Goal: Task Accomplishment & Management: Use online tool/utility

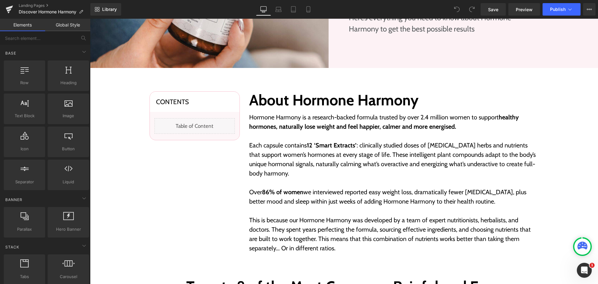
scroll to position [187, 0]
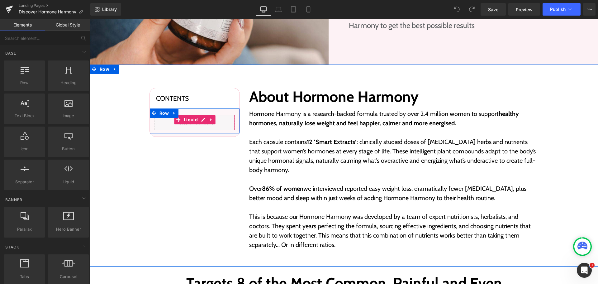
click at [199, 118] on div "Liquid" at bounding box center [194, 123] width 80 height 16
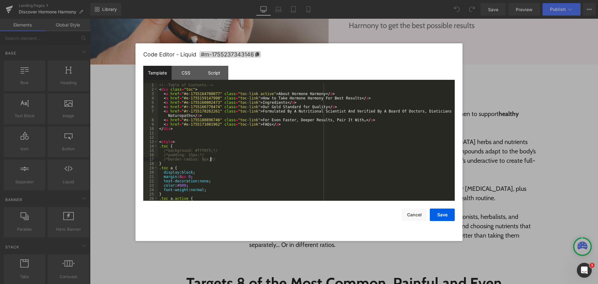
click at [302, 160] on div "<!-- Table of Contents --> < div class = "toc" > < a href = "#e-1755164708077" …" at bounding box center [305, 146] width 294 height 126
click at [424, 215] on button "Cancel" at bounding box center [414, 214] width 25 height 12
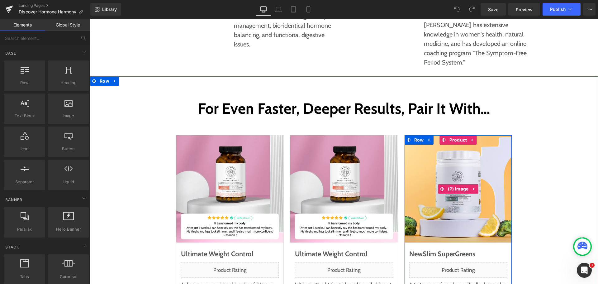
scroll to position [3114, 0]
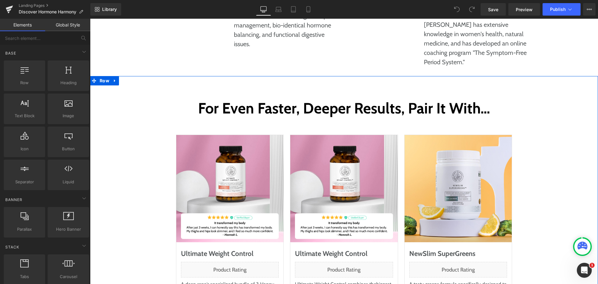
click at [127, 110] on div "For Even Faster, Deeper Results, Pair It With… Heading Row Sale Off (P) Image U…" at bounding box center [343, 228] width 495 height 260
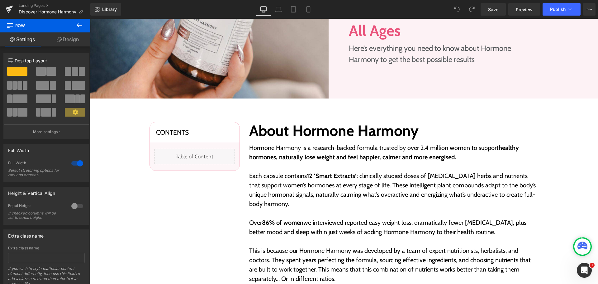
scroll to position [187, 0]
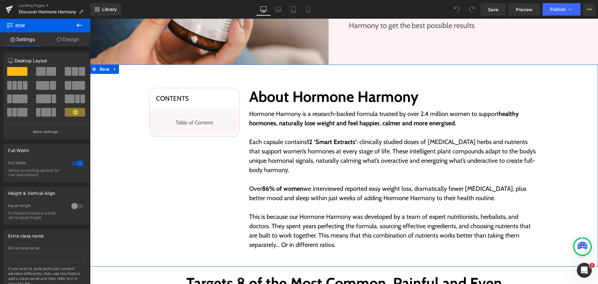
click at [344, 73] on div "Contents Heading Liquid Row Row About Hormone Harmony Heading Hormone Harmony i…" at bounding box center [344, 165] width 508 height 202
drag, startPoint x: 65, startPoint y: 40, endPoint x: 47, endPoint y: 75, distance: 39.0
click at [65, 40] on link "Design" at bounding box center [67, 39] width 45 height 14
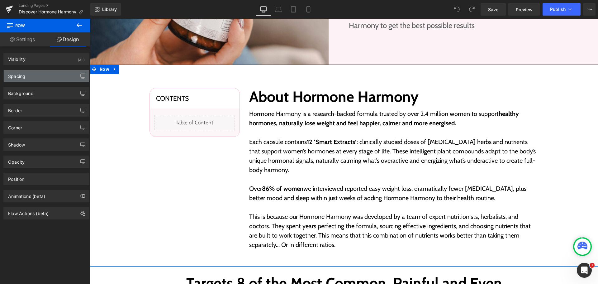
click at [48, 75] on div "Spacing" at bounding box center [46, 76] width 85 height 12
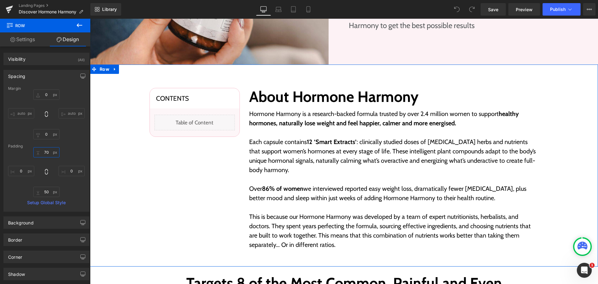
click at [47, 155] on input "text" at bounding box center [46, 152] width 26 height 10
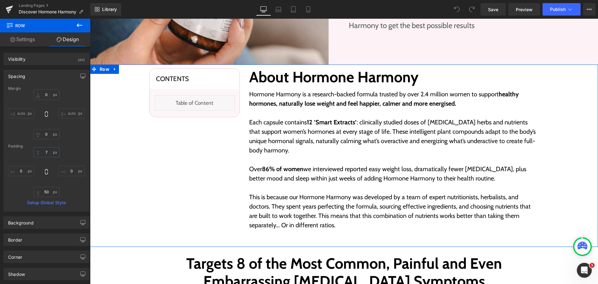
type input "70"
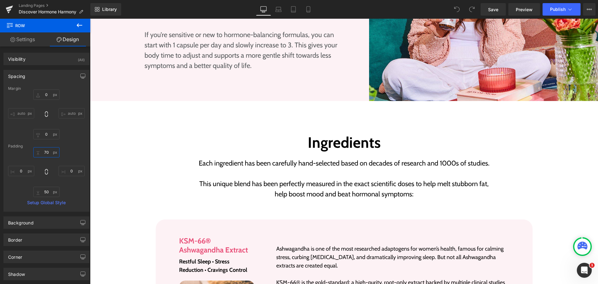
scroll to position [934, 0]
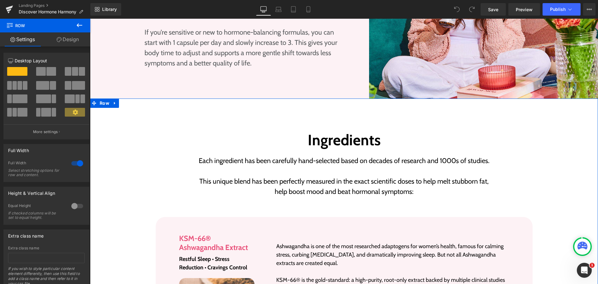
click at [65, 36] on link "Design" at bounding box center [67, 39] width 45 height 14
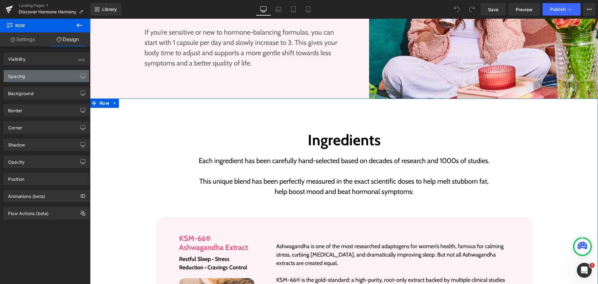
click at [38, 76] on div "Spacing" at bounding box center [46, 76] width 85 height 12
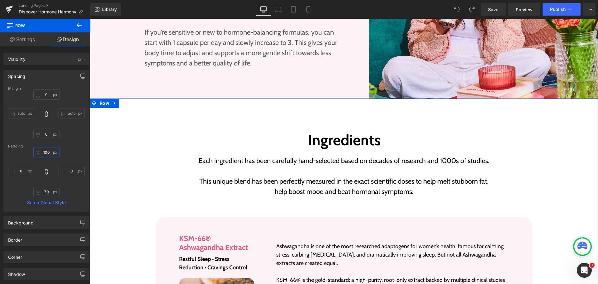
click at [49, 151] on input "text" at bounding box center [46, 152] width 26 height 10
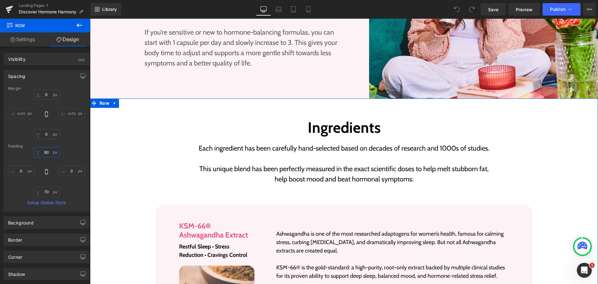
type input "60"
type input "0"
type input "60"
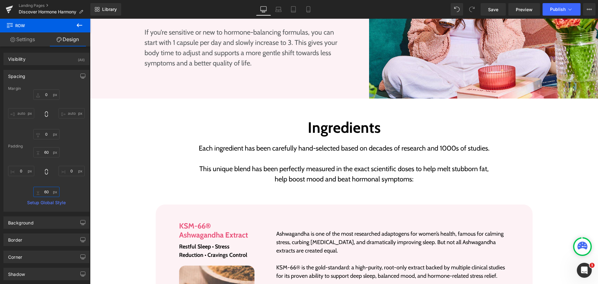
scroll to position [1027, 0]
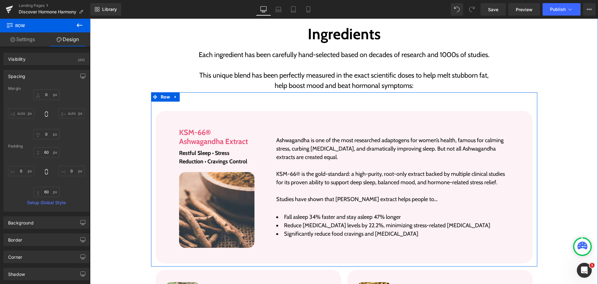
click at [355, 98] on div "Image KSM-66® Ashwagandha Extract Heading Restful Sleep • Stress Reduction • Cr…" at bounding box center [344, 179] width 386 height 174
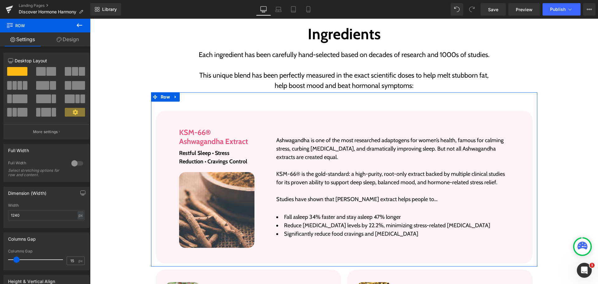
click at [75, 39] on link "Design" at bounding box center [67, 39] width 45 height 14
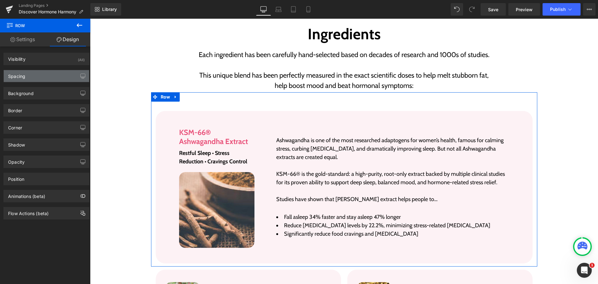
click at [40, 78] on div "Spacing" at bounding box center [46, 76] width 85 height 12
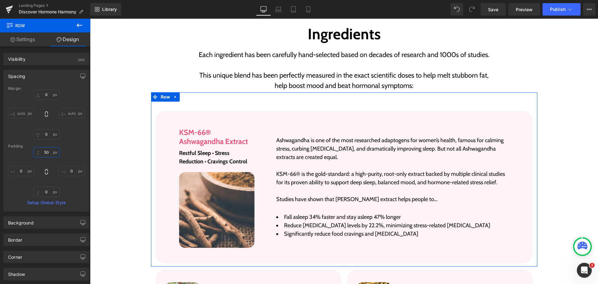
click at [46, 156] on input "50" at bounding box center [46, 152] width 26 height 10
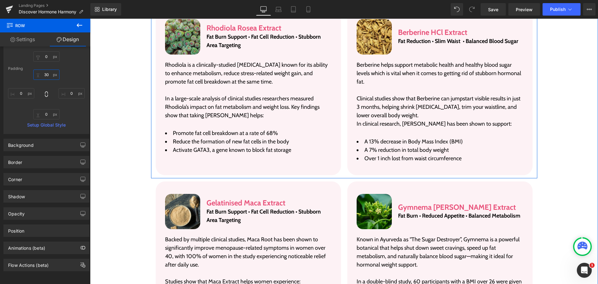
scroll to position [1339, 0]
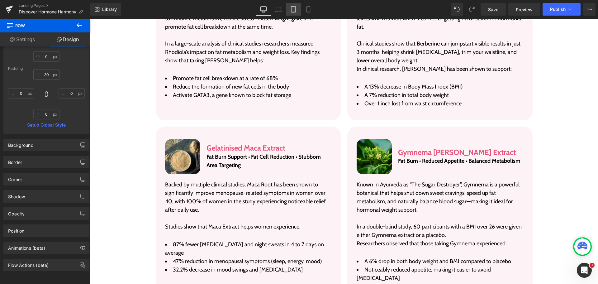
type input "30"
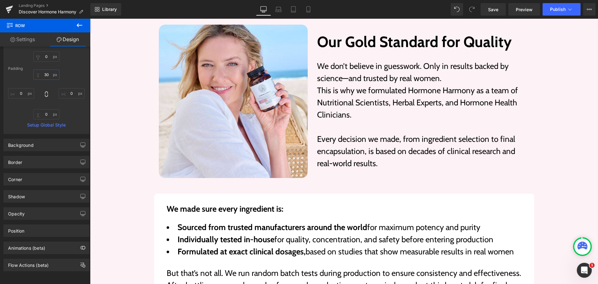
scroll to position [2366, 0]
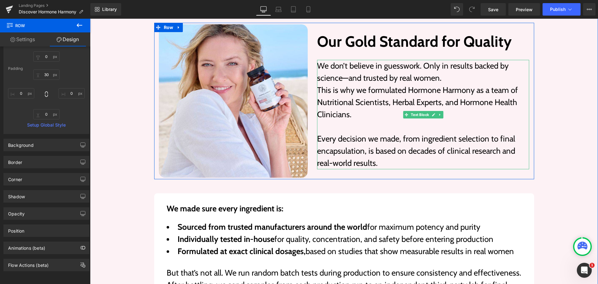
click at [442, 60] on p "We don’t believe in guesswork. Only in results backed by science—and trusted by…" at bounding box center [423, 72] width 212 height 24
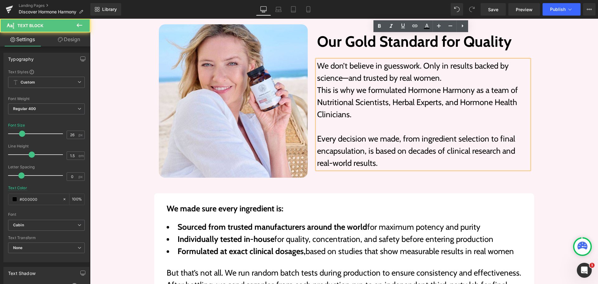
click at [438, 60] on p "We don’t believe in guesswork. Only in results backed by science—and trusted by…" at bounding box center [423, 72] width 212 height 24
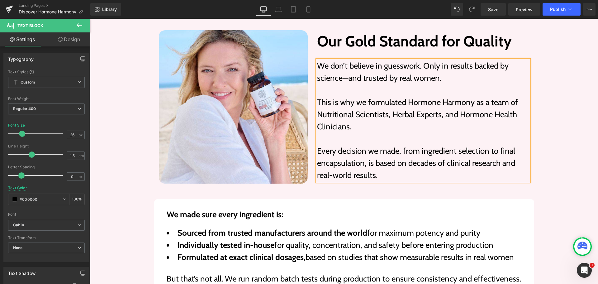
click at [564, 122] on div "Image Our Gold Standard for Quality Heading We don’t believe in guesswork. Only…" at bounding box center [344, 205] width 508 height 352
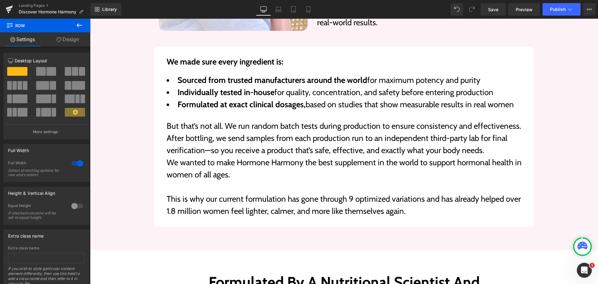
scroll to position [2516, 0]
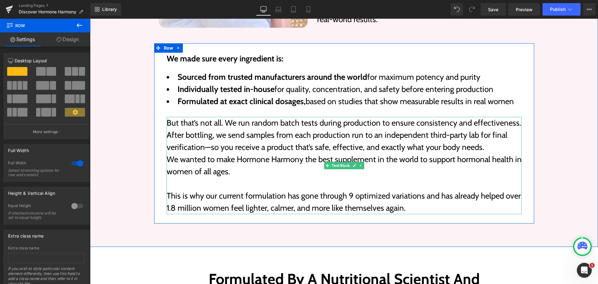
click at [489, 119] on p "But that’s not all. We run random batch tests during production to ensure consi…" at bounding box center [344, 135] width 355 height 36
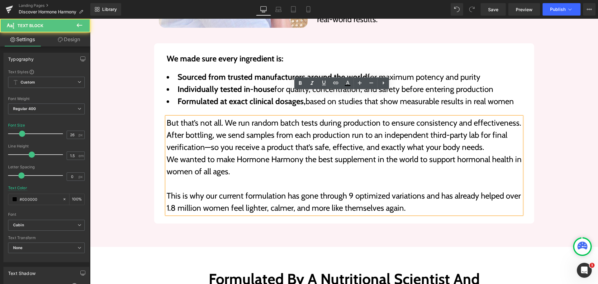
click at [470, 123] on p "But that’s not all. We run random batch tests during production to ensure consi…" at bounding box center [344, 135] width 355 height 36
click at [483, 125] on p "But that’s not all. We run random batch tests during production to ensure consi…" at bounding box center [344, 135] width 355 height 36
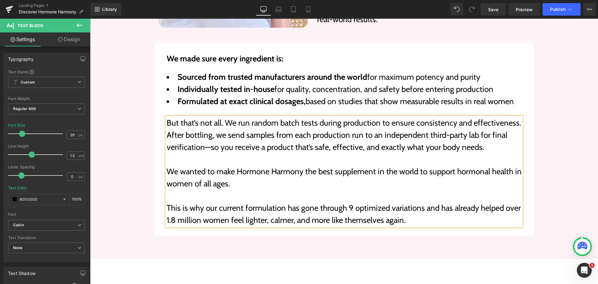
click at [547, 135] on div "We made sure every ingredient is: Text Block Sourced from trusted manufacturers…" at bounding box center [344, 133] width 436 height 205
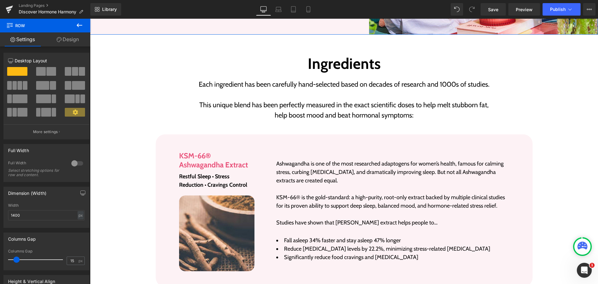
scroll to position [1084, 0]
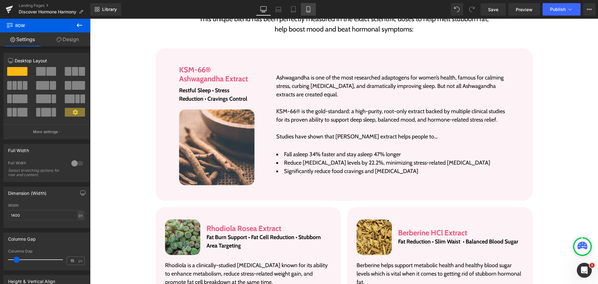
click at [306, 7] on icon at bounding box center [308, 9] width 6 height 6
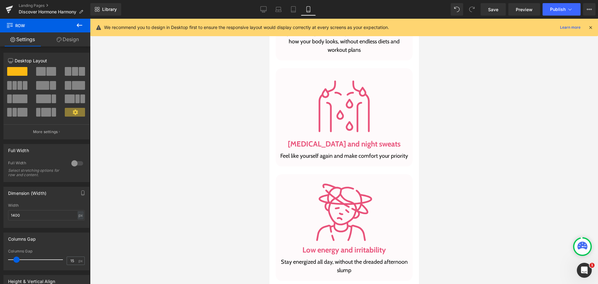
scroll to position [0, 0]
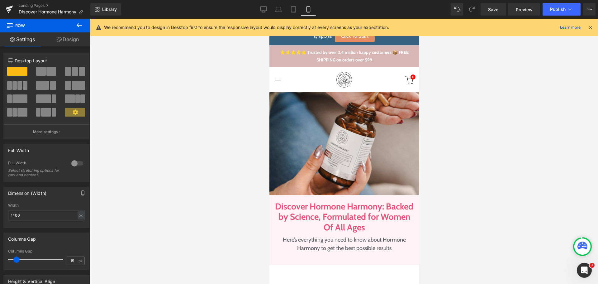
drag, startPoint x: 416, startPoint y: 212, endPoint x: 649, endPoint y: 50, distance: 284.6
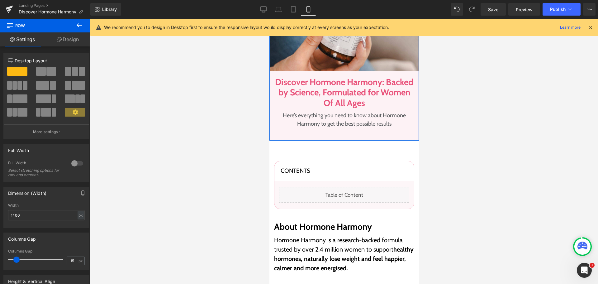
scroll to position [125, 0]
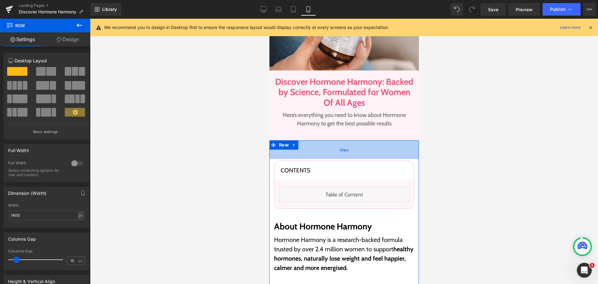
click at [356, 148] on div "60px" at bounding box center [343, 149] width 149 height 19
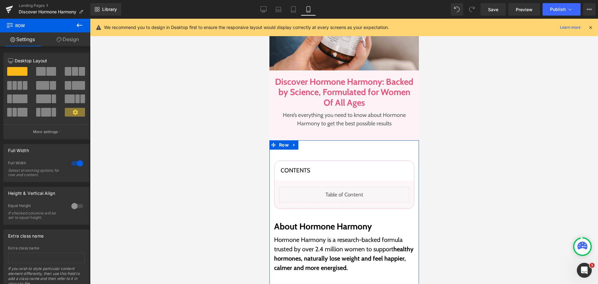
click at [65, 40] on link "Design" at bounding box center [67, 39] width 45 height 14
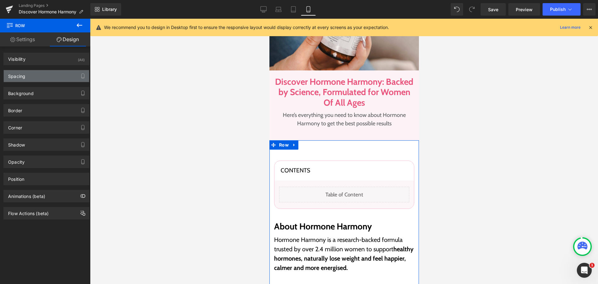
click at [37, 74] on div "Spacing" at bounding box center [46, 76] width 85 height 12
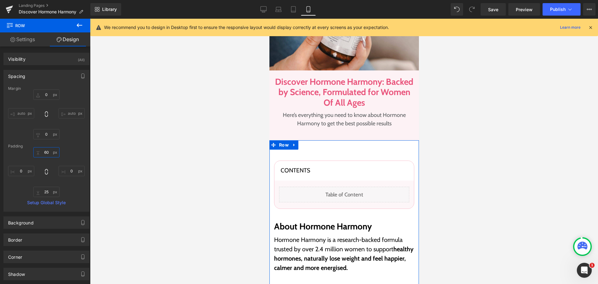
click at [46, 150] on input "text" at bounding box center [46, 152] width 26 height 10
type input "40"
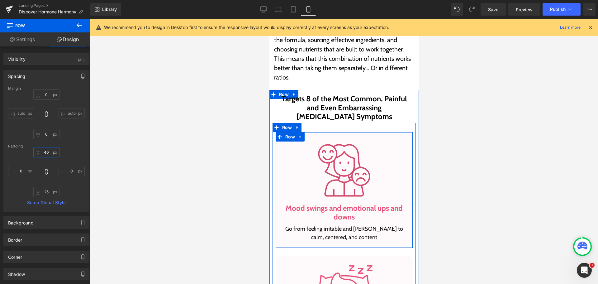
scroll to position [529, 0]
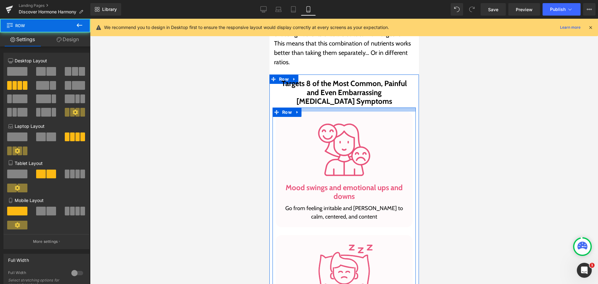
drag, startPoint x: 376, startPoint y: 108, endPoint x: 377, endPoint y: 102, distance: 5.3
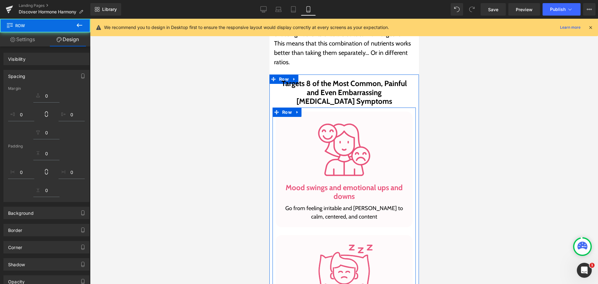
click at [443, 141] on div at bounding box center [344, 151] width 508 height 265
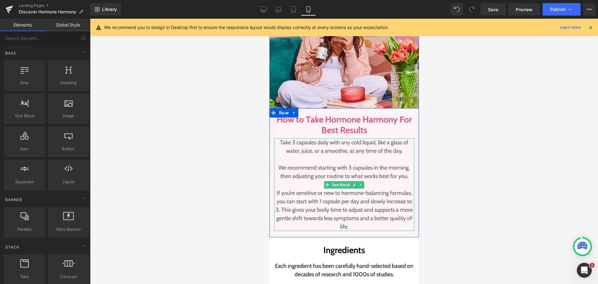
scroll to position [1775, 0]
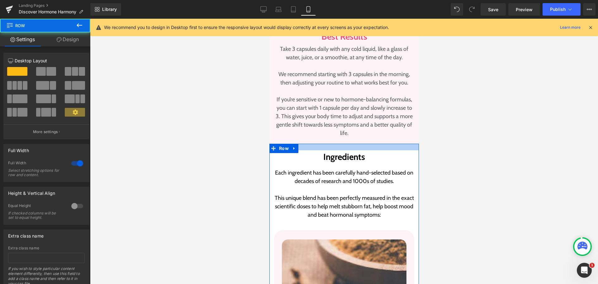
click at [365, 147] on div at bounding box center [343, 147] width 149 height 7
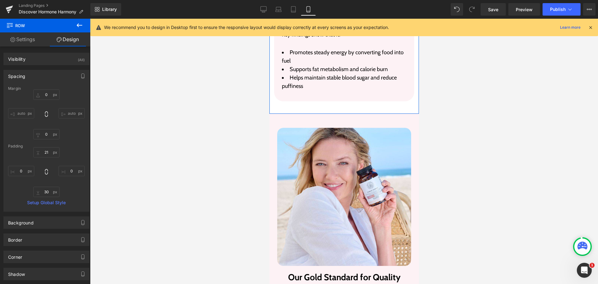
scroll to position [5791, 0]
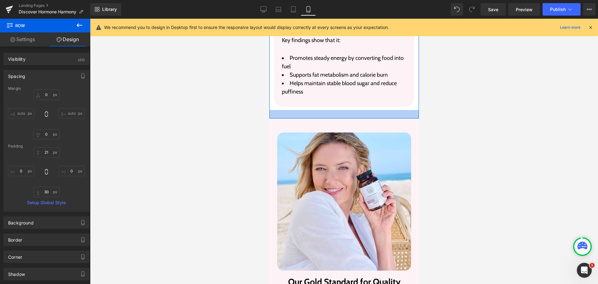
click at [370, 110] on div at bounding box center [343, 114] width 149 height 8
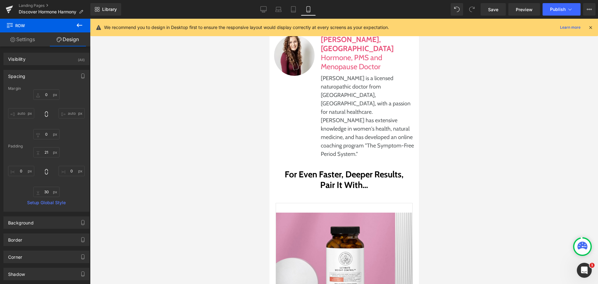
scroll to position [6788, 0]
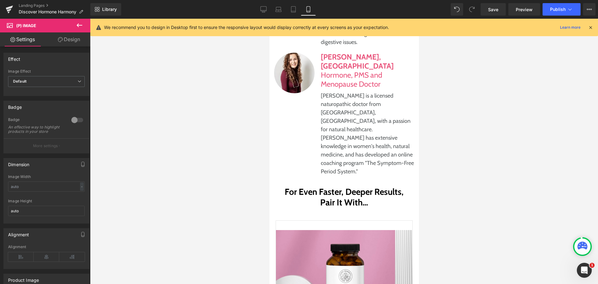
drag, startPoint x: 68, startPoint y: 42, endPoint x: 48, endPoint y: 78, distance: 41.2
click at [68, 42] on link "Design" at bounding box center [68, 39] width 45 height 14
click at [0, 0] on div "Spacing" at bounding box center [0, 0] width 0 height 0
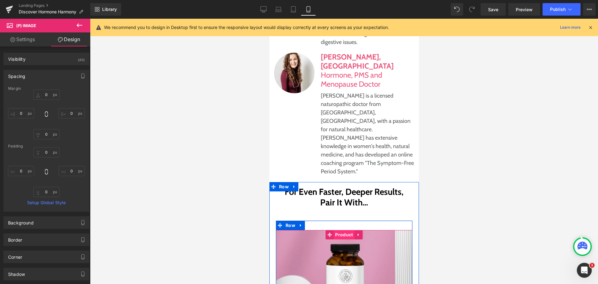
click at [333, 230] on span "Product" at bounding box center [343, 234] width 21 height 9
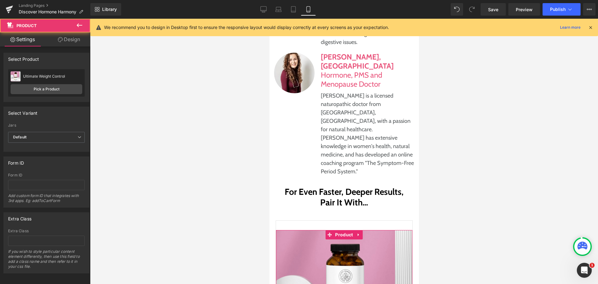
click at [55, 41] on link "Design" at bounding box center [68, 39] width 45 height 14
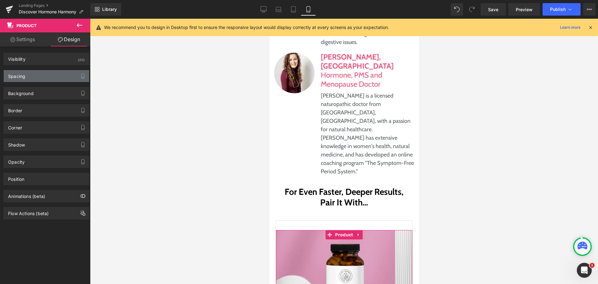
click at [41, 74] on div "Spacing" at bounding box center [46, 76] width 85 height 12
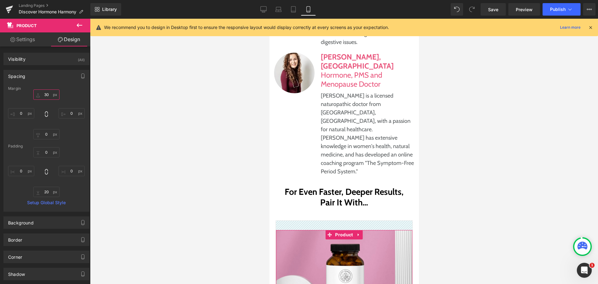
click at [41, 94] on input "text" at bounding box center [46, 94] width 26 height 10
type input "0"
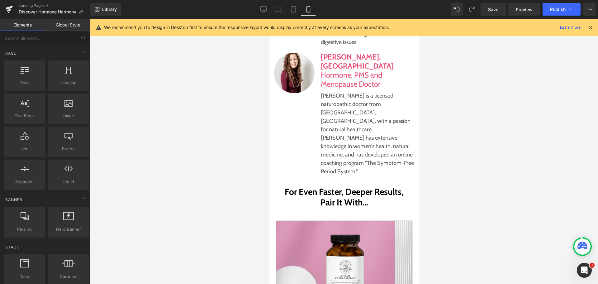
click at [479, 170] on div at bounding box center [344, 151] width 508 height 265
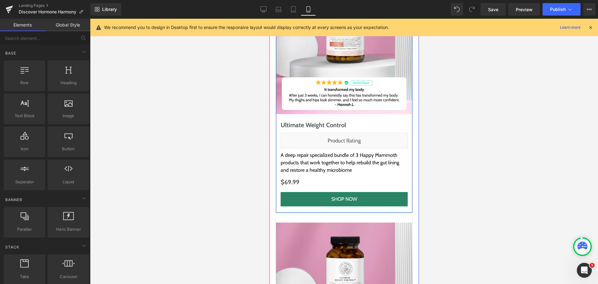
scroll to position [7037, 0]
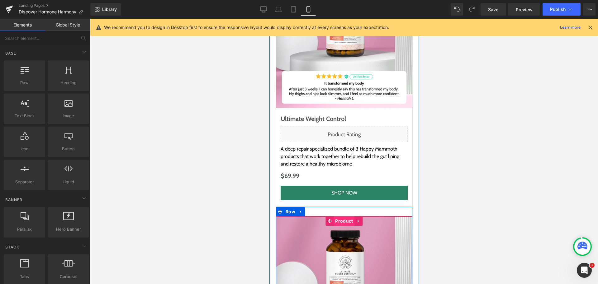
click at [336, 216] on span "Product" at bounding box center [343, 220] width 21 height 9
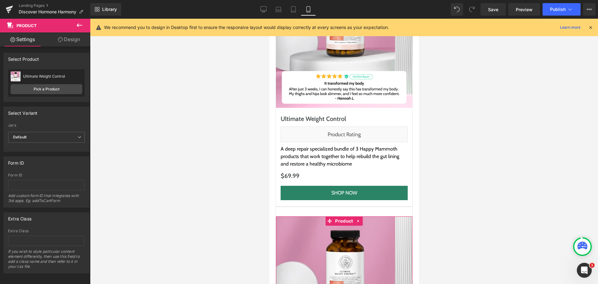
click at [74, 43] on link "Design" at bounding box center [68, 39] width 45 height 14
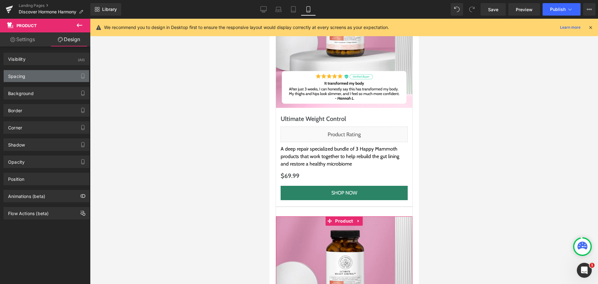
click at [41, 76] on div "Spacing" at bounding box center [46, 76] width 85 height 12
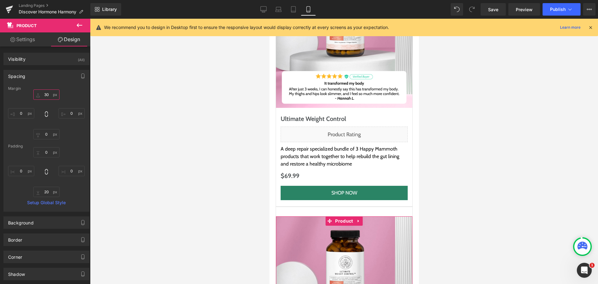
click at [50, 94] on input "text" at bounding box center [46, 94] width 26 height 10
type input "0"
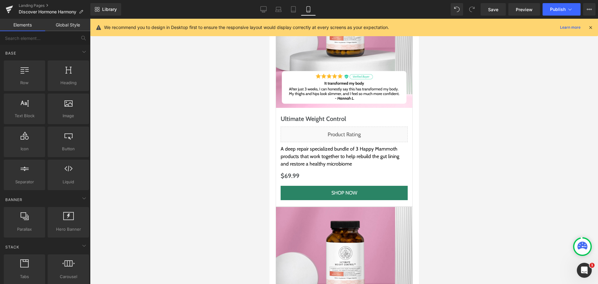
click at [487, 141] on div at bounding box center [344, 151] width 508 height 265
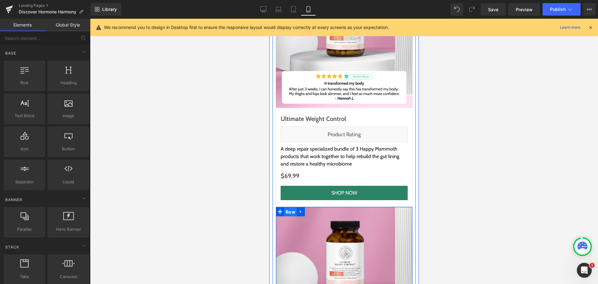
click at [284, 207] on span "Row" at bounding box center [290, 211] width 13 height 9
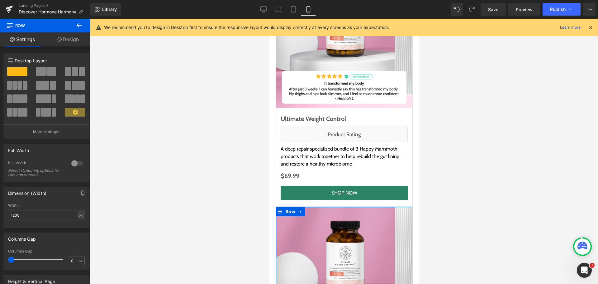
click at [72, 39] on link "Design" at bounding box center [67, 39] width 45 height 14
click at [0, 0] on div "Spacing" at bounding box center [0, 0] width 0 height 0
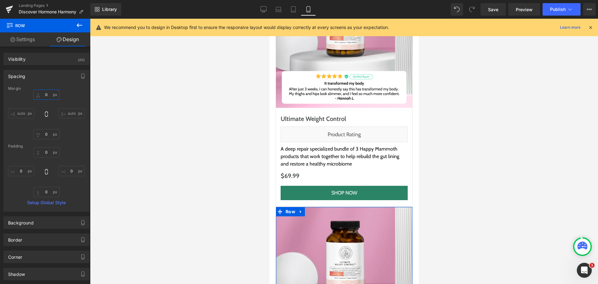
click at [42, 97] on input "0" at bounding box center [46, 94] width 26 height 10
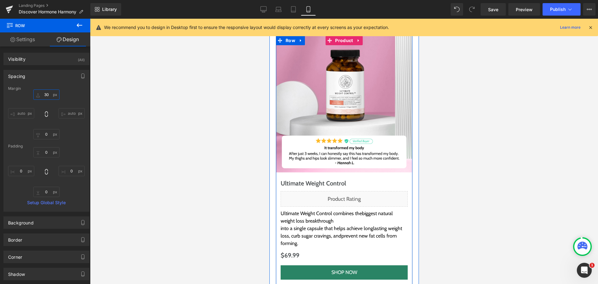
scroll to position [7286, 0]
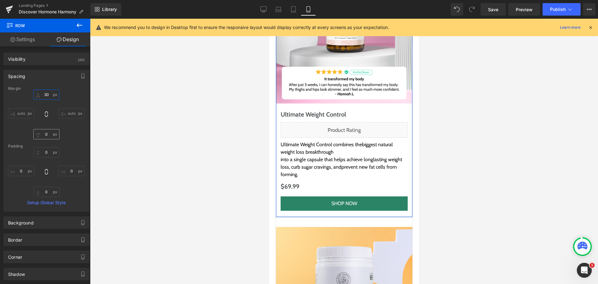
type input "30"
click at [40, 135] on input "0" at bounding box center [46, 134] width 26 height 10
type input "30"
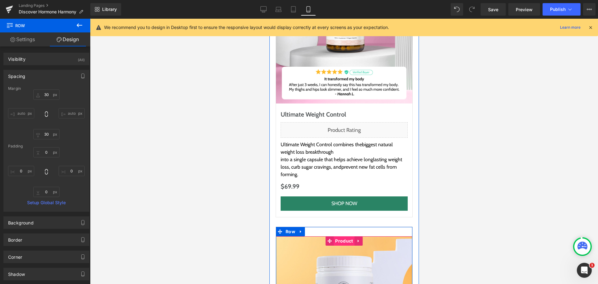
click at [338, 236] on span "Product" at bounding box center [343, 240] width 21 height 9
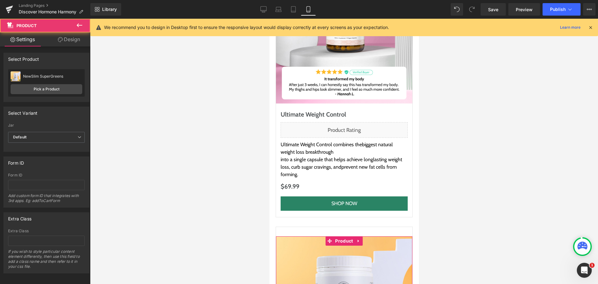
click at [67, 40] on link "Design" at bounding box center [68, 39] width 45 height 14
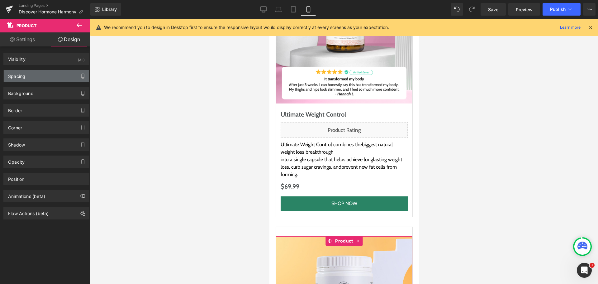
click at [35, 77] on div "Spacing" at bounding box center [46, 76] width 85 height 12
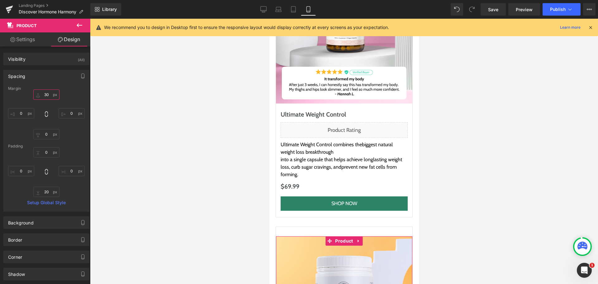
click at [43, 93] on input "text" at bounding box center [46, 94] width 26 height 10
type input "0"
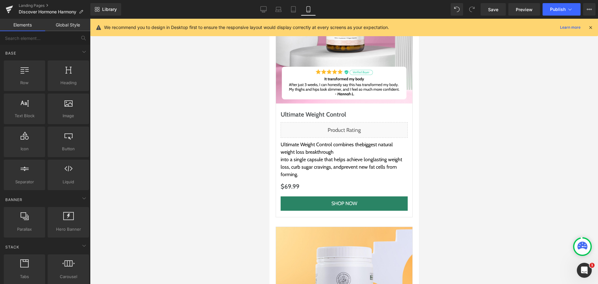
click at [480, 181] on div at bounding box center [344, 151] width 508 height 265
click at [264, 7] on icon at bounding box center [263, 9] width 6 height 6
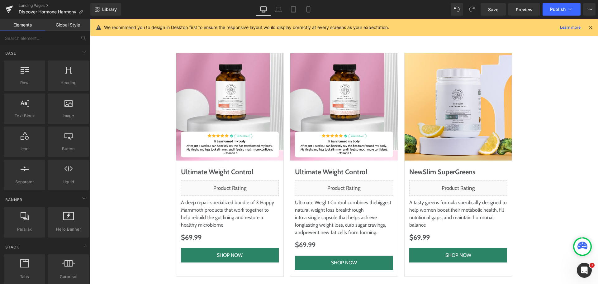
scroll to position [3175, 0]
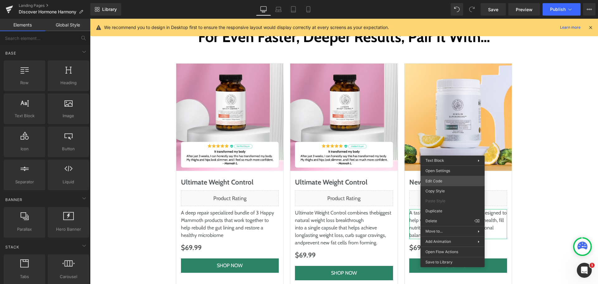
click at [438, 0] on div "Product You are previewing how the will restyle your page. You can not edit Ele…" at bounding box center [299, 0] width 598 height 0
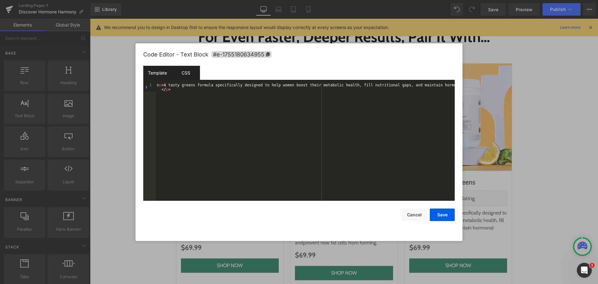
drag, startPoint x: 192, startPoint y: 72, endPoint x: 191, endPoint y: 78, distance: 5.9
click at [192, 72] on div "CSS" at bounding box center [186, 73] width 28 height 14
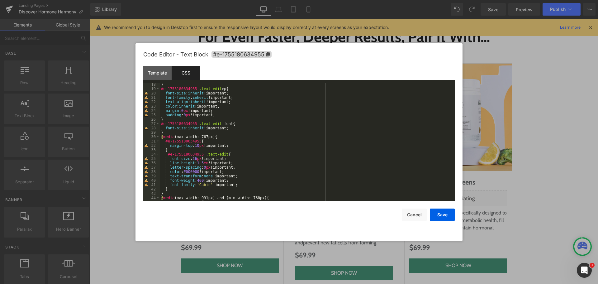
scroll to position [56, 0]
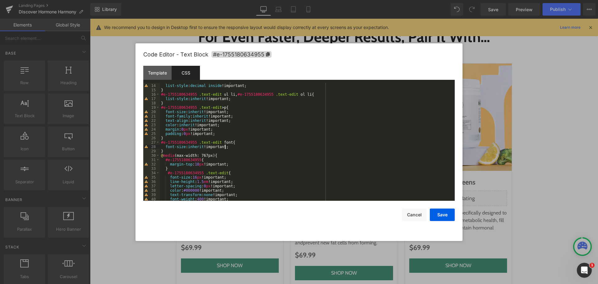
click at [275, 146] on div "#e-1755180634955 .text-edit ol { list-style : decimal inside !important; } #e-1…" at bounding box center [306, 142] width 292 height 126
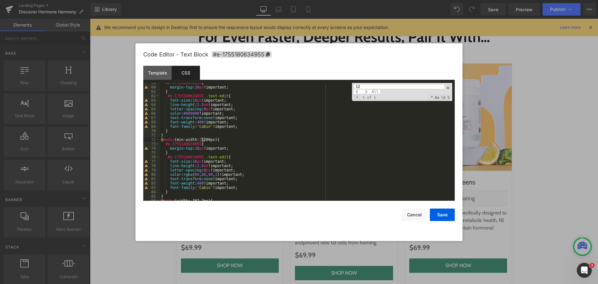
scroll to position [255, 0]
type input "120"
click at [240, 186] on div "#e-1755180634955 { margin-top : 10 px !important; } #e-1755180634955 .text-edit…" at bounding box center [306, 144] width 292 height 126
click at [447, 212] on button "Save" at bounding box center [442, 214] width 25 height 12
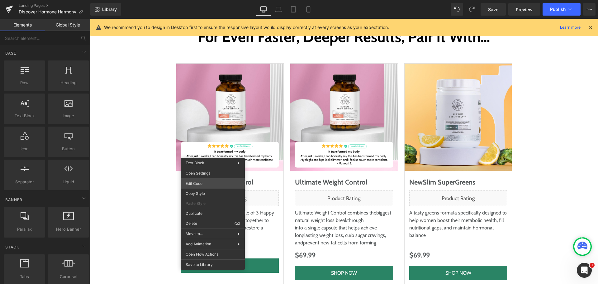
click at [213, 0] on div "Product You are previewing how the will restyle your page. You can not edit Ele…" at bounding box center [299, 0] width 598 height 0
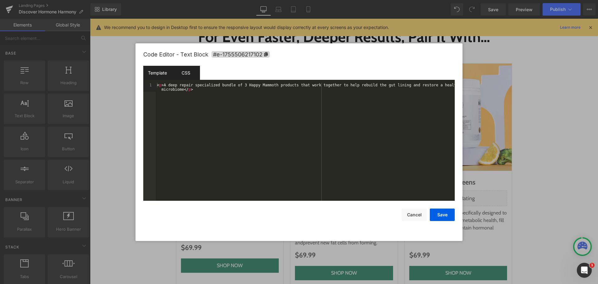
click at [191, 73] on div "CSS" at bounding box center [186, 73] width 28 height 14
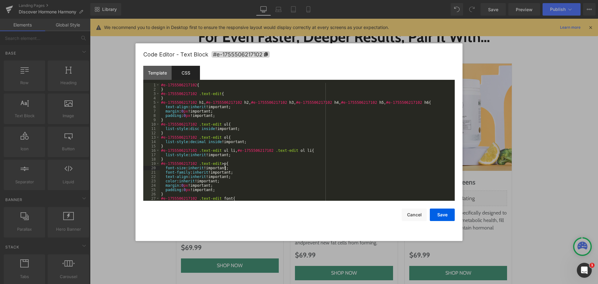
click at [287, 168] on div "#e-1755506217102 { } #e-1755506217102 .text-edit { } #e-1755506217102 h1 , #e-1…" at bounding box center [306, 146] width 292 height 126
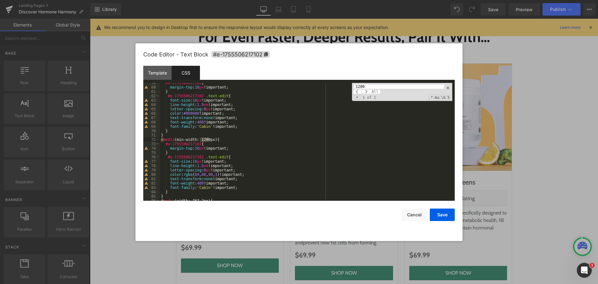
type input "1200"
click at [260, 188] on div "#e-1755506217102 { margin-top : 10 px !important; } #e-1755506217102 .text-edit…" at bounding box center [306, 144] width 292 height 126
click at [442, 214] on button "Save" at bounding box center [442, 214] width 25 height 12
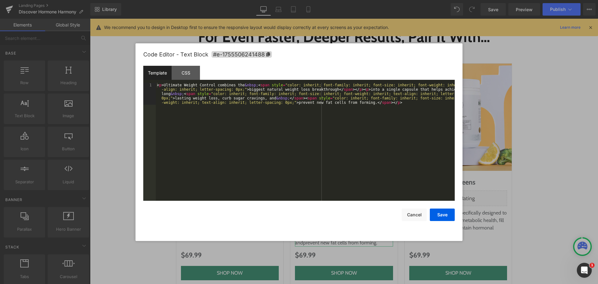
click at [339, 0] on div "Product You are previewing how the will restyle your page. You can not edit Ele…" at bounding box center [299, 0] width 598 height 0
click at [192, 72] on div "CSS" at bounding box center [186, 73] width 28 height 14
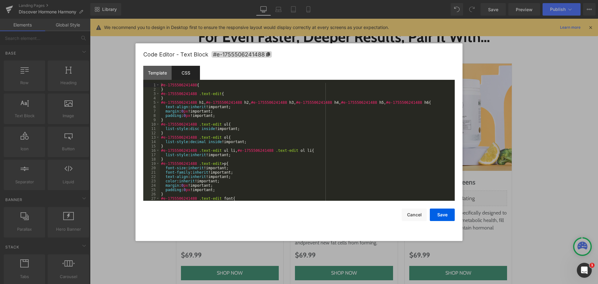
click at [326, 138] on div "#e-1755506241488 { } #e-1755506241488 .text-edit { } #e-1755506241488 h1 , #e-1…" at bounding box center [306, 146] width 292 height 126
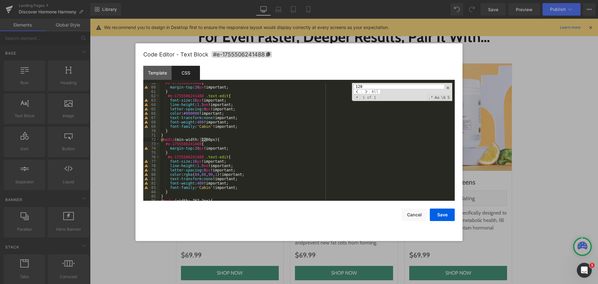
type input "120"
click at [258, 185] on div "#e-1755506241488 { margin-top : 10 px !important; } #e-1755506241488 .text-edit…" at bounding box center [306, 144] width 292 height 126
paste textarea
click at [433, 214] on button "Save" at bounding box center [442, 214] width 25 height 12
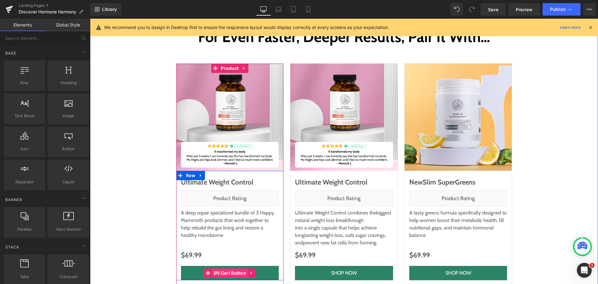
click at [231, 268] on span "(P) Cart Button" at bounding box center [230, 272] width 36 height 9
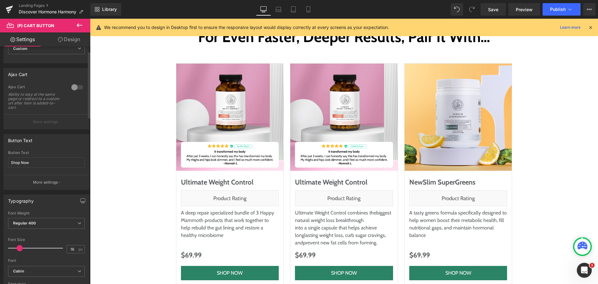
scroll to position [0, 0]
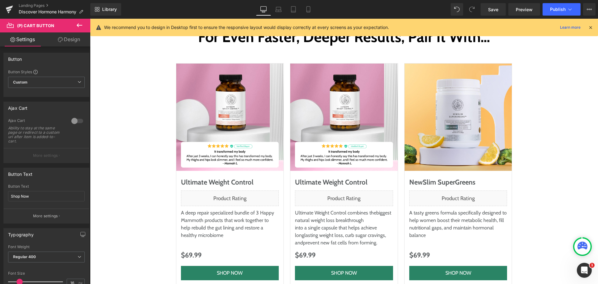
click at [81, 23] on icon at bounding box center [79, 24] width 7 height 7
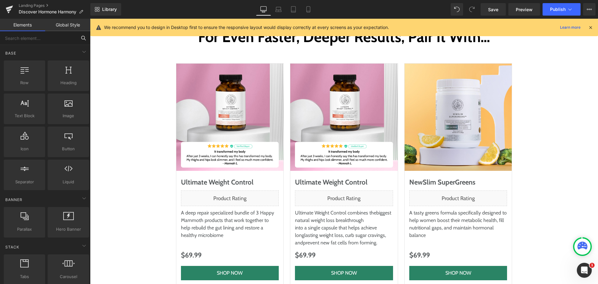
click at [35, 40] on input "text" at bounding box center [38, 38] width 77 height 14
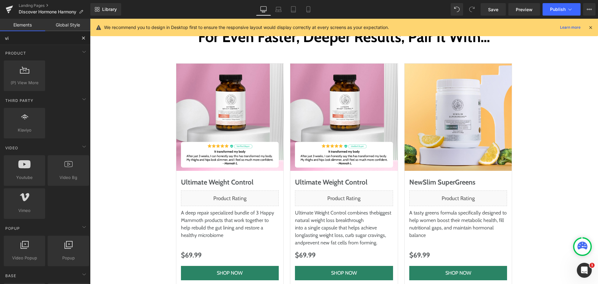
type input "v"
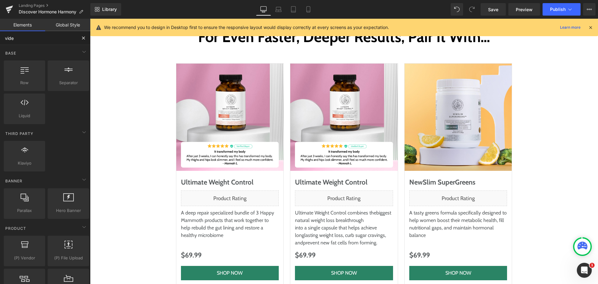
type input "video"
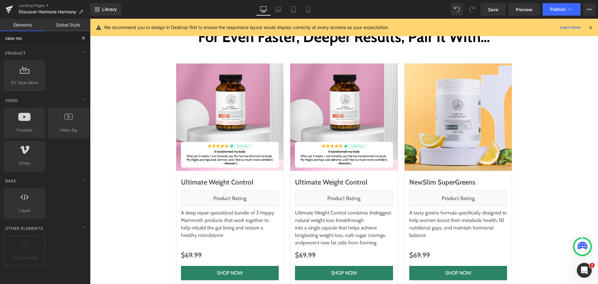
type input "view mow"
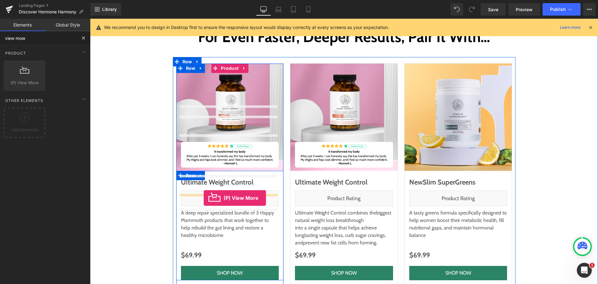
drag, startPoint x: 115, startPoint y: 101, endPoint x: 204, endPoint y: 198, distance: 131.1
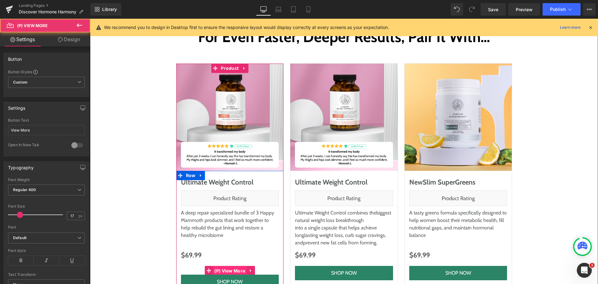
click at [231, 266] on span "(P) View More" at bounding box center [230, 270] width 34 height 9
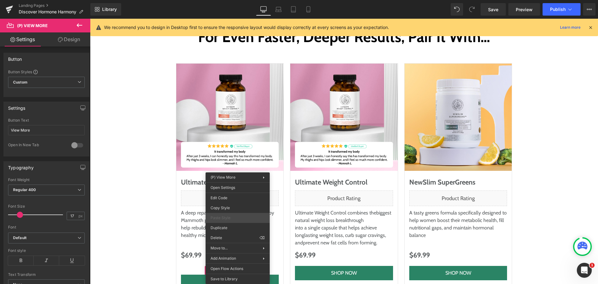
click at [240, 216] on span "Paste Style" at bounding box center [237, 218] width 54 height 6
click at [207, 0] on div "(P) View More You are previewing how the will restyle your page. You can not ed…" at bounding box center [299, 0] width 598 height 0
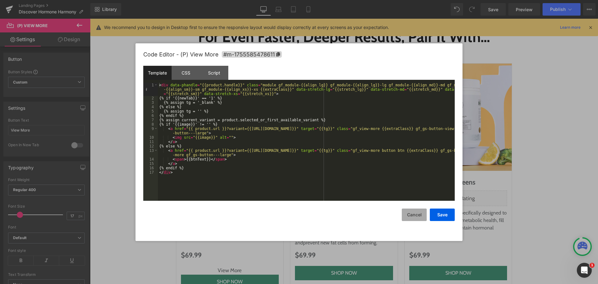
click at [411, 212] on button "Cancel" at bounding box center [414, 214] width 25 height 12
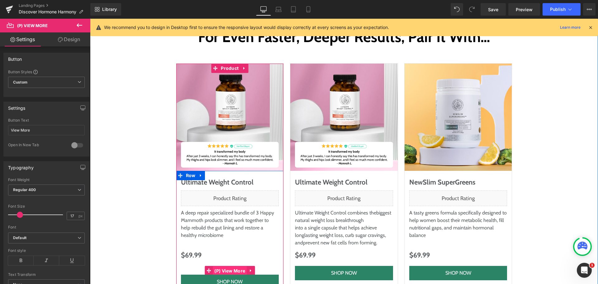
click at [239, 266] on span "(P) View More" at bounding box center [230, 270] width 34 height 9
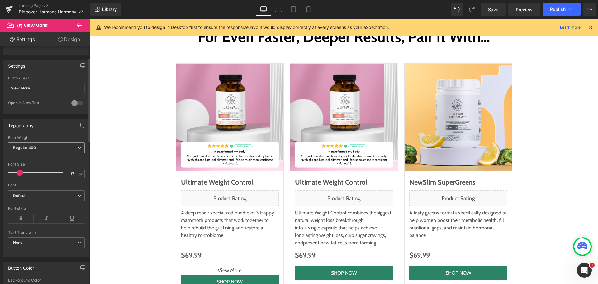
scroll to position [31, 0]
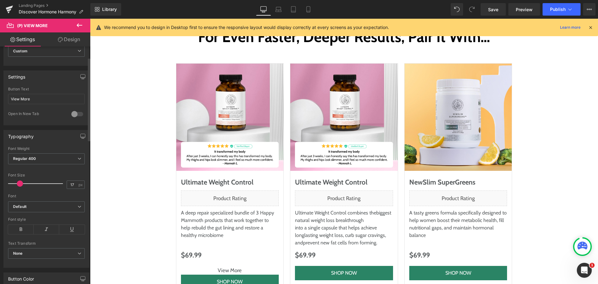
click at [76, 114] on div at bounding box center [77, 114] width 15 height 10
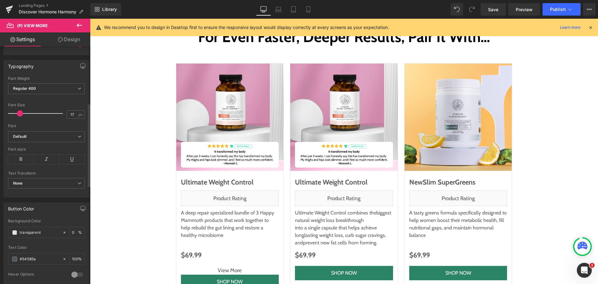
scroll to position [187, 0]
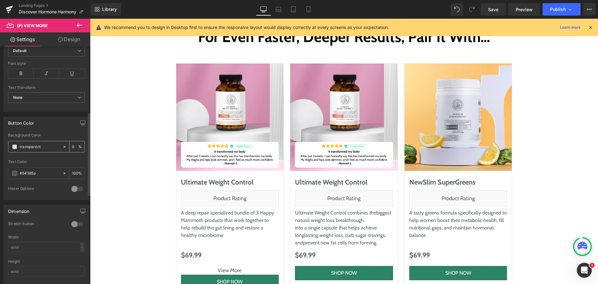
click at [40, 148] on input "transparent" at bounding box center [40, 146] width 40 height 7
paste input "2A8465"
paste input "text"
type input "2A8465"
click at [52, 134] on div "Background Color" at bounding box center [46, 135] width 77 height 4
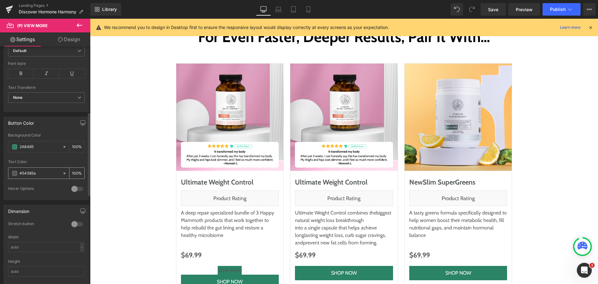
click at [33, 171] on input "#54585a" at bounding box center [40, 173] width 40 height 7
click at [33, 173] on input "#54585a" at bounding box center [40, 173] width 40 height 7
type input "#fff"
click at [76, 226] on div at bounding box center [77, 224] width 15 height 10
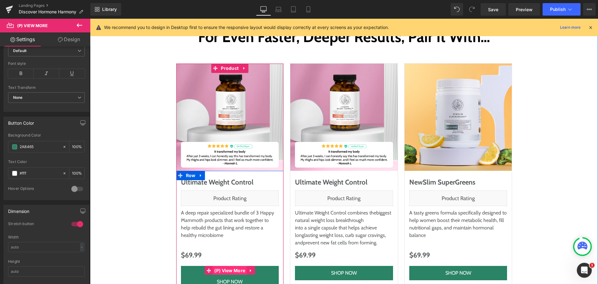
click at [220, 266] on span "(P) View More" at bounding box center [230, 270] width 34 height 9
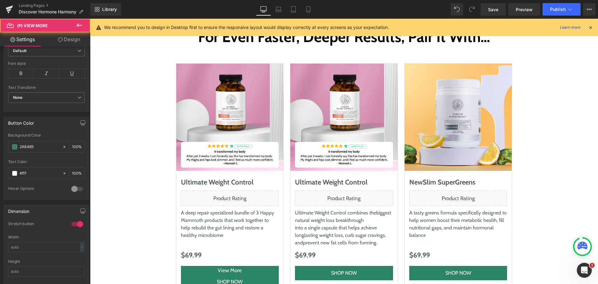
click at [62, 38] on icon at bounding box center [60, 39] width 5 height 5
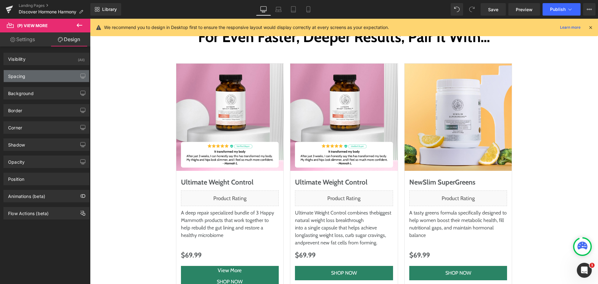
click at [55, 73] on div "Spacing" at bounding box center [46, 76] width 85 height 12
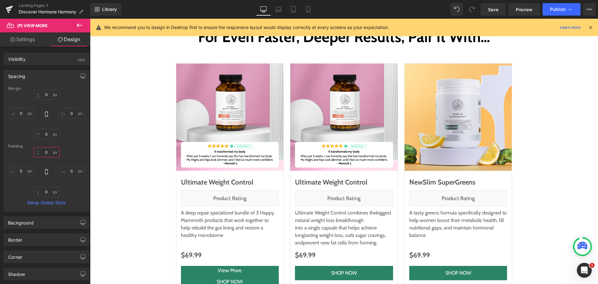
click at [48, 152] on input "text" at bounding box center [46, 152] width 26 height 10
type input "20"
click at [45, 187] on input "text" at bounding box center [46, 192] width 26 height 10
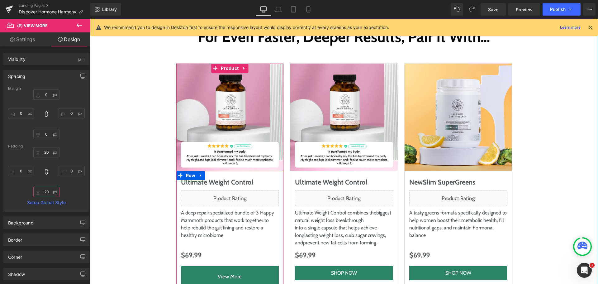
type input "20"
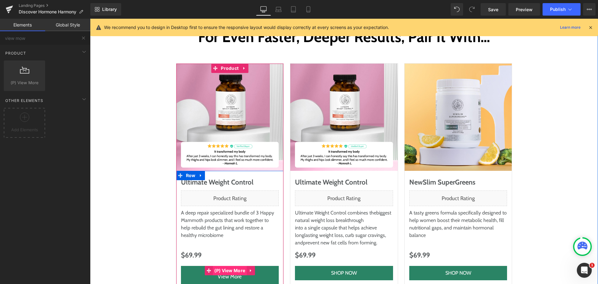
click at [229, 266] on span "(P) View More" at bounding box center [230, 270] width 34 height 9
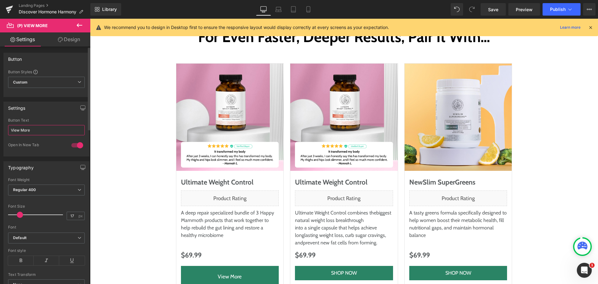
click at [51, 130] on input "View More" at bounding box center [46, 130] width 77 height 10
paste input "Shop Now"
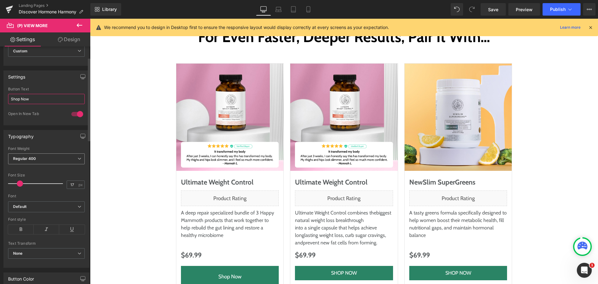
type input "Shop Now"
click at [53, 155] on span "Regular 400" at bounding box center [46, 158] width 77 height 11
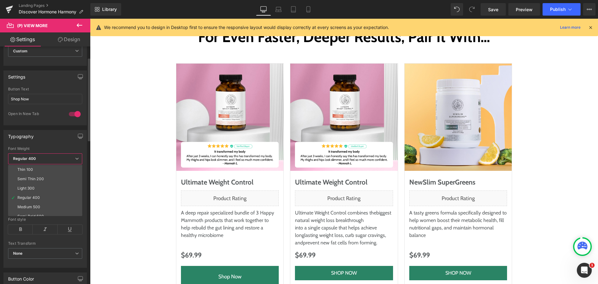
click at [53, 155] on span "Regular 400" at bounding box center [45, 158] width 74 height 11
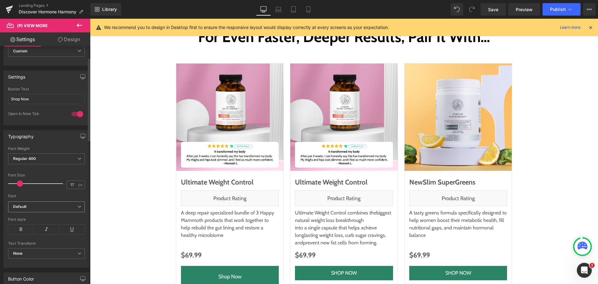
click at [45, 206] on b "Default" at bounding box center [45, 206] width 64 height 5
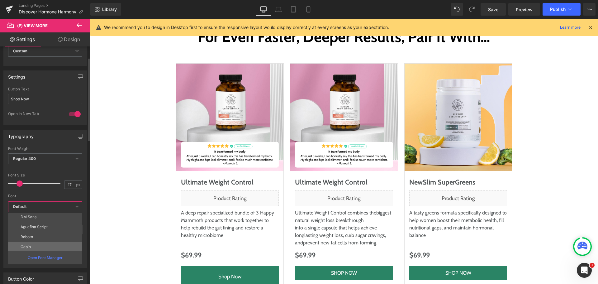
click at [33, 245] on li "Cabin" at bounding box center [46, 247] width 77 height 10
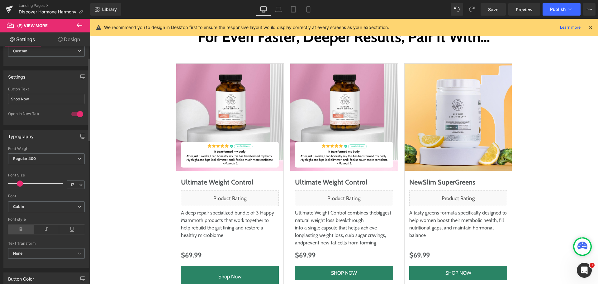
click at [19, 230] on icon at bounding box center [21, 228] width 26 height 9
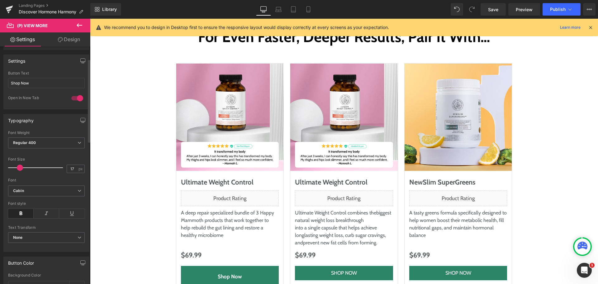
scroll to position [62, 0]
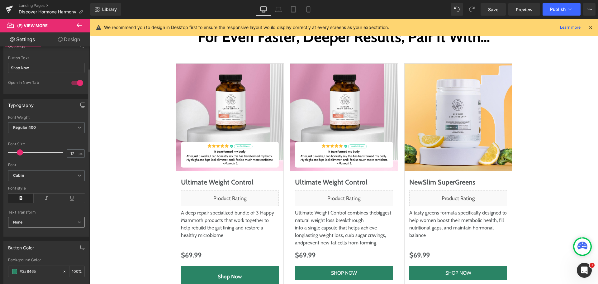
click at [53, 221] on span "None" at bounding box center [46, 222] width 77 height 11
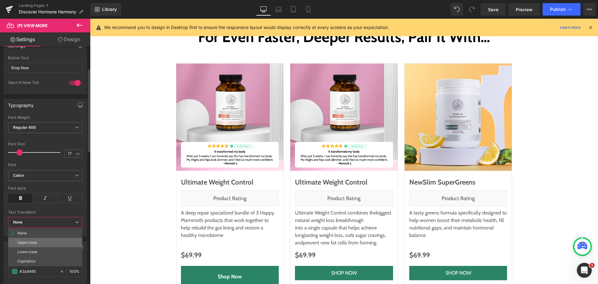
click at [47, 240] on li "Uppercase" at bounding box center [45, 242] width 74 height 9
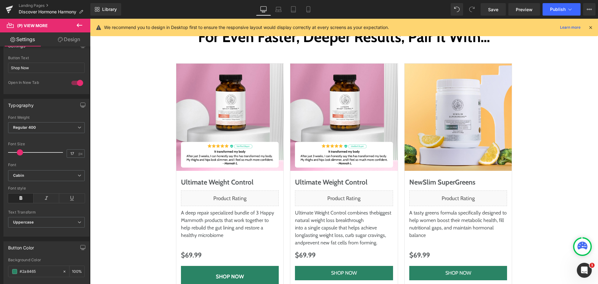
drag, startPoint x: 64, startPoint y: 40, endPoint x: 25, endPoint y: 77, distance: 54.2
click at [64, 40] on link "Design" at bounding box center [68, 39] width 45 height 14
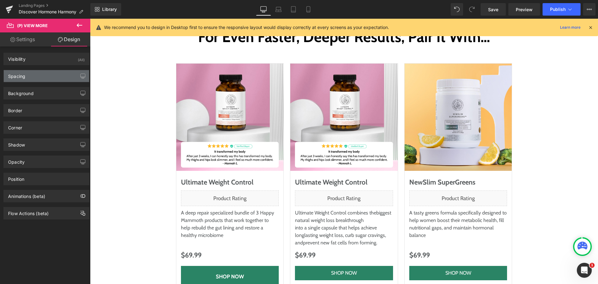
click at [25, 77] on div "Spacing" at bounding box center [16, 74] width 17 height 9
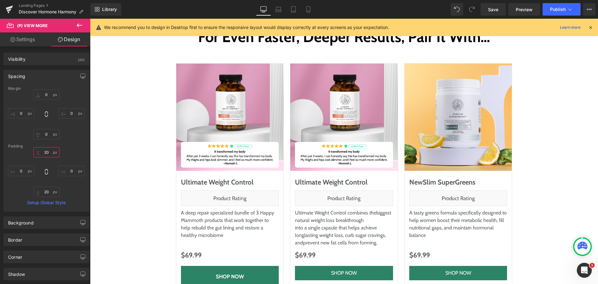
click at [47, 155] on input "20" at bounding box center [46, 152] width 26 height 10
type input "10"
click at [134, 202] on div "For Even Faster, Deeper Results, Pair It With… Heading Row Sale Off (P) Image U…" at bounding box center [343, 160] width 495 height 269
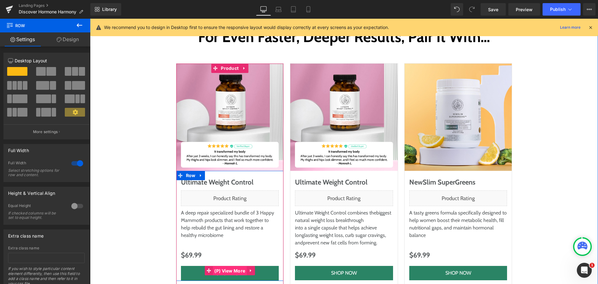
click at [228, 266] on span "(P) View More" at bounding box center [230, 270] width 34 height 9
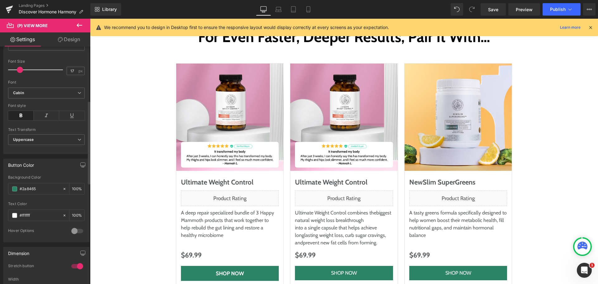
scroll to position [156, 0]
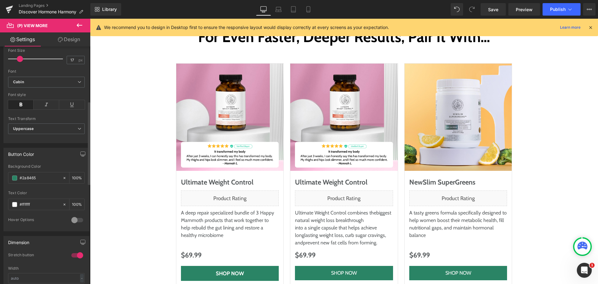
click at [83, 220] on div "rgba(42, 132, 101, 1) Background Color #2a8465 100 % rgba(255, 255, 255, 1) Tex…" at bounding box center [46, 197] width 85 height 67
click at [74, 218] on div at bounding box center [77, 220] width 15 height 10
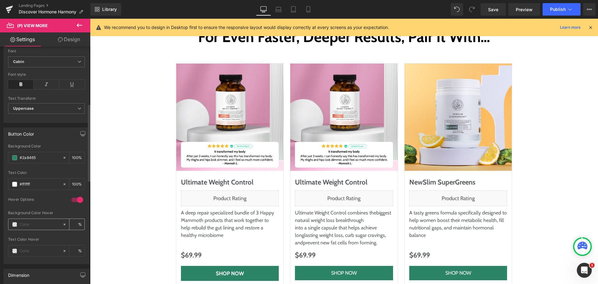
scroll to position [187, 0]
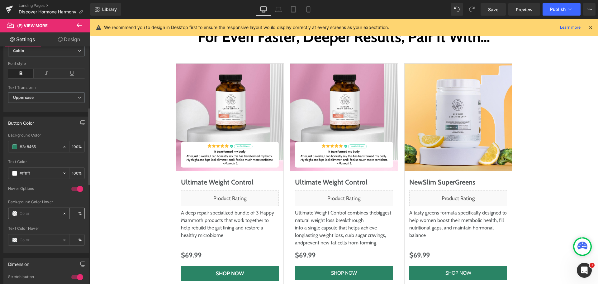
click at [31, 210] on input "text" at bounding box center [40, 213] width 40 height 7
click at [14, 213] on span at bounding box center [14, 213] width 5 height 5
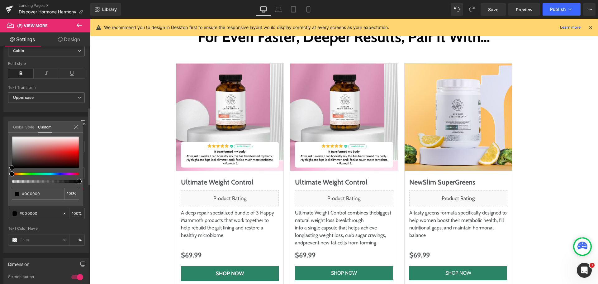
drag, startPoint x: 18, startPoint y: 168, endPoint x: 0, endPoint y: 191, distance: 29.3
click at [0, 191] on div "Button Color rgba(42, 132, 101, 1) Background Color #2a8465 100 % rgba(255, 255…" at bounding box center [46, 182] width 93 height 141
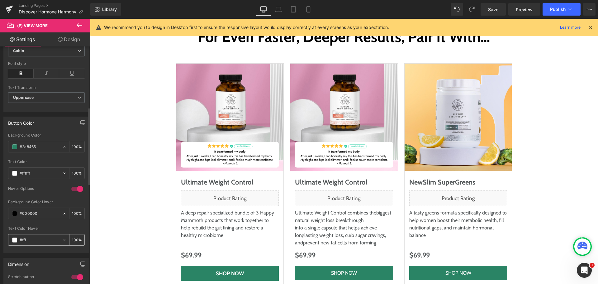
type input "#fff"
click at [44, 222] on div at bounding box center [46, 224] width 77 height 4
click at [36, 212] on input "text" at bounding box center [40, 213] width 40 height 7
paste input "4EB491"
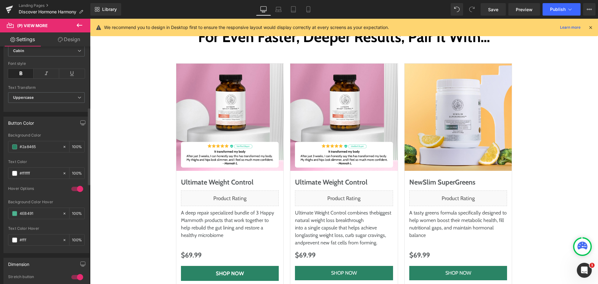
type input "4EB491"
click at [46, 191] on div "Hover Options" at bounding box center [36, 189] width 57 height 7
drag, startPoint x: 99, startPoint y: 79, endPoint x: 280, endPoint y: 14, distance: 192.5
click at [280, 14] on link "Laptop" at bounding box center [278, 9] width 15 height 12
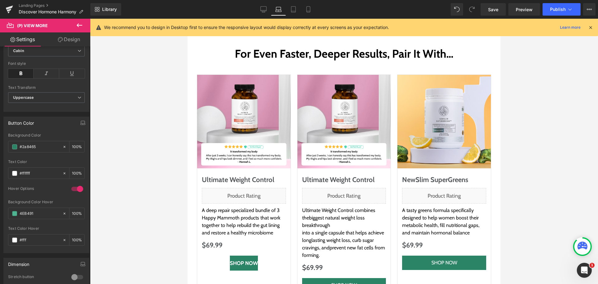
scroll to position [3257, 0]
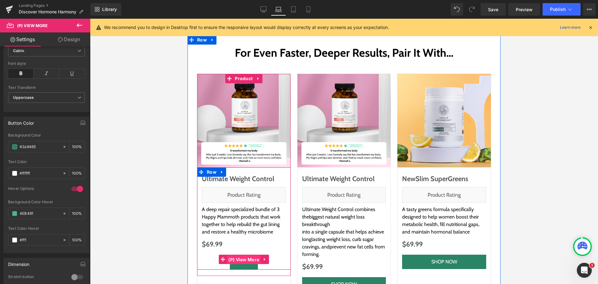
click at [241, 255] on span "(P) View More" at bounding box center [244, 259] width 34 height 9
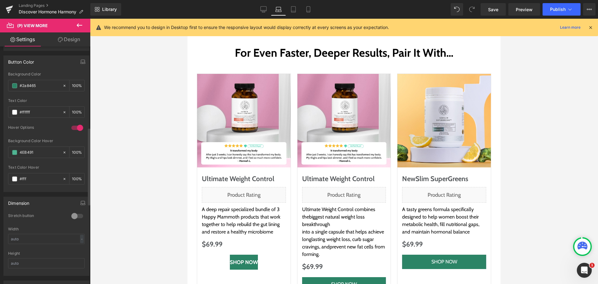
scroll to position [249, 0]
click at [78, 212] on div at bounding box center [77, 215] width 15 height 10
click at [296, 12] on icon at bounding box center [293, 9] width 6 height 6
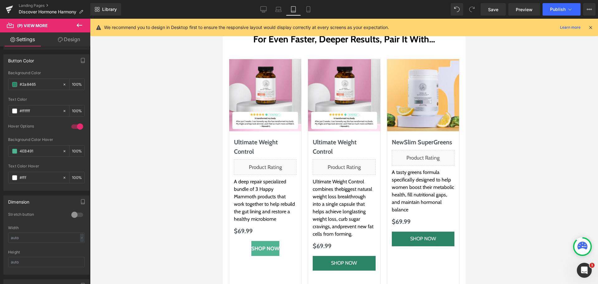
scroll to position [3665, 0]
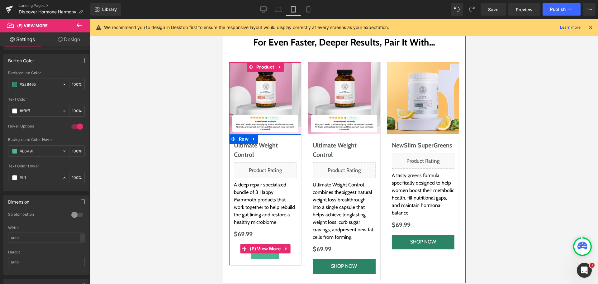
click at [262, 244] on span "(P) View More" at bounding box center [265, 248] width 34 height 9
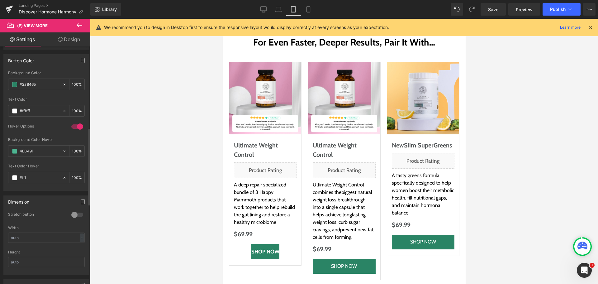
click at [75, 211] on div at bounding box center [77, 215] width 15 height 10
click at [307, 8] on icon at bounding box center [307, 10] width 3 height 6
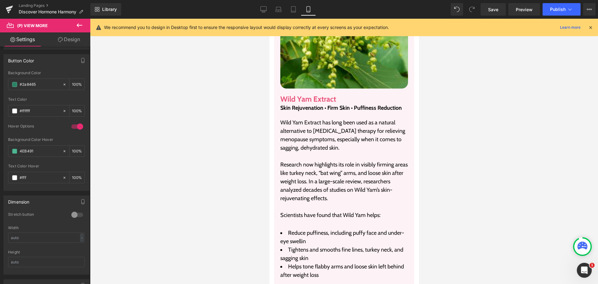
scroll to position [6951, 0]
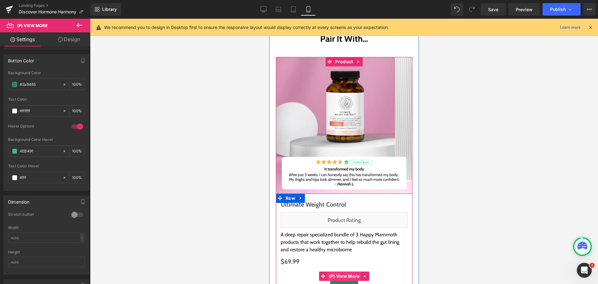
click at [342, 271] on span "(P) View More" at bounding box center [344, 275] width 34 height 9
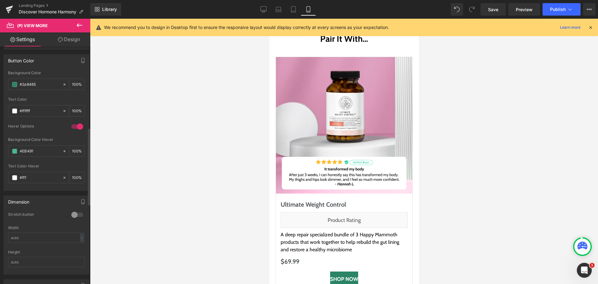
click at [73, 215] on div at bounding box center [77, 215] width 15 height 10
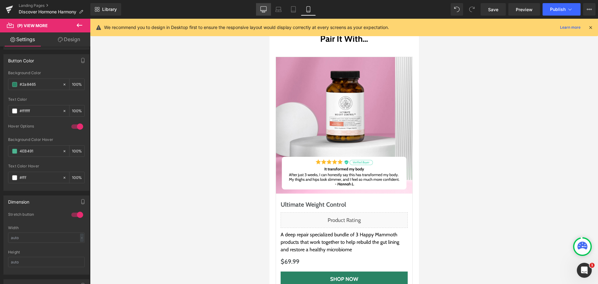
click at [265, 8] on icon at bounding box center [263, 9] width 6 height 6
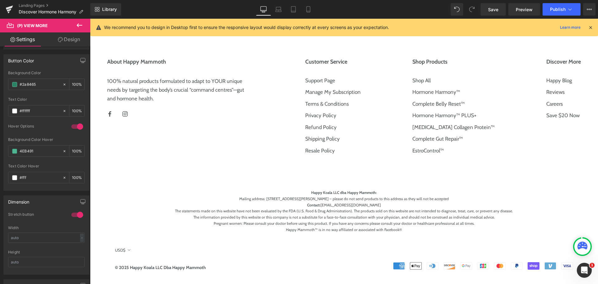
scroll to position [3184, 0]
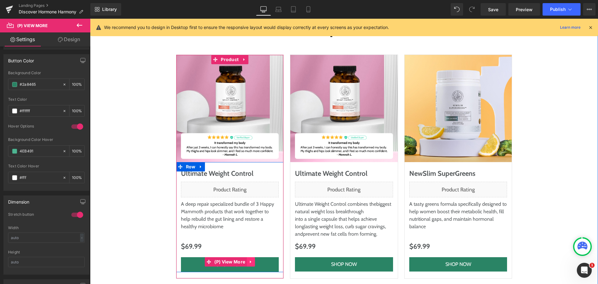
click at [250, 259] on icon at bounding box center [250, 261] width 4 height 5
click at [90, 19] on link at bounding box center [90, 19] width 0 height 0
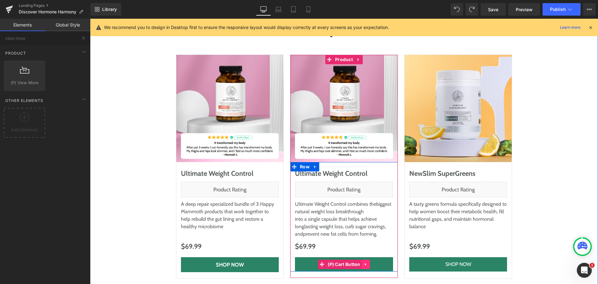
click at [362, 259] on link at bounding box center [366, 263] width 8 height 9
click at [368, 262] on icon at bounding box center [370, 264] width 4 height 4
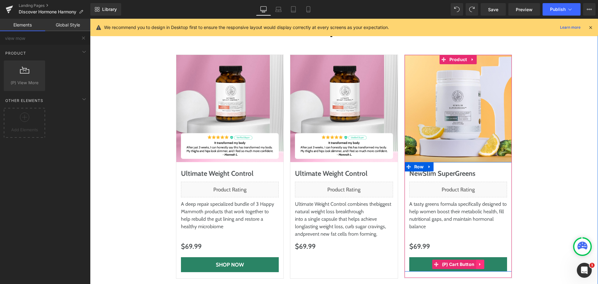
click at [478, 262] on icon at bounding box center [480, 264] width 4 height 5
click at [482, 262] on icon at bounding box center [484, 264] width 4 height 4
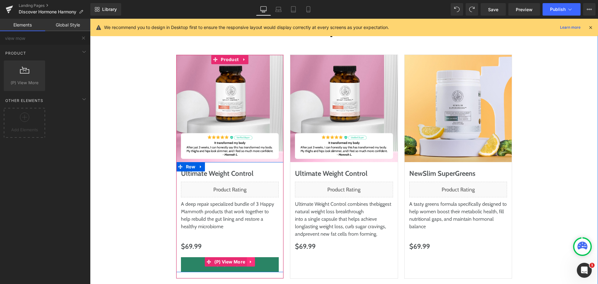
click at [249, 259] on icon at bounding box center [250, 261] width 4 height 5
click at [244, 259] on icon at bounding box center [246, 261] width 4 height 4
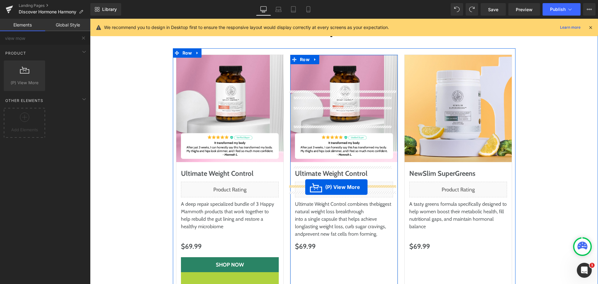
drag, startPoint x: 209, startPoint y: 205, endPoint x: 305, endPoint y: 187, distance: 97.8
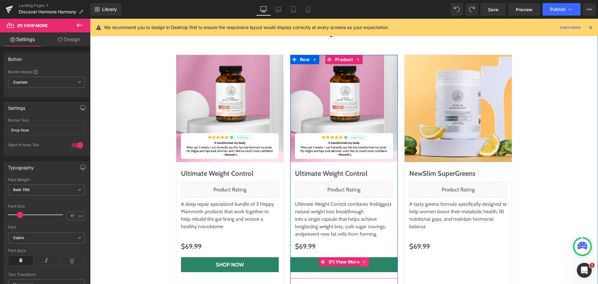
click at [363, 259] on icon at bounding box center [365, 261] width 4 height 5
click at [359, 259] on icon at bounding box center [361, 261] width 4 height 4
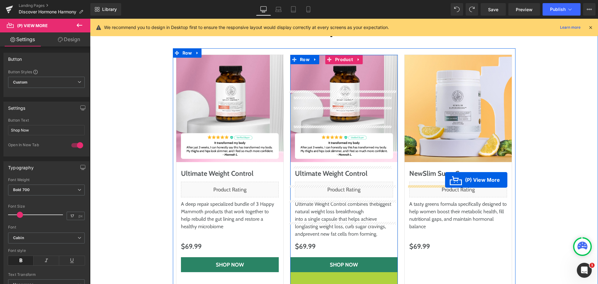
drag, startPoint x: 319, startPoint y: 205, endPoint x: 445, endPoint y: 180, distance: 128.6
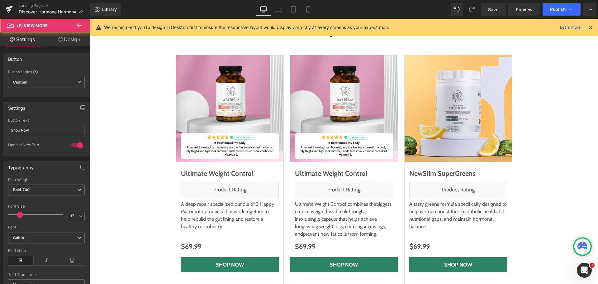
click at [538, 193] on div "For Even Faster, Deeper Results, Pair It With… Heading Row Sale Off (P) Image U…" at bounding box center [343, 156] width 495 height 276
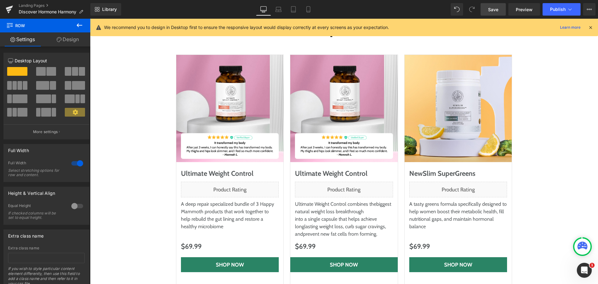
click at [487, 10] on link "Save" at bounding box center [492, 9] width 25 height 12
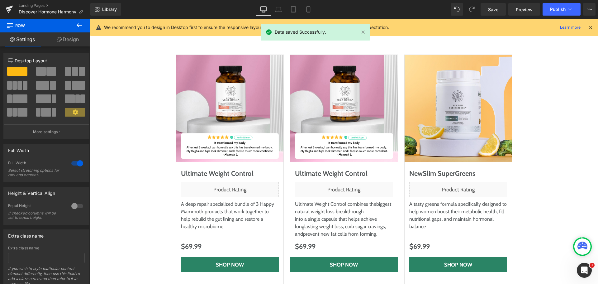
click at [543, 92] on div "For Even Faster, Deeper Results, Pair It With… Heading Row Sale Off (P) Image U…" at bounding box center [343, 156] width 495 height 276
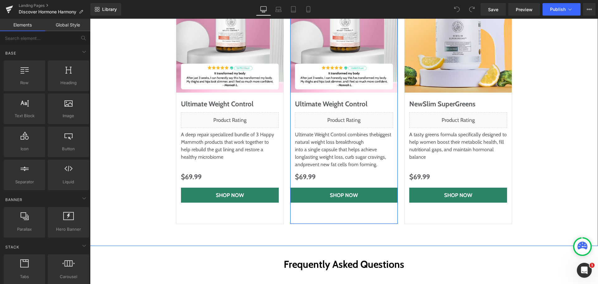
scroll to position [3238, 0]
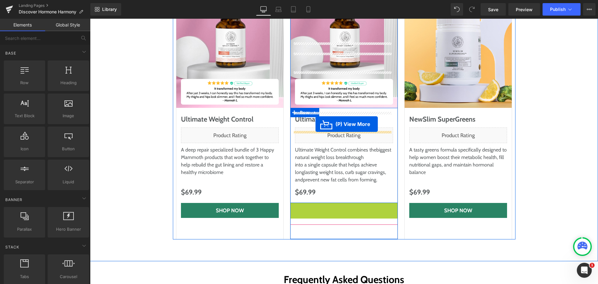
drag, startPoint x: 321, startPoint y: 133, endPoint x: 315, endPoint y: 124, distance: 10.6
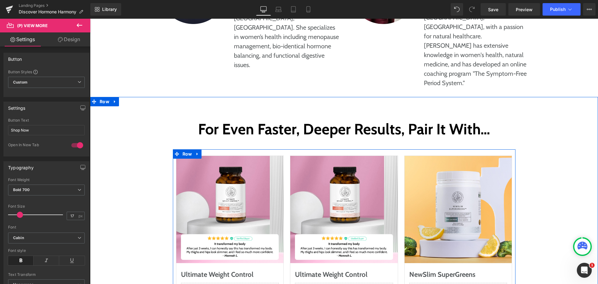
scroll to position [3082, 0]
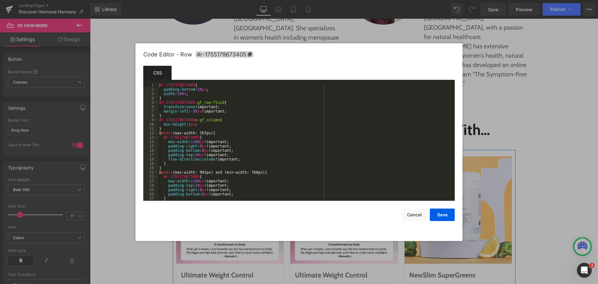
click at [287, 0] on div "(P) View More You are previewing how the will restyle your page. You can not ed…" at bounding box center [299, 0] width 598 height 0
click at [250, 54] on icon at bounding box center [250, 54] width 4 height 4
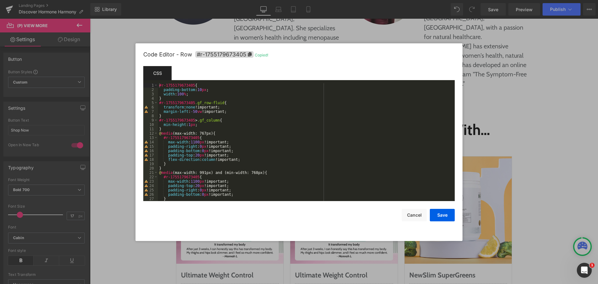
click at [169, 128] on div "#r-1755179673405 { padding-bottom : 10 px ; width : 100 % ; } #r-1755179673405 …" at bounding box center [305, 146] width 294 height 126
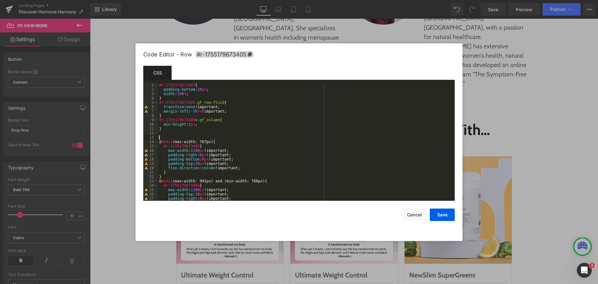
paste textarea
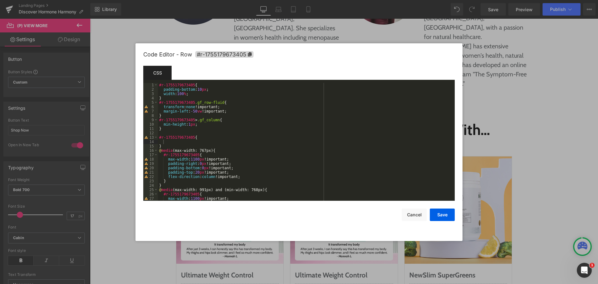
drag, startPoint x: 177, startPoint y: 141, endPoint x: 185, endPoint y: 141, distance: 7.5
click at [177, 141] on div "#r-1755179673405 { padding-bottom : 10 px ; width : 100 % ; } #r-1755179673405 …" at bounding box center [305, 146] width 294 height 126
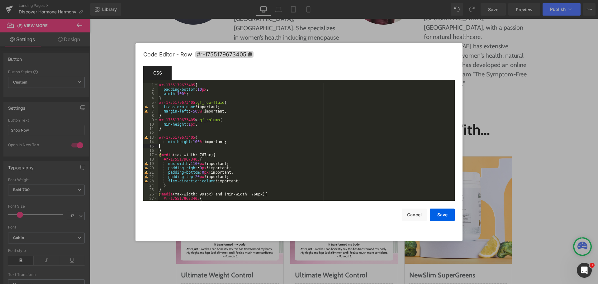
click at [337, 141] on div "#r-1755179673405 { padding-bottom : 10 px ; width : 100 % ; } #r-1755179673405 …" at bounding box center [305, 146] width 294 height 126
click at [442, 217] on button "Save" at bounding box center [442, 214] width 25 height 12
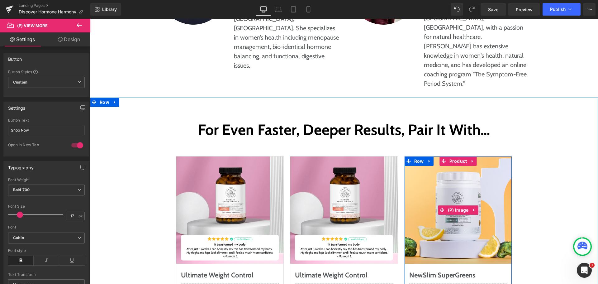
scroll to position [3269, 0]
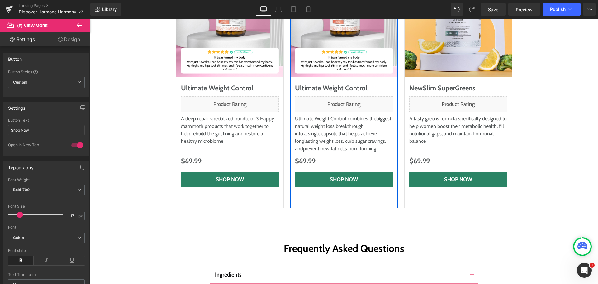
click at [333, 128] on div "Sale Off (P) Image Ultimate Weight Control (P) Title Liquid Ultimate Weight Con…" at bounding box center [344, 88] width 108 height 239
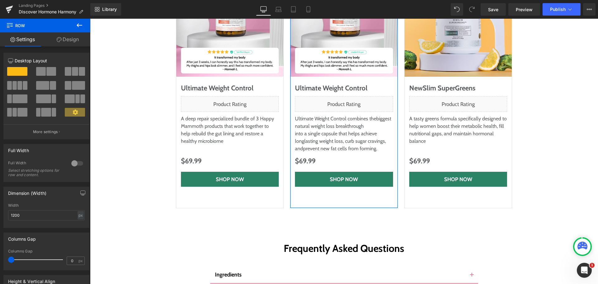
click at [68, 37] on link "Design" at bounding box center [67, 39] width 45 height 14
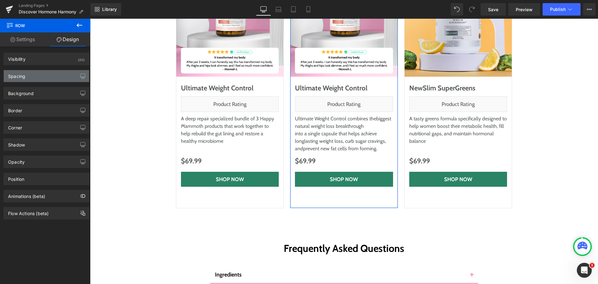
click at [36, 73] on div "Spacing" at bounding box center [46, 76] width 85 height 12
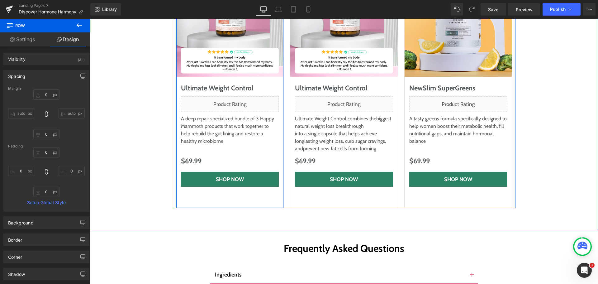
click at [254, 130] on div "Sale Off (P) Image Ultimate Weight Control (P) Title Liquid A deep repair speci…" at bounding box center [230, 88] width 108 height 239
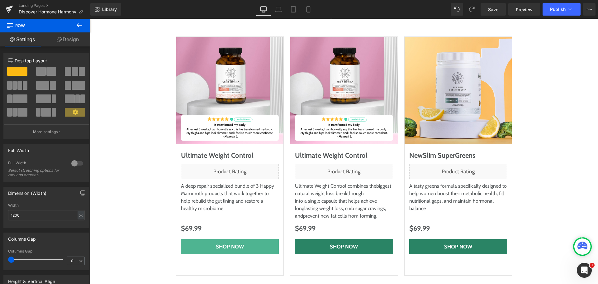
scroll to position [3114, 0]
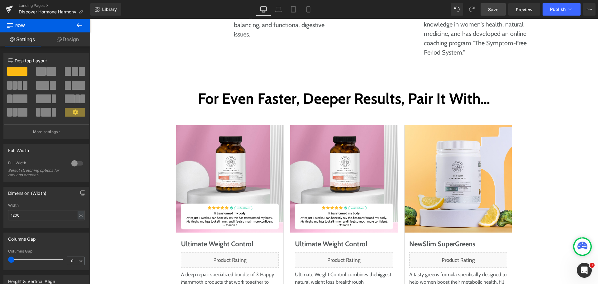
click at [494, 7] on span "Save" at bounding box center [493, 9] width 10 height 7
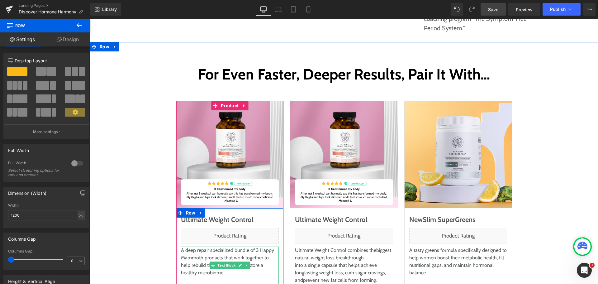
scroll to position [3176, 0]
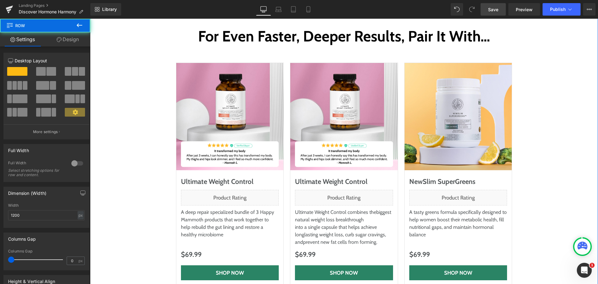
click at [239, 222] on div "Sale Off (P) Image Ultimate Weight Control (P) Title Liquid A deep repair speci…" at bounding box center [230, 182] width 108 height 239
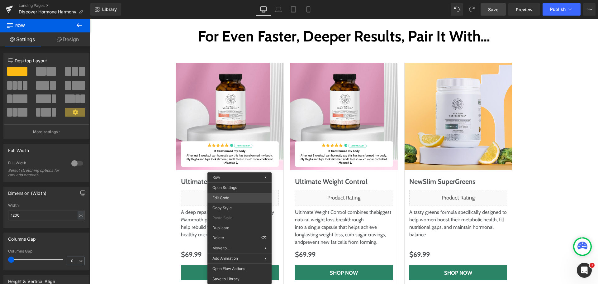
click at [243, 0] on div "(P) View More You are previewing how the will restyle your page. You can not ed…" at bounding box center [299, 0] width 598 height 0
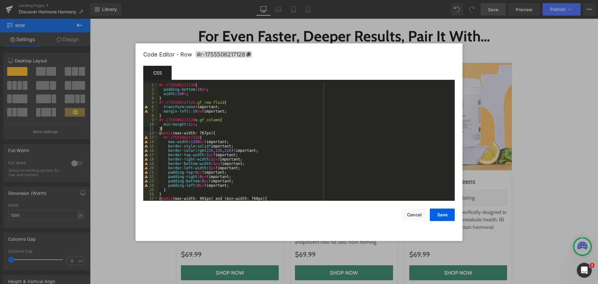
click at [174, 127] on div "#r-1755506217128 { padding-bottom : 10 px ; width : 100 % ; } #r-1755506217128 …" at bounding box center [305, 146] width 294 height 126
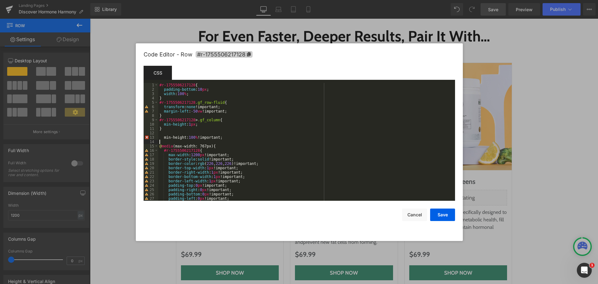
click at [248, 54] on icon at bounding box center [249, 54] width 4 height 4
click at [171, 130] on div "#r-1755506217128 { padding-bottom : 10 px ; width : 100 % ; } #r-1755506217128 …" at bounding box center [305, 146] width 294 height 126
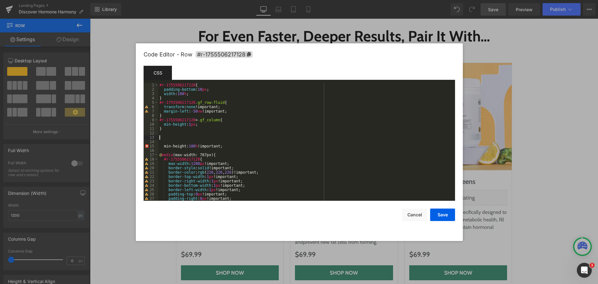
paste textarea
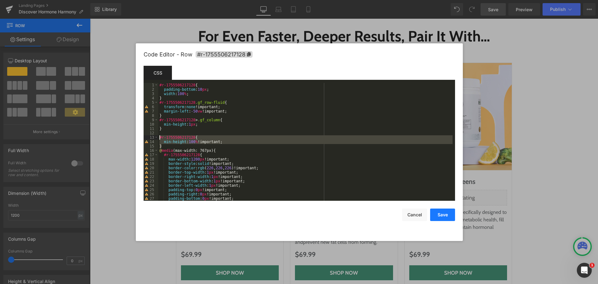
click at [436, 209] on button "Save" at bounding box center [442, 214] width 25 height 12
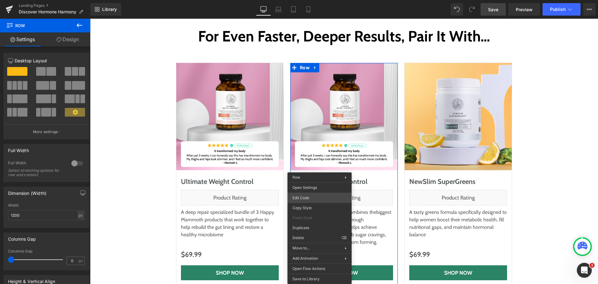
click at [314, 0] on div "(P) View More You are previewing how the will restyle your page. You can not ed…" at bounding box center [299, 0] width 598 height 0
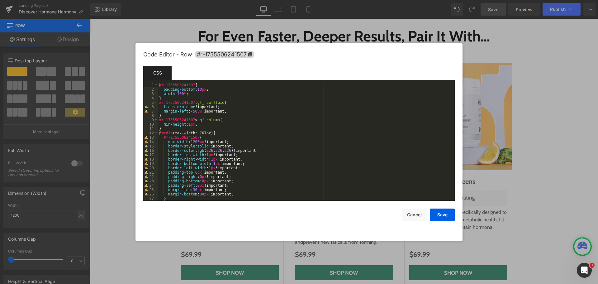
click at [166, 128] on div "#r-1755506241507 { padding-bottom : 10 px ; width : 100 % ; } #r-1755506241507 …" at bounding box center [305, 146] width 294 height 126
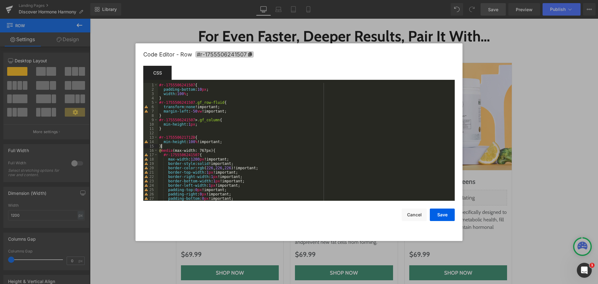
click at [222, 56] on span "#r-1755506241507" at bounding box center [224, 54] width 59 height 7
click at [183, 120] on div "#r-1755506241507 { padding-bottom : 10 px ; width : 100 % ; } #r-1755506241507 …" at bounding box center [305, 146] width 294 height 126
click at [184, 136] on div "#r-1755506241507 { padding-bottom : 10 px ; width : 100 % ; } #r-1755506241507 …" at bounding box center [305, 146] width 294 height 126
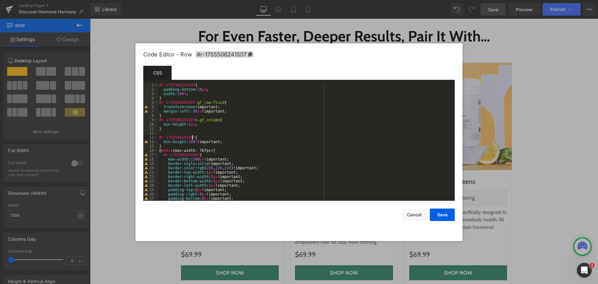
click at [229, 135] on div "#r-1755506241507 { padding-bottom : 10 px ; width : 100 % ; } #r-1755506241507 …" at bounding box center [305, 146] width 294 height 126
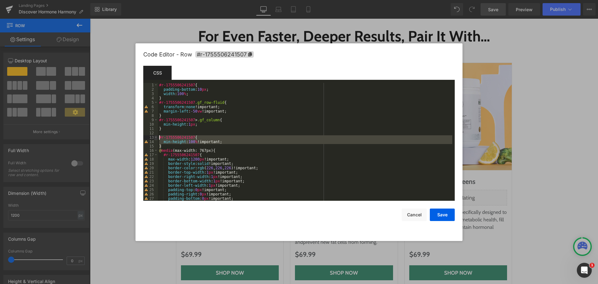
drag, startPoint x: 164, startPoint y: 145, endPoint x: 155, endPoint y: 139, distance: 11.1
click at [155, 139] on pre "1 2 3 4 5 6 7 8 9 10 11 12 13 14 15 16 17 18 19 20 21 22 23 24 25 26 27 28 #r-1…" at bounding box center [298, 142] width 311 height 118
click at [437, 214] on button "Save" at bounding box center [442, 214] width 25 height 12
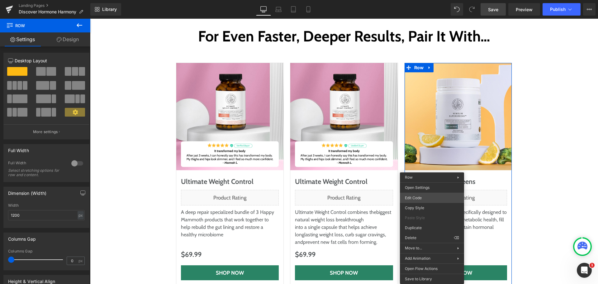
click at [420, 0] on div "(P) View More You are previewing how the will restyle your page. You can not ed…" at bounding box center [299, 0] width 598 height 0
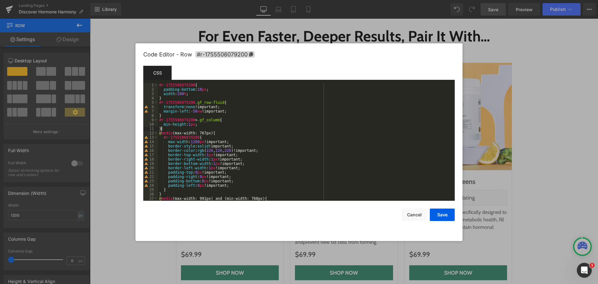
click at [169, 127] on div "#r-1755506079200 { padding-bottom : 10 px ; width : 100 % ; } #r-1755506079200 …" at bounding box center [305, 146] width 294 height 126
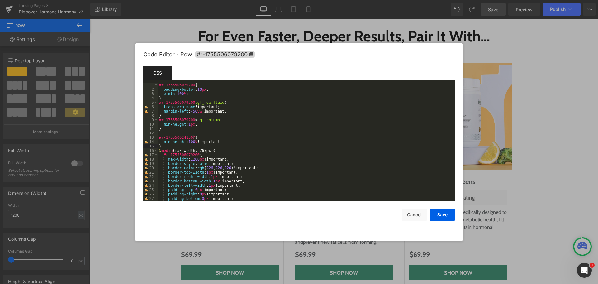
click at [177, 119] on div "#r-1755506079200 { padding-bottom : 10 px ; width : 100 % ; } #r-1755506079200 …" at bounding box center [305, 146] width 294 height 126
click at [180, 137] on div "#r-1755506079200 { padding-bottom : 10 px ; width : 100 % ; } #r-1755506079200 …" at bounding box center [305, 146] width 294 height 126
click at [304, 125] on div "#r-1755506079200 { padding-bottom : 10 px ; width : 100 % ; } #r-1755506079200 …" at bounding box center [305, 146] width 294 height 126
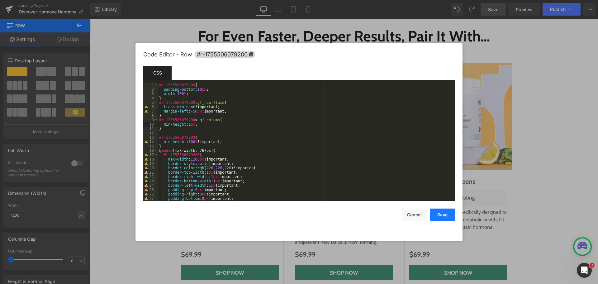
click at [437, 213] on button "Save" at bounding box center [442, 214] width 25 height 12
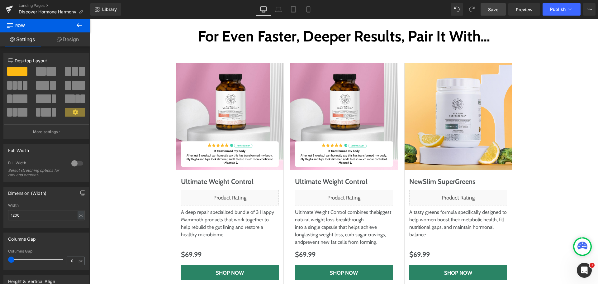
click at [540, 159] on div "For Even Faster, Deeper Results, Pair It With… Heading Row Sale Off (P) Image U…" at bounding box center [343, 156] width 495 height 261
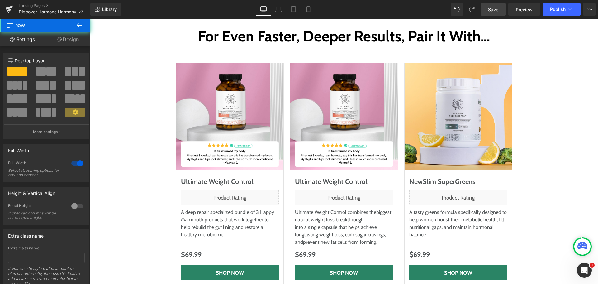
scroll to position [3145, 0]
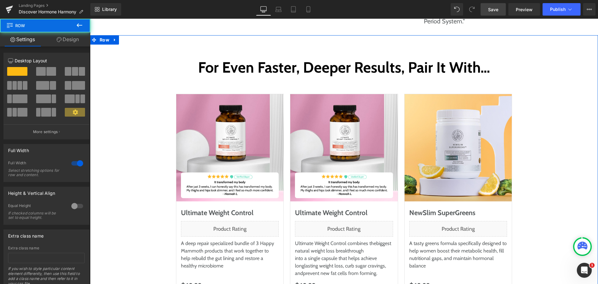
click at [568, 152] on div "For Even Faster, Deeper Results, Pair It With… Heading Row Sale Off (P) Image U…" at bounding box center [343, 187] width 495 height 261
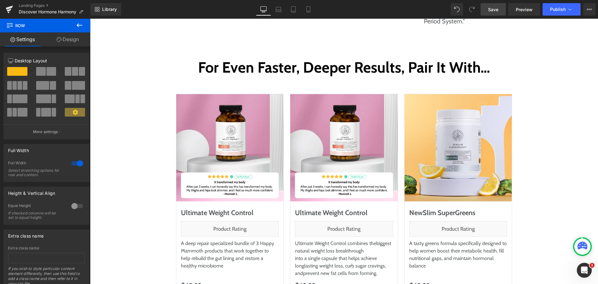
click at [496, 8] on span "Save" at bounding box center [493, 9] width 10 height 7
click at [531, 97] on div "For Even Faster, Deeper Results, Pair It With… Heading Row Sale Off (P) Image U…" at bounding box center [343, 187] width 495 height 261
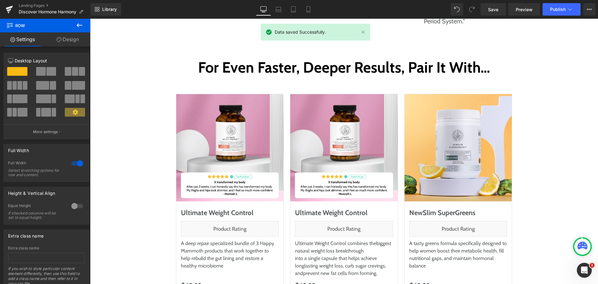
click at [419, 8] on div "Library Desktop Desktop Laptop Tablet Mobile Save Preview Publish Scheduled Vie…" at bounding box center [344, 9] width 508 height 12
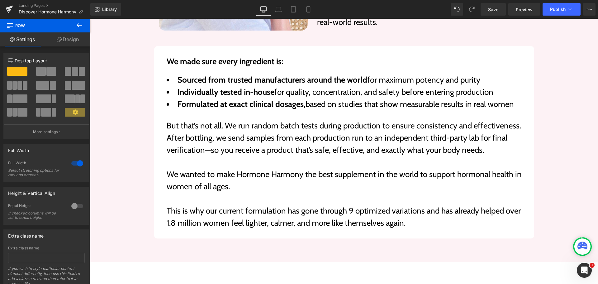
scroll to position [2460, 0]
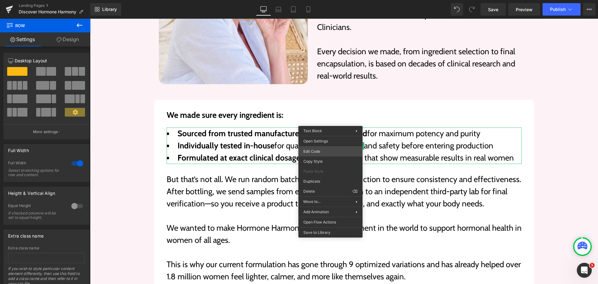
click at [316, 0] on div "(P) View More You are previewing how the will restyle your page. You can not ed…" at bounding box center [299, 0] width 598 height 0
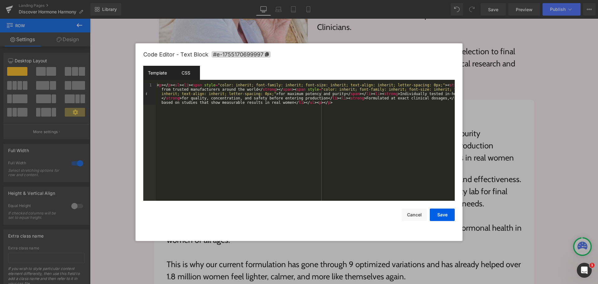
click at [186, 73] on div "CSS" at bounding box center [186, 73] width 28 height 14
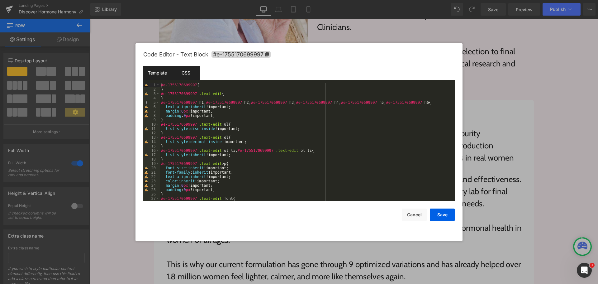
click at [161, 71] on div "Template" at bounding box center [157, 73] width 28 height 14
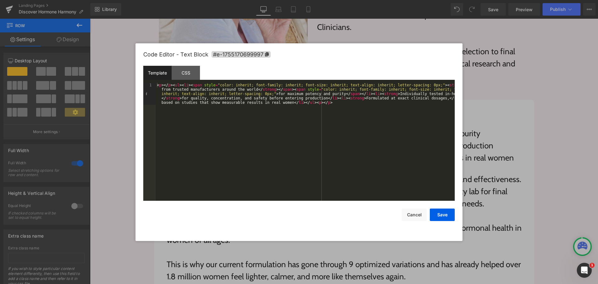
click at [205, 139] on div "< p > </ p > < ul > < li > < span style = "color: inherit; font-family: inherit…" at bounding box center [305, 163] width 299 height 161
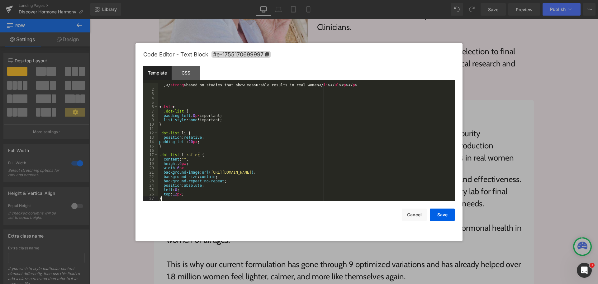
scroll to position [17, 0]
click at [163, 116] on div "< p > </ p > < ul > < li > < span style = "color: inherit; font-family: inherit…" at bounding box center [305, 137] width 294 height 144
click at [163, 128] on div "< p > </ p > < ul > < li > < span style = "color: inherit; font-family: inherit…" at bounding box center [305, 137] width 294 height 144
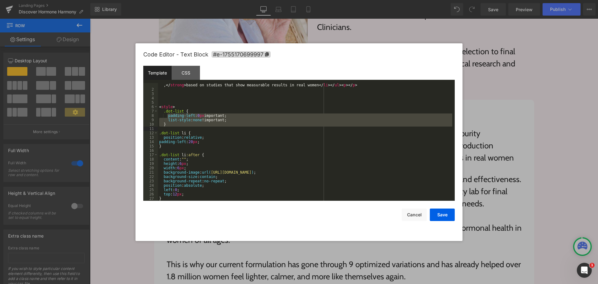
click at [163, 110] on div "< p > </ p > < ul > < li > < span style = "color: inherit; font-family: inherit…" at bounding box center [305, 137] width 294 height 144
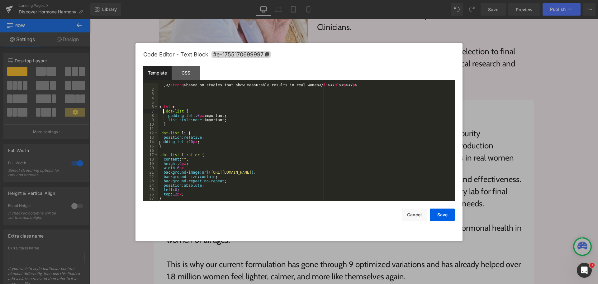
click at [158, 141] on div "< p > </ p > < ul > < li > < span style = "color: inherit; font-family: inherit…" at bounding box center [305, 137] width 294 height 144
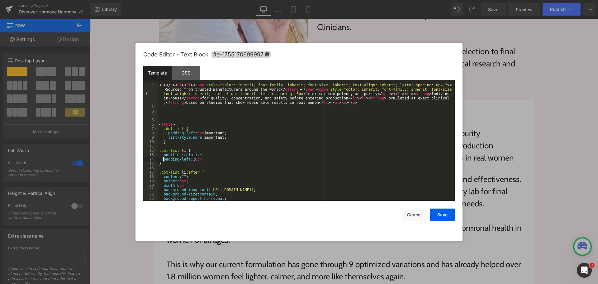
scroll to position [0, 0]
click at [182, 128] on div "< p > </ p > < ul > < li > < span style = "color: inherit; font-family: inherit…" at bounding box center [305, 155] width 294 height 144
click at [166, 128] on div "< p > </ p > < ul > < li > < span style = "color: inherit; font-family: inherit…" at bounding box center [305, 155] width 294 height 144
click at [179, 85] on div "< p > </ p > < ul > < li > < span style = "color: inherit; font-family: inherit…" at bounding box center [305, 155] width 294 height 144
click at [263, 143] on div "< p > </ p > < ul class = dot-list > < li > < span style = "color: inherit; fon…" at bounding box center [305, 155] width 294 height 144
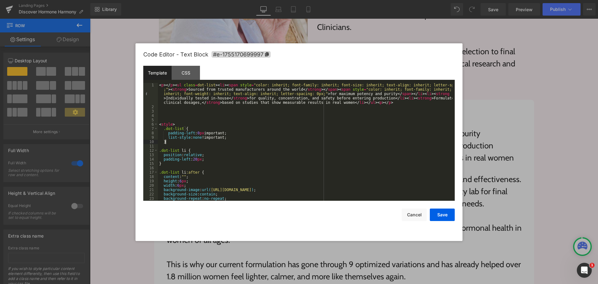
click at [262, 148] on div "< p > </ p > < ul class = dot-list > < li > < span style = "color: inherit; fon…" at bounding box center [305, 155] width 294 height 144
click at [443, 215] on button "Save" at bounding box center [442, 214] width 25 height 12
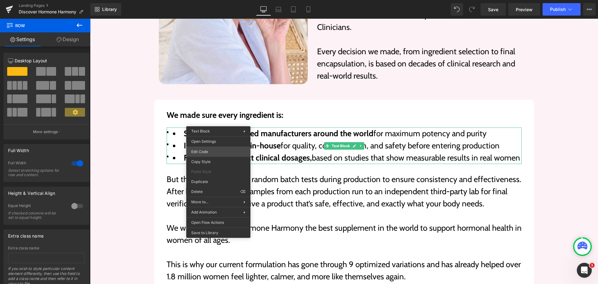
click at [214, 0] on div "(P) View More You are previewing how the will restyle your page. You can not ed…" at bounding box center [299, 0] width 598 height 0
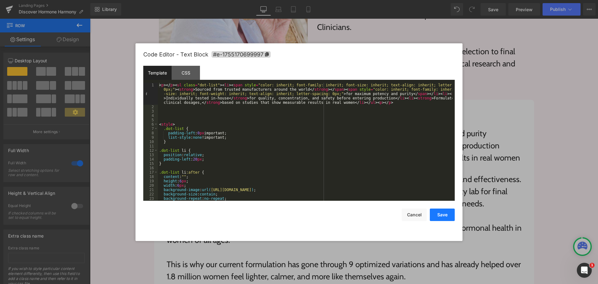
click at [442, 214] on button "Save" at bounding box center [442, 214] width 25 height 12
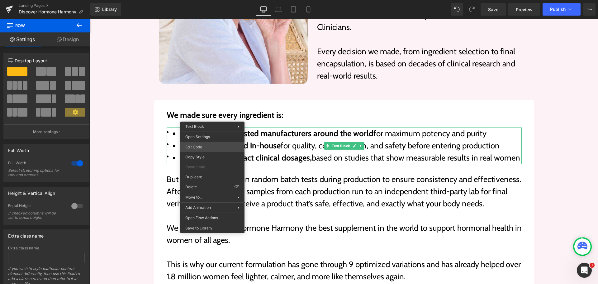
click at [216, 0] on div "(P) View More You are previewing how the will restyle your page. You can not ed…" at bounding box center [299, 0] width 598 height 0
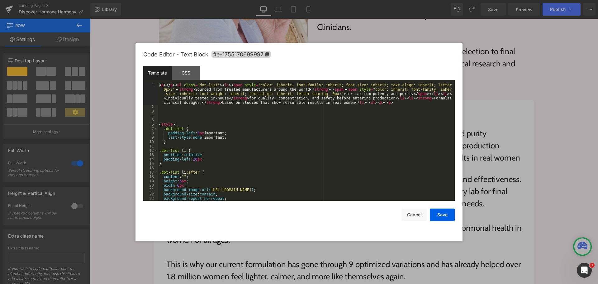
scroll to position [22, 0]
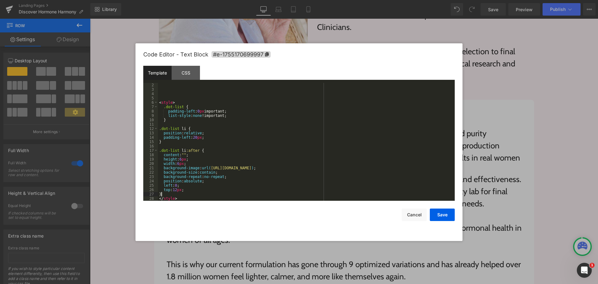
click at [172, 193] on div "< style > .dot-list { padding-left : 0 px important; list-style : none !importa…" at bounding box center [305, 146] width 294 height 126
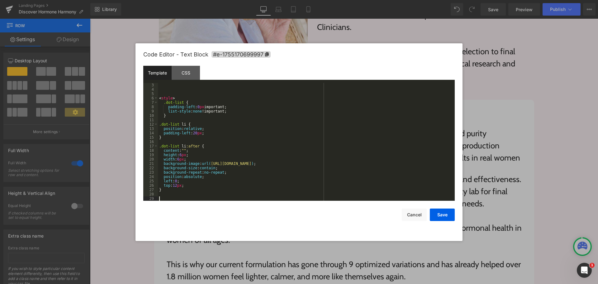
scroll to position [35, 0]
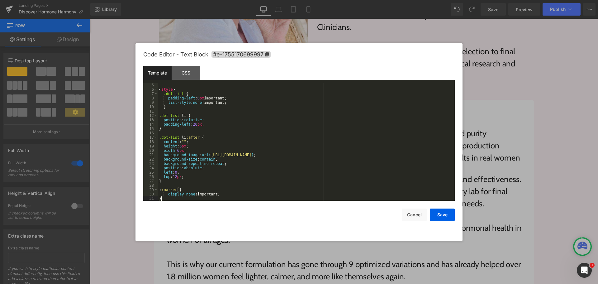
click at [184, 137] on div "< style > .dot-list { padding-left : 0 px important; list-style : none !importa…" at bounding box center [305, 146] width 294 height 126
click at [158, 137] on div "< style > .dot-list { padding-left : 0 px important; list-style : none !importa…" at bounding box center [305, 146] width 294 height 126
click at [159, 190] on div "< style > .dot-list { padding-left : 0 px important; list-style : none !importa…" at bounding box center [305, 146] width 294 height 126
paste textarea
click at [263, 188] on div "< style > .dot-list { padding-left : 0 px important; list-style : none !importa…" at bounding box center [305, 146] width 294 height 126
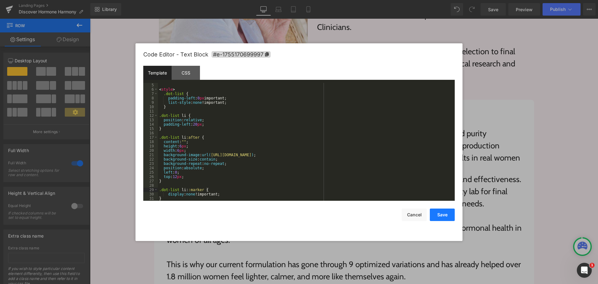
click at [443, 212] on button "Save" at bounding box center [442, 214] width 25 height 12
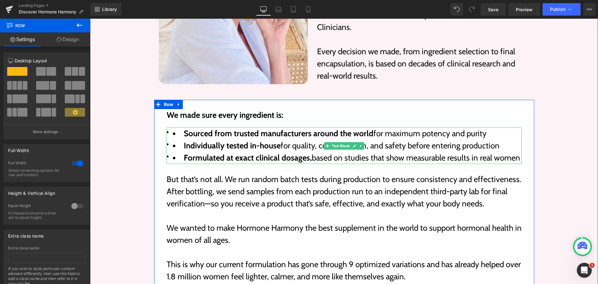
click at [257, 128] on strong "Sourced from trusted manufacturers around the world" at bounding box center [279, 133] width 190 height 10
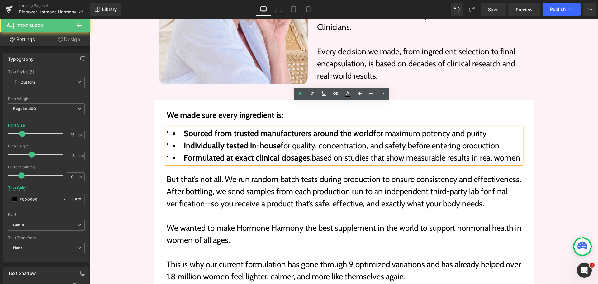
click at [257, 128] on strong "Sourced from trusted manufacturers around the world" at bounding box center [279, 133] width 190 height 10
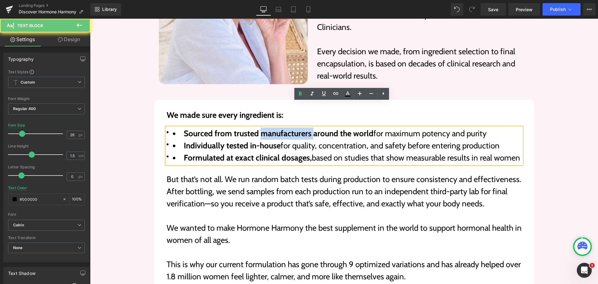
click at [257, 128] on strong "Sourced from trusted manufacturers around the world" at bounding box center [279, 133] width 190 height 10
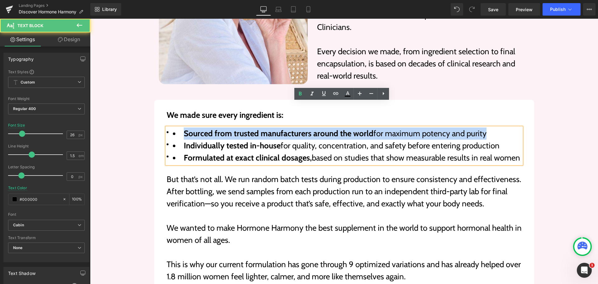
click at [257, 128] on strong "Sourced from trusted manufacturers around the world" at bounding box center [279, 133] width 190 height 10
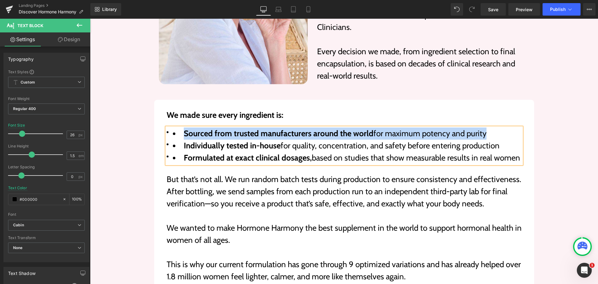
click at [349, 139] on li "Individually tested in-house for quality, concentration, and safety before ente…" at bounding box center [344, 145] width 355 height 12
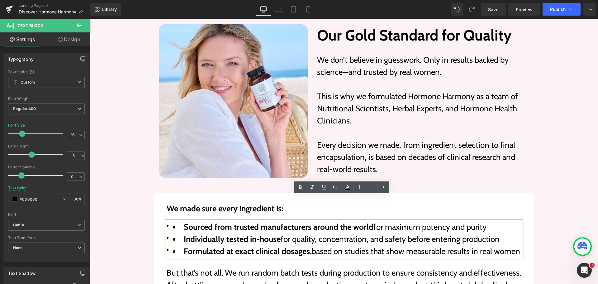
scroll to position [2491, 0]
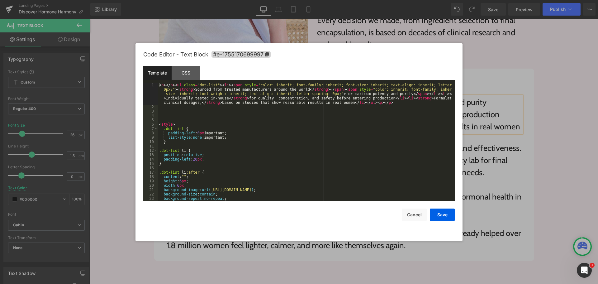
click at [217, 0] on div "(P) View More You are previewing how the will restyle your page. You can not ed…" at bounding box center [299, 0] width 598 height 0
click at [184, 124] on div "< p > </ p > < ul class = "dot-list" > < li > < span style = "color: inherit; f…" at bounding box center [305, 155] width 294 height 144
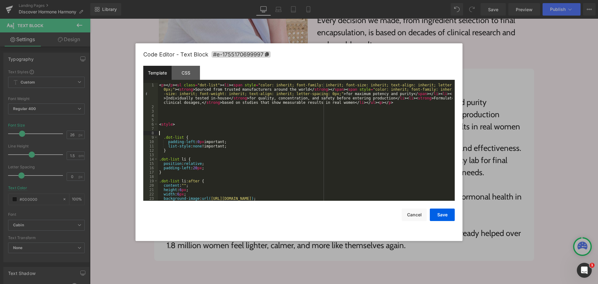
paste textarea
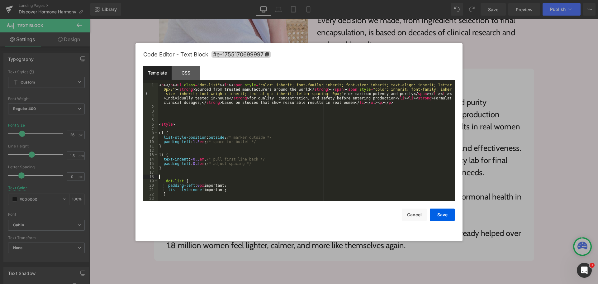
click at [224, 136] on div "< p > </ p > < ul class = "dot-list" > < li > < span style = "color: inherit; f…" at bounding box center [305, 155] width 294 height 144
click at [275, 135] on div "< p > </ p > < ul class = "dot-list" > < li > < span style = "color: inherit; f…" at bounding box center [305, 155] width 294 height 144
click at [411, 212] on button "Cancel" at bounding box center [414, 214] width 25 height 12
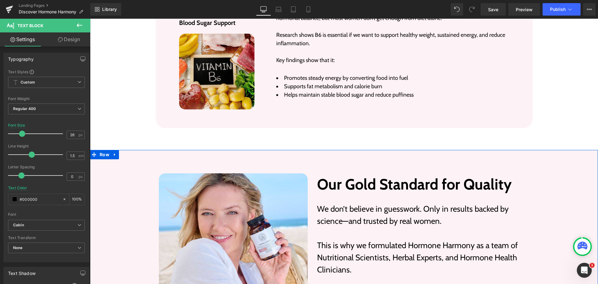
scroll to position [2211, 0]
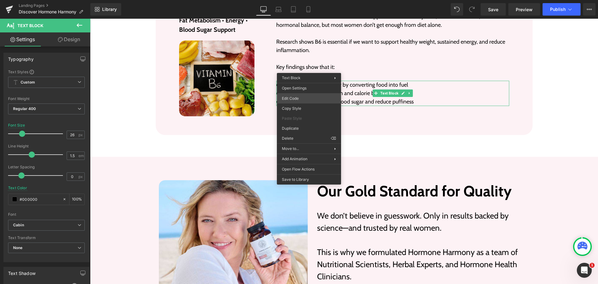
click at [305, 0] on div "(P) View More You are previewing how the will restyle your page. You can not ed…" at bounding box center [299, 0] width 598 height 0
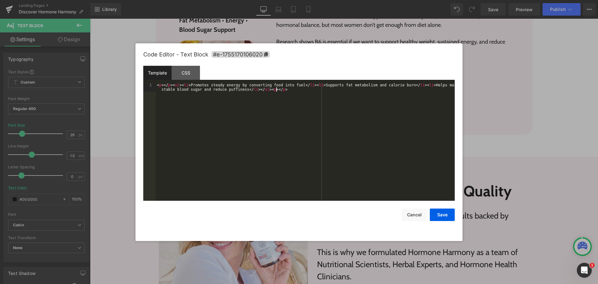
click at [258, 113] on div "< p > </ p > < ul > < li > Promotes steady energy by converting food into fuel …" at bounding box center [305, 150] width 299 height 135
click at [438, 214] on button "Save" at bounding box center [442, 214] width 25 height 12
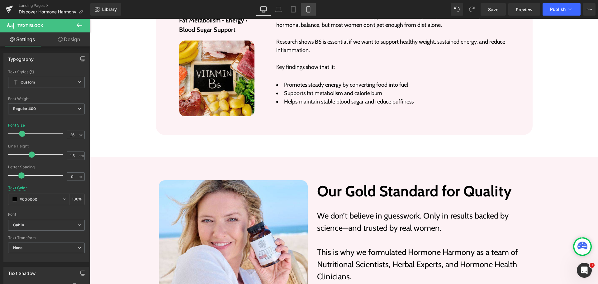
click at [308, 7] on icon at bounding box center [307, 10] width 3 height 6
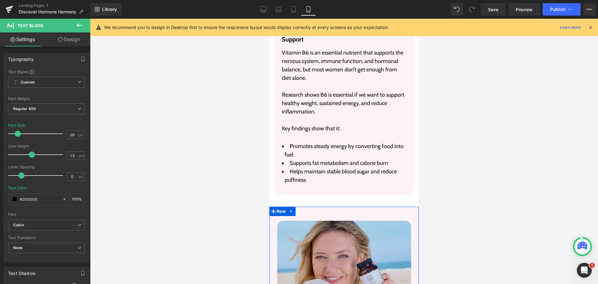
scroll to position [5649, 0]
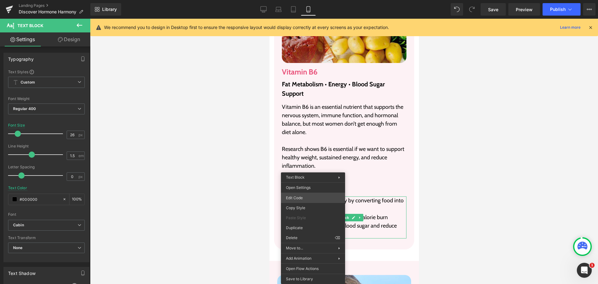
click at [315, 0] on div "(P) View More You are previewing how the will restyle your page. You can not ed…" at bounding box center [299, 0] width 598 height 0
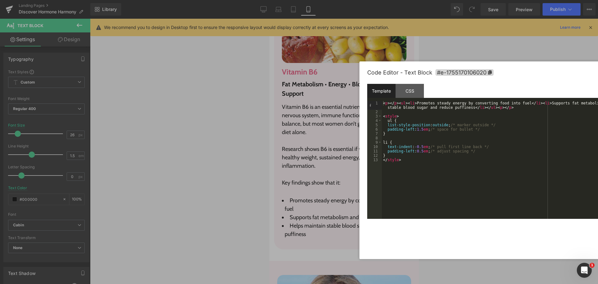
drag, startPoint x: 278, startPoint y: 64, endPoint x: 534, endPoint y: 74, distance: 256.1
click at [534, 74] on div "Code Editor - Text Block #e-1755170106020" at bounding box center [522, 72] width 311 height 22
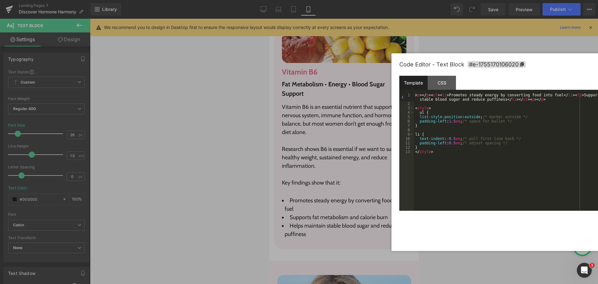
click at [452, 143] on div "< p > </ p > < ul > < li > Promotes steady energy by converting food into fuel …" at bounding box center [562, 158] width 297 height 131
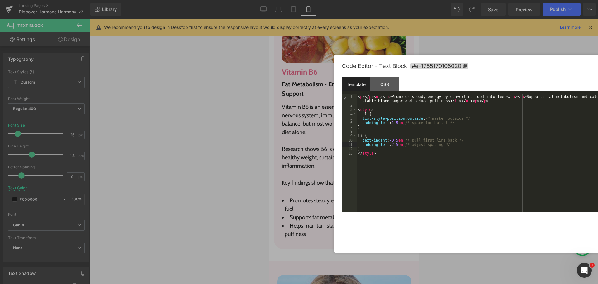
drag, startPoint x: 519, startPoint y: 66, endPoint x: 469, endPoint y: 83, distance: 52.1
click at [455, 59] on div "Code Editor - Text Block #e-1755170106020" at bounding box center [497, 66] width 311 height 22
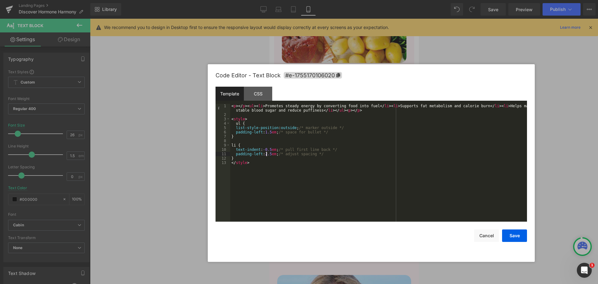
drag, startPoint x: 516, startPoint y: 56, endPoint x: 394, endPoint y: 70, distance: 122.0
click at [394, 70] on div "Code Editor - Text Block #e-1755170106020" at bounding box center [370, 75] width 311 height 22
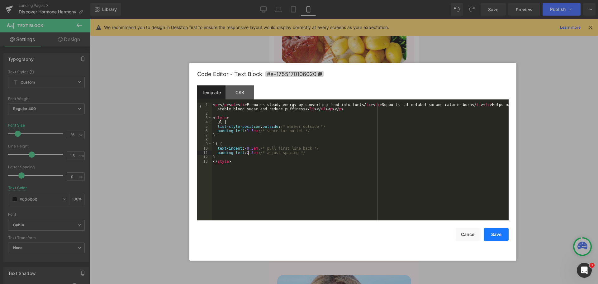
click at [498, 233] on button "Save" at bounding box center [496, 234] width 25 height 12
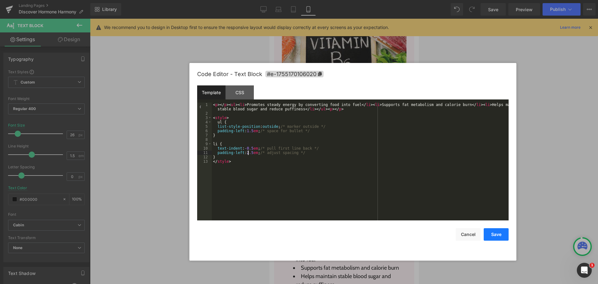
scroll to position [5683, 0]
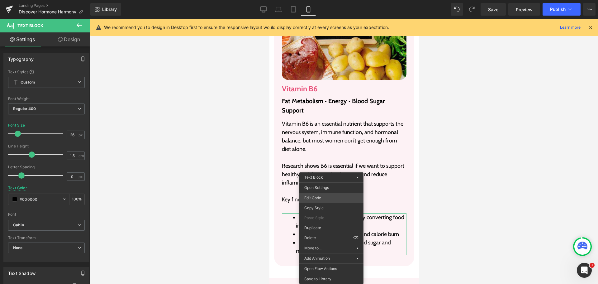
click at [333, 0] on div "(P) View More You are previewing how the will restyle your page. You can not ed…" at bounding box center [299, 0] width 598 height 0
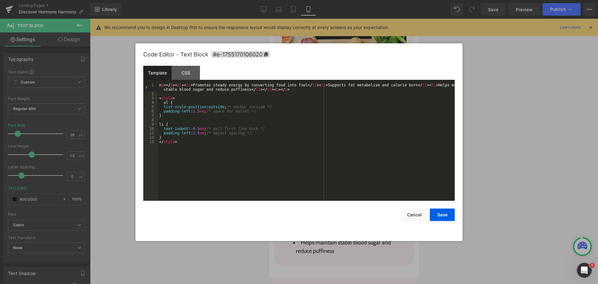
click at [193, 111] on div "< p > </ p > < ul > < li > Promotes steady energy by converting food into fuel …" at bounding box center [306, 148] width 297 height 131
click at [193, 132] on div "< p > </ p > < ul > < li > Promotes steady energy by converting food into fuel …" at bounding box center [306, 148] width 297 height 131
click at [450, 211] on button "Save" at bounding box center [442, 214] width 25 height 12
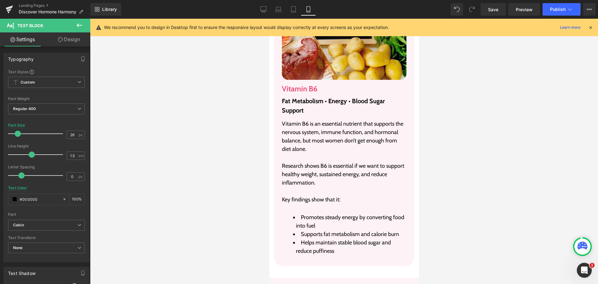
scroll to position [5649, 0]
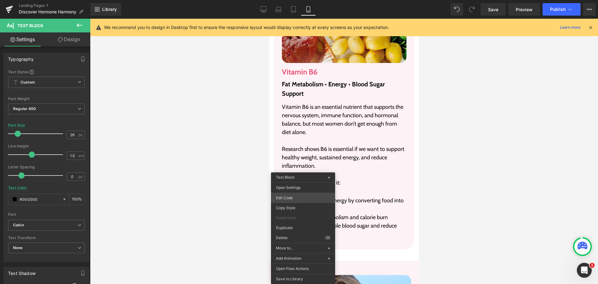
click at [304, 0] on div "(P) View More You are previewing how the will restyle your page. You can not ed…" at bounding box center [299, 0] width 598 height 0
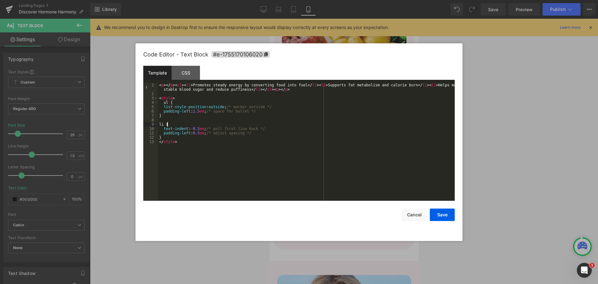
click at [192, 126] on div "< p > </ p > < ul > < li > Promotes steady energy by converting food into fuel …" at bounding box center [306, 148] width 297 height 131
click at [191, 129] on div "< p > </ p > < ul > < li > Promotes steady energy by converting food into fuel …" at bounding box center [306, 148] width 297 height 131
click at [451, 211] on button "Save" at bounding box center [442, 214] width 25 height 12
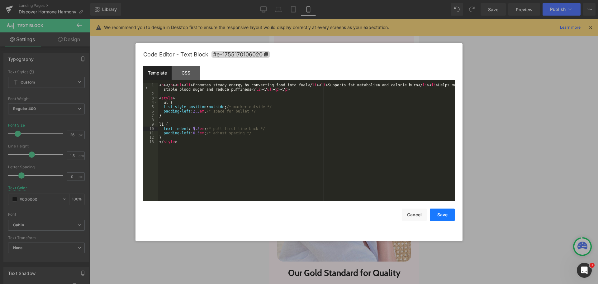
scroll to position [5498, 0]
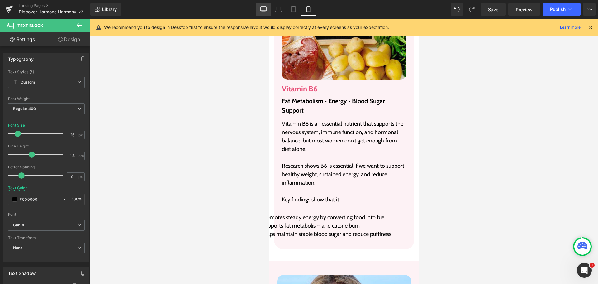
click at [264, 9] on icon at bounding box center [263, 9] width 6 height 6
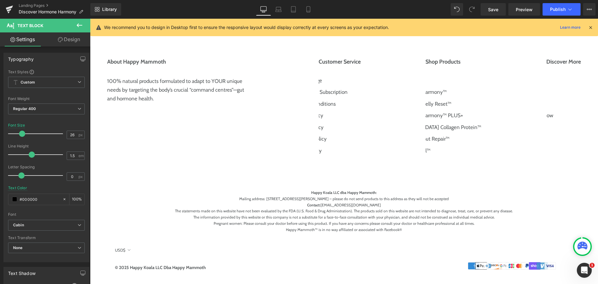
scroll to position [2035, 0]
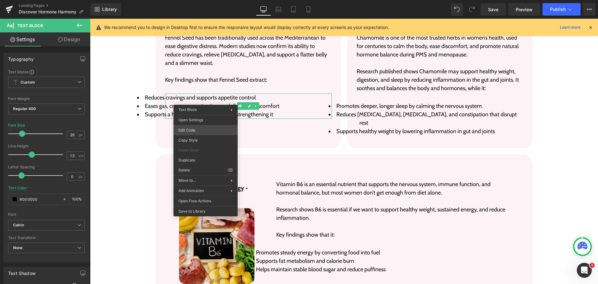
click at [207, 0] on div "(P) View More You are previewing how the will restyle your page. You can not ed…" at bounding box center [299, 0] width 598 height 0
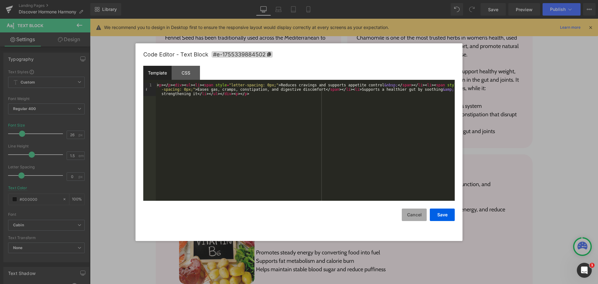
click at [423, 215] on button "Cancel" at bounding box center [414, 214] width 25 height 12
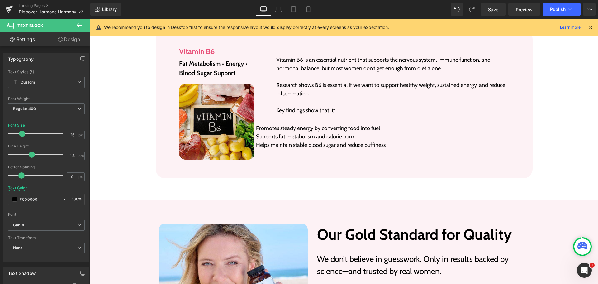
scroll to position [2159, 0]
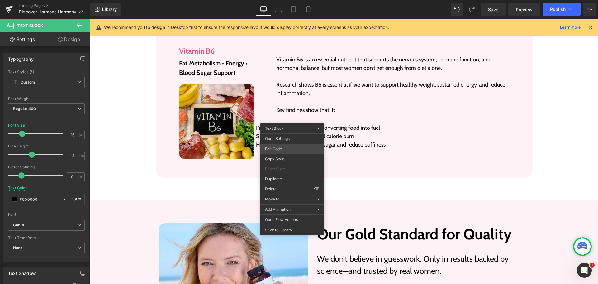
click at [291, 0] on div "(P) View More You are previewing how the will restyle your page. You can not ed…" at bounding box center [299, 0] width 598 height 0
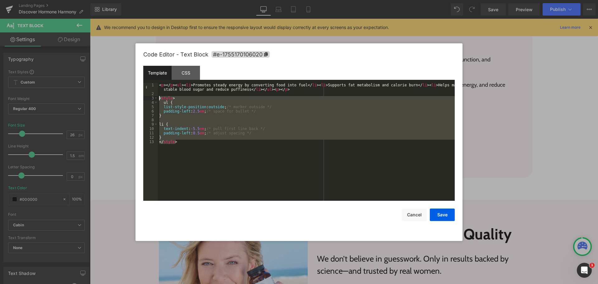
drag, startPoint x: 175, startPoint y: 153, endPoint x: 150, endPoint y: 96, distance: 62.1
click at [150, 96] on pre "1 2 3 4 5 6 7 8 9 10 11 12 13 < p > </ p > < ul > < li > Promotes steady energy…" at bounding box center [298, 142] width 311 height 118
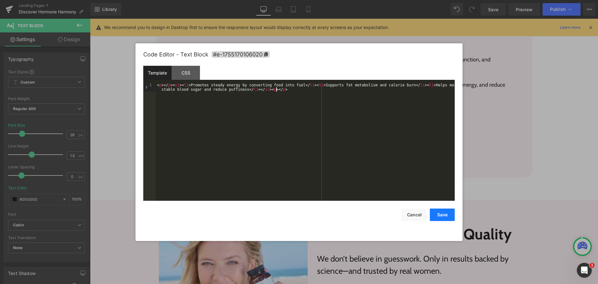
click at [441, 212] on button "Save" at bounding box center [442, 214] width 25 height 12
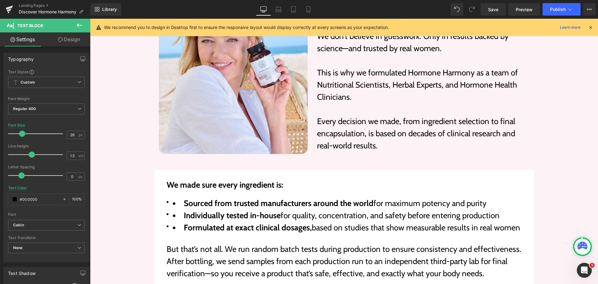
scroll to position [2471, 0]
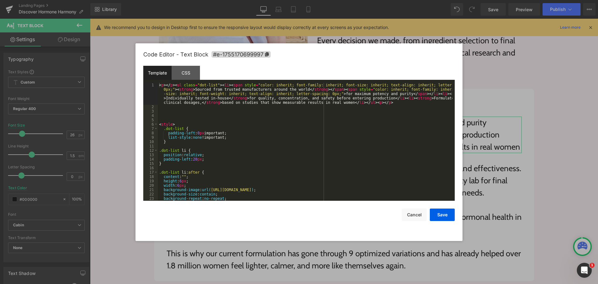
click at [215, 0] on div "(P) View More You are previewing how the will restyle your page. You can not ed…" at bounding box center [299, 0] width 598 height 0
click at [269, 136] on div "< p > </ p > < ul class = "dot-list" > < li > < span style = "color: inherit; f…" at bounding box center [305, 155] width 294 height 144
click at [346, 135] on div "< p > </ p > < ul class = "dot-list" > < li > < span style = "color: inherit; f…" at bounding box center [305, 155] width 294 height 144
click at [442, 216] on button "Save" at bounding box center [442, 214] width 25 height 12
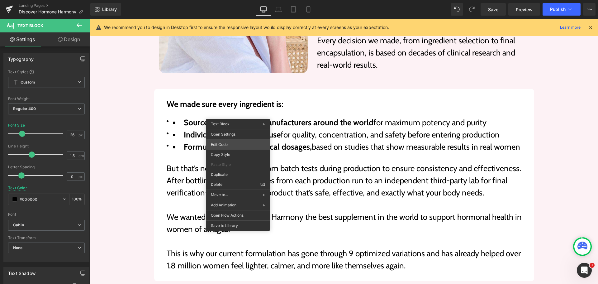
click at [234, 0] on div "(P) View More You are previewing how the will restyle your page. You can not ed…" at bounding box center [299, 0] width 598 height 0
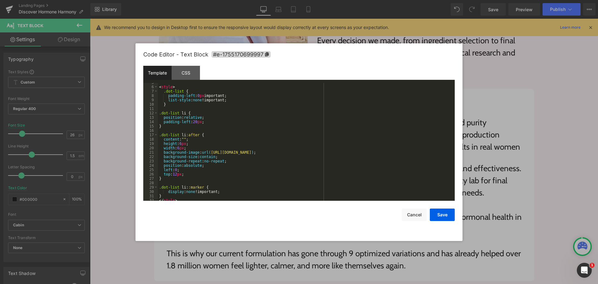
scroll to position [39, 0]
click at [228, 189] on div "< style > .dot-list { padding-left : 0 px important; list-style : none !importa…" at bounding box center [305, 146] width 294 height 126
click at [241, 191] on div "< style > .dot-list { padding-left : 0 px important; list-style : none !importa…" at bounding box center [305, 146] width 294 height 126
click at [445, 216] on button "Save" at bounding box center [442, 214] width 25 height 12
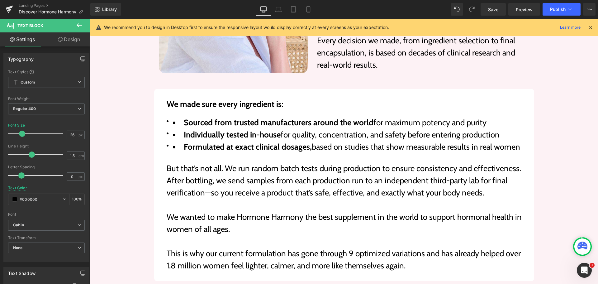
click at [494, 3] on div "Library Desktop Desktop Laptop Tablet Mobile Save Preview Publish Scheduled Vie…" at bounding box center [344, 9] width 508 height 19
drag, startPoint x: 492, startPoint y: 5, endPoint x: 262, endPoint y: 82, distance: 242.2
click at [492, 5] on link "Save" at bounding box center [492, 9] width 25 height 12
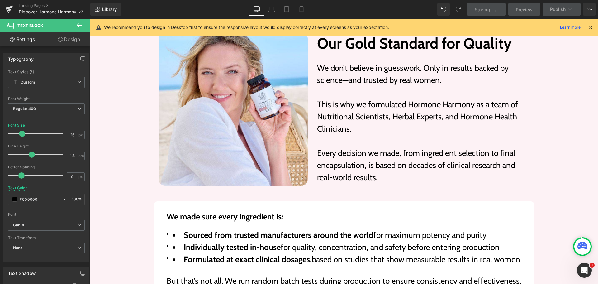
scroll to position [2471, 0]
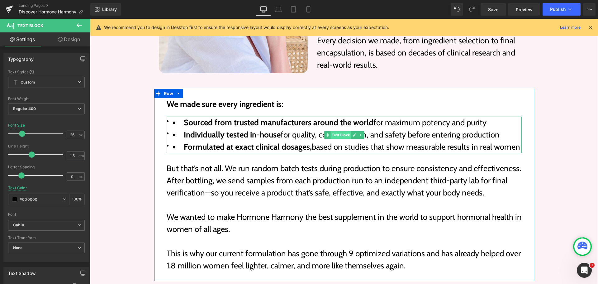
click at [340, 131] on span "Text Block" at bounding box center [340, 134] width 21 height 7
click at [250, 130] on strong "Individually tested in-house" at bounding box center [232, 135] width 97 height 10
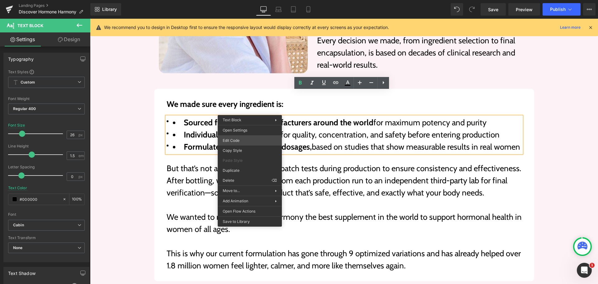
click at [249, 0] on div "Text Block You are previewing how the will restyle your page. You can not edit …" at bounding box center [299, 0] width 598 height 0
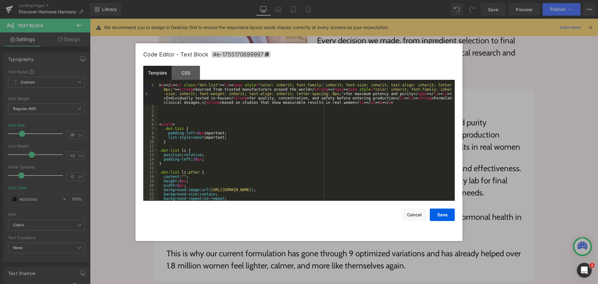
click at [387, 103] on div "< p > </ p > < ul class = "dot-list" > < li > < span style = "color: inherit; f…" at bounding box center [305, 155] width 294 height 144
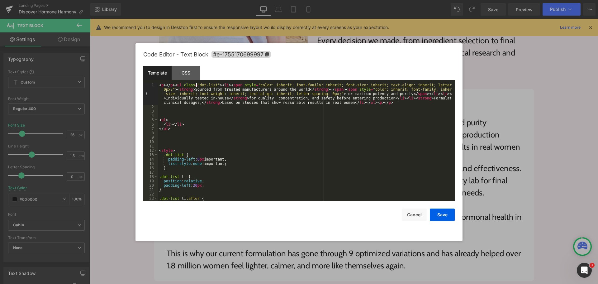
click at [196, 85] on div "< p > </ p > < ul class = "dot-list" > < li > < span style = "color: inherit; f…" at bounding box center [305, 155] width 294 height 144
click at [211, 83] on div "< p > </ p > < ul class = "dot-list" > < li > < span style = "color: inherit; f…" at bounding box center [305, 155] width 294 height 144
click at [165, 120] on div "< p > </ p > < ul class = "dot-list" > < li > < span style = "color: inherit; f…" at bounding box center [305, 155] width 294 height 144
paste textarea
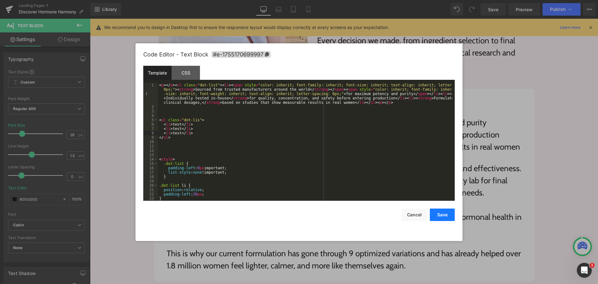
click at [439, 215] on button "Save" at bounding box center [442, 214] width 25 height 12
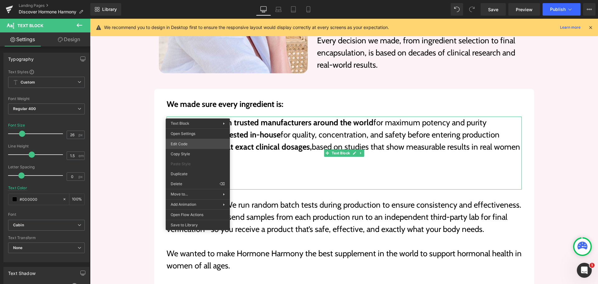
click at [193, 0] on div "Text Block You are previewing how the will restyle your page. You can not edit …" at bounding box center [299, 0] width 598 height 0
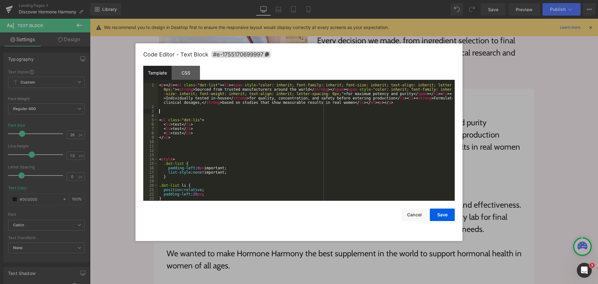
click at [203, 113] on div "< p > </ p > < ul class = "dot-list" > < li > < span style = "color: inherit; f…" at bounding box center [305, 155] width 294 height 144
click at [196, 120] on div "< p > </ p > < ul class = "dot-list" > < li > < span style = "color: inherit; f…" at bounding box center [305, 155] width 294 height 144
click at [223, 135] on div "< p > </ p > < ul class = "dot-list" > < li > < span style = "color: inherit; f…" at bounding box center [305, 155] width 294 height 144
click at [446, 216] on button "Save" at bounding box center [442, 214] width 25 height 12
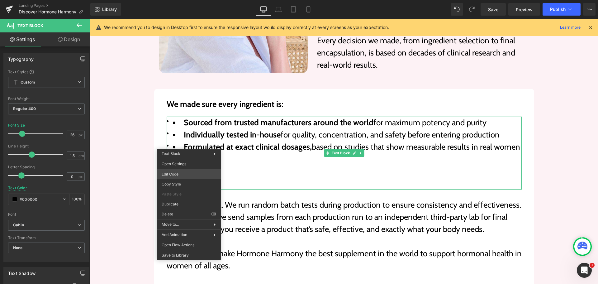
click at [186, 0] on div "Text Block You are previewing how the will restyle your page. You can not edit …" at bounding box center [299, 0] width 598 height 0
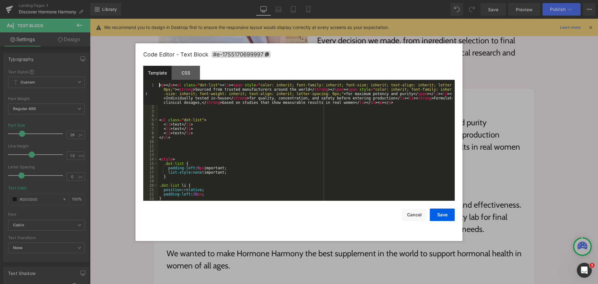
click at [157, 117] on div "4" at bounding box center [150, 115] width 15 height 4
click at [159, 120] on div "< p > </ p > < ul class = "dot-list" > < li > < span style = "color: inherit; f…" at bounding box center [305, 155] width 294 height 144
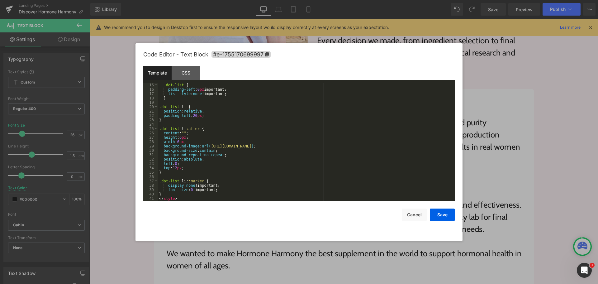
click at [182, 196] on div ".dot-list { padding-left : 0 px important; list-style : none !important; } .dot…" at bounding box center [305, 146] width 294 height 126
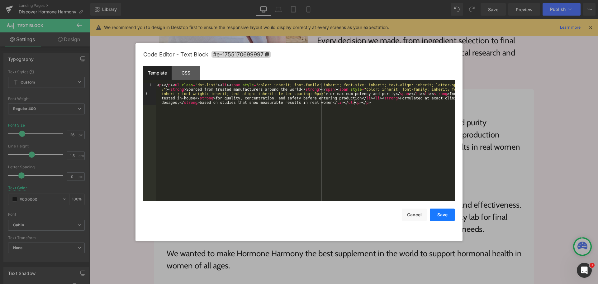
click at [443, 213] on button "Save" at bounding box center [442, 214] width 25 height 12
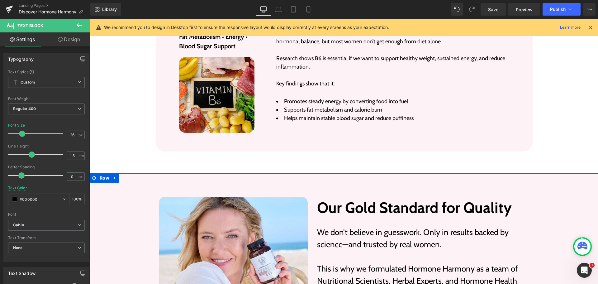
scroll to position [2097, 0]
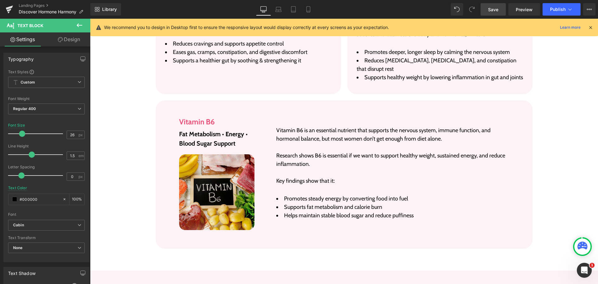
click at [495, 9] on span "Save" at bounding box center [493, 9] width 10 height 7
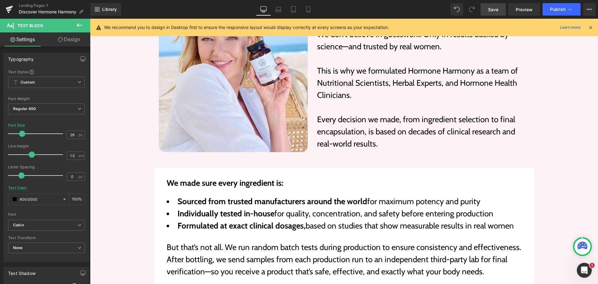
scroll to position [2471, 0]
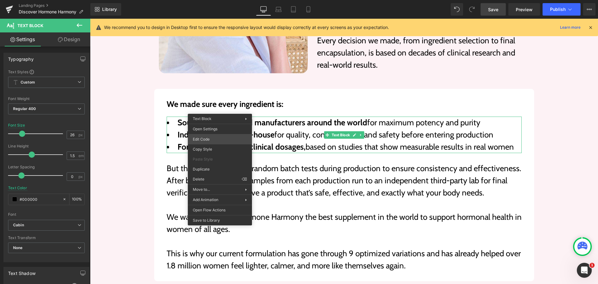
click at [222, 0] on div "Text Block You are previewing how the will restyle your page. You can not edit …" at bounding box center [299, 0] width 598 height 0
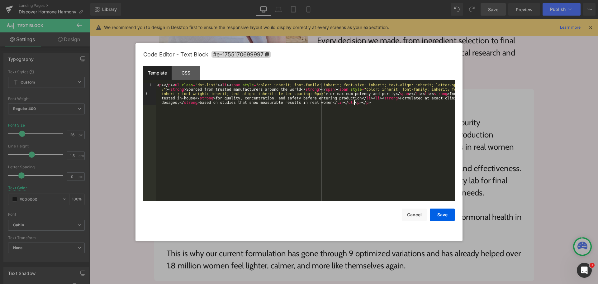
drag, startPoint x: 325, startPoint y: 159, endPoint x: 376, endPoint y: 188, distance: 59.0
click at [325, 159] on div "< p > </ p > < ul class = "dot-list" > < li > < span style = "color: inherit; f…" at bounding box center [305, 163] width 299 height 161
click at [418, 215] on button "Cancel" at bounding box center [414, 214] width 25 height 12
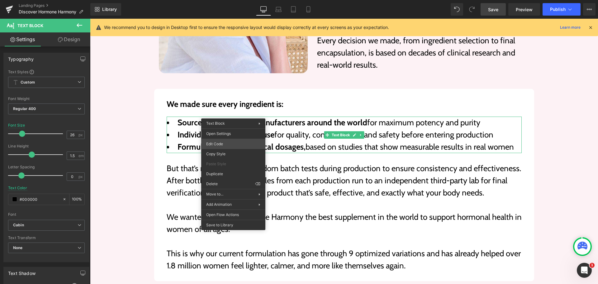
click at [228, 0] on div "Text Block You are previewing how the will restyle your page. You can not edit …" at bounding box center [299, 0] width 598 height 0
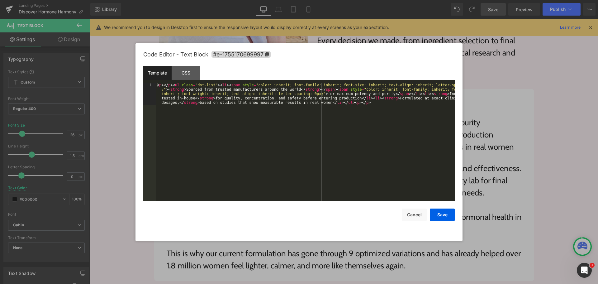
click at [242, 131] on div "< p > </ p > < ul class = "dot-list" > < li > < span style = "color: inherit; f…" at bounding box center [305, 163] width 299 height 161
paste textarea
click at [251, 147] on div "< p > </ p > < ul class = "dot-list" > < li > < span style = "color: inherit; f…" at bounding box center [306, 155] width 297 height 144
click at [210, 130] on div "< p > </ p > < ul class = "dot-list" > < li > < span style = "color: inherit; f…" at bounding box center [306, 155] width 297 height 144
click at [435, 214] on button "Save" at bounding box center [442, 214] width 25 height 12
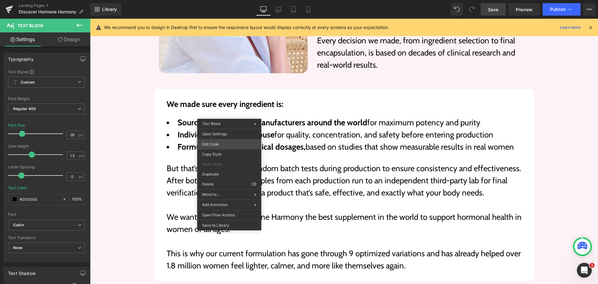
click at [222, 0] on div "Text Block You are previewing how the will restyle your page. You can not edit …" at bounding box center [299, 0] width 598 height 0
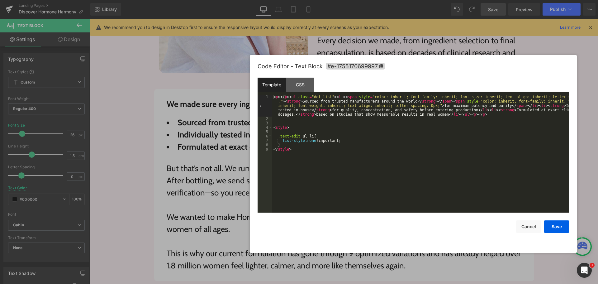
drag, startPoint x: 323, startPoint y: 49, endPoint x: 462, endPoint y: 52, distance: 139.2
click at [462, 55] on div "Code Editor - Text Block #e-1755170699997" at bounding box center [412, 66] width 311 height 22
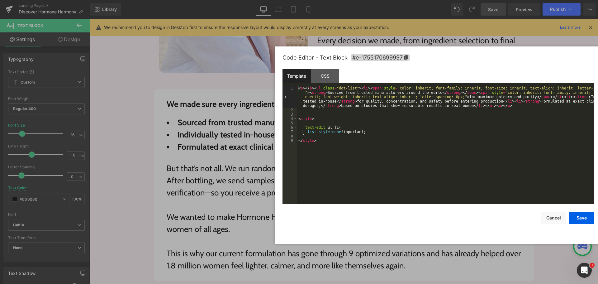
click at [347, 142] on div "< p > </ p > < ul class = "dot-list" > < li > < span style = "color: inherit; f…" at bounding box center [445, 158] width 297 height 144
click at [325, 135] on div "< p > </ p > < ul class = "dot-list" > < li > < span style = "color: inherit; f…" at bounding box center [445, 158] width 297 height 144
click at [380, 150] on div "< p > </ p > < ul class = "dot-list" > < li > < span style = "color: inherit; f…" at bounding box center [445, 158] width 297 height 144
click at [305, 149] on div "< p > </ p > < ul class = "dot-list" > < li > < span style = "color: inherit; f…" at bounding box center [445, 158] width 297 height 144
click at [378, 160] on div "< p > </ p > < ul class = "dot-list" > < li > < span style = "color: inherit; f…" at bounding box center [445, 158] width 297 height 144
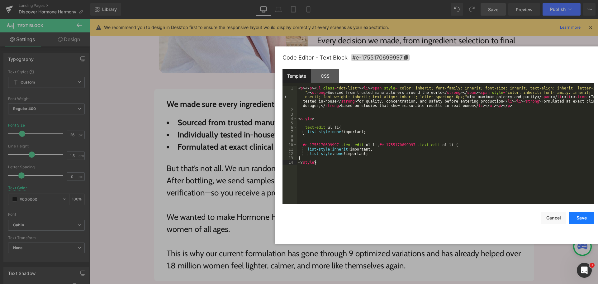
click at [581, 217] on button "Save" at bounding box center [581, 217] width 25 height 12
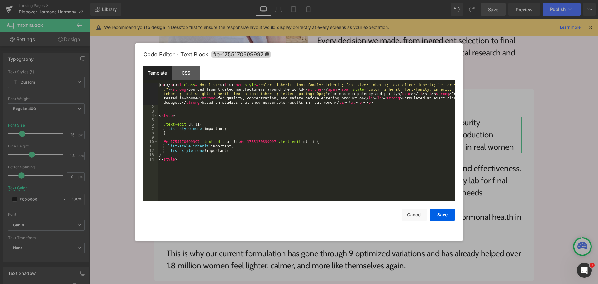
click at [242, 0] on div "Text Block You are previewing how the will restyle your page. You can not edit …" at bounding box center [299, 0] width 598 height 0
click at [175, 134] on div "< p > </ p > < ul class = "dot-list" > < li > < span style = "color: inherit; f…" at bounding box center [306, 155] width 297 height 144
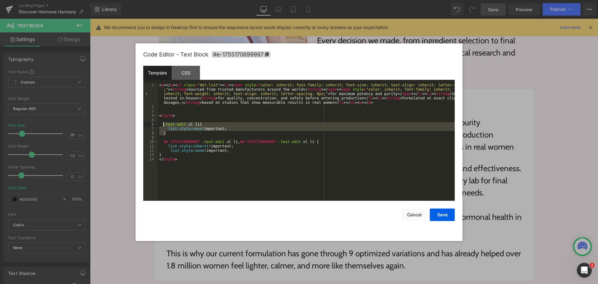
click at [163, 124] on div "< p > </ p > < ul class = "dot-list" > < li > < span style = "color: inherit; f…" at bounding box center [306, 155] width 297 height 144
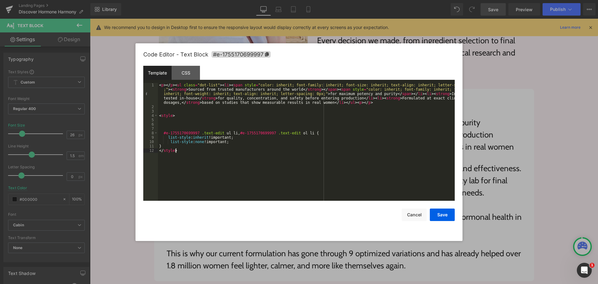
click at [228, 177] on div "< p > </ p > < ul class = "dot-list" > < li > < span style = "color: inherit; f…" at bounding box center [306, 155] width 297 height 144
click at [220, 159] on div "< p > </ p > < ul class = "dot-list" > < li > < span style = "color: inherit; f…" at bounding box center [306, 155] width 297 height 144
click at [235, 133] on div "< p > </ p > < ul class = "dot-list" > < li > < span style = "color: inherit; f…" at bounding box center [306, 155] width 297 height 144
click at [304, 134] on div "< p > </ p > < ul class = "dot-list" > < li > < span style = "color: inherit; f…" at bounding box center [306, 155] width 297 height 144
click at [303, 134] on div "< p > </ p > < ul class = "dot-list" > < li > < span style = "color: inherit; f…" at bounding box center [306, 155] width 297 height 144
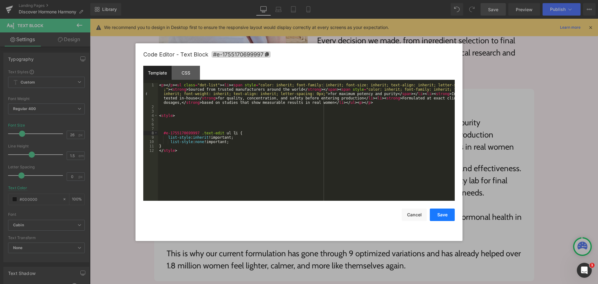
click at [446, 214] on button "Save" at bounding box center [442, 214] width 25 height 12
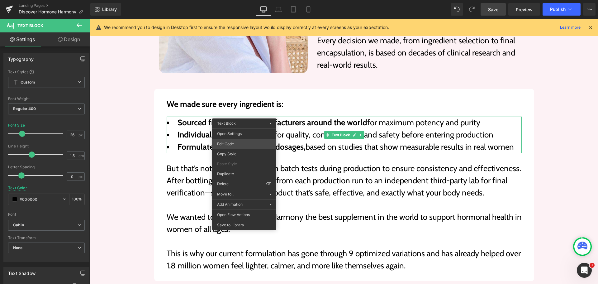
click at [241, 0] on div "Text Block You are previewing how the will restyle your page. You can not edit …" at bounding box center [299, 0] width 598 height 0
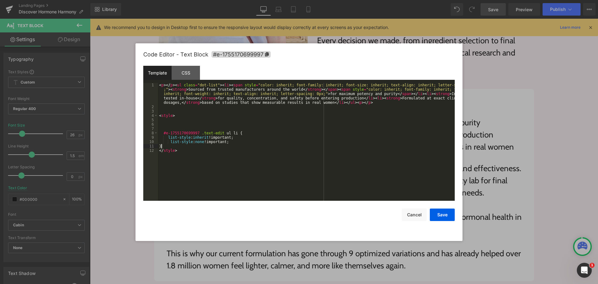
click at [256, 148] on div "< p > </ p > < ul class = "dot-list" > < li > < span style = "color: inherit; f…" at bounding box center [306, 155] width 297 height 144
click at [237, 138] on div "< p > </ p > < ul class = "dot-list" > < li > < span style = "color: inherit; f…" at bounding box center [306, 155] width 297 height 144
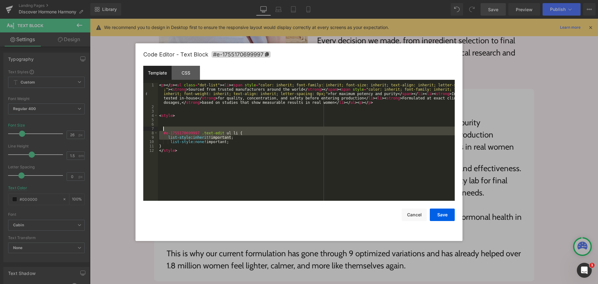
click at [247, 128] on div "< p > </ p > < ul class = "dot-list" > < li > < span style = "color: inherit; f…" at bounding box center [306, 155] width 297 height 144
click at [250, 133] on div "< p > </ p > < ul class = "dot-list" > < li > < span style = "color: inherit; f…" at bounding box center [306, 142] width 297 height 118
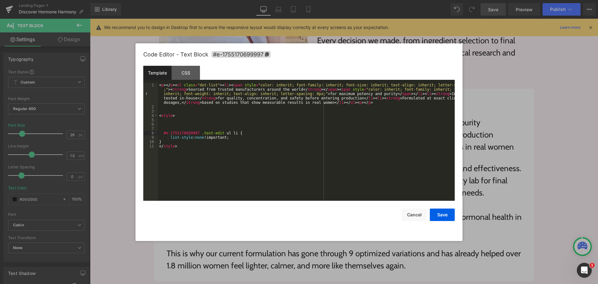
click at [255, 145] on div "< p > </ p > < ul class = "dot-list" > < li > < span style = "color: inherit; f…" at bounding box center [306, 155] width 297 height 144
click at [447, 211] on button "Save" at bounding box center [442, 214] width 25 height 12
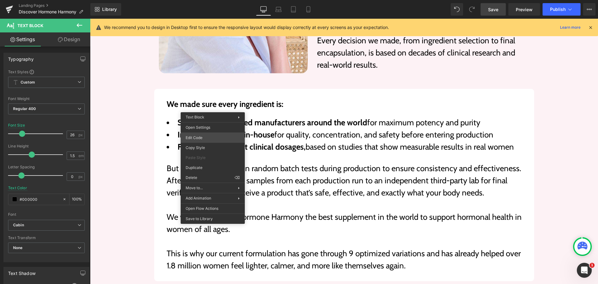
click at [202, 0] on div "Text Block You are previewing how the will restyle your page. You can not edit …" at bounding box center [299, 0] width 598 height 0
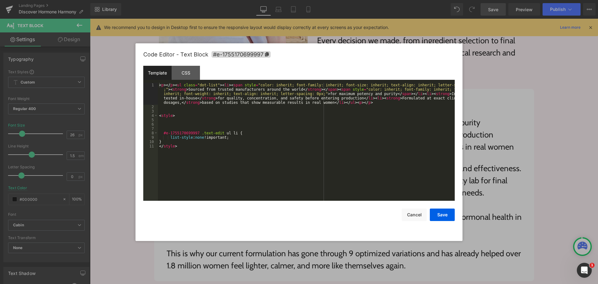
click at [223, 124] on div "< p > </ p > < ul class = "dot-list" > < li > < span style = "color: inherit; f…" at bounding box center [306, 155] width 297 height 144
click at [213, 86] on div "< p > </ p > < ul class = "dot-list" > < li > < span style = "color: inherit; f…" at bounding box center [306, 155] width 297 height 144
click at [181, 85] on div "< p > </ p > < ul class = "dot-list" > < li > < span style = "color: inherit; f…" at bounding box center [306, 155] width 297 height 144
click at [260, 133] on div "< p > </ p > < ul > < li > < span style = "color: inherit; font-family: inherit…" at bounding box center [306, 155] width 297 height 144
click at [443, 215] on button "Save" at bounding box center [442, 214] width 25 height 12
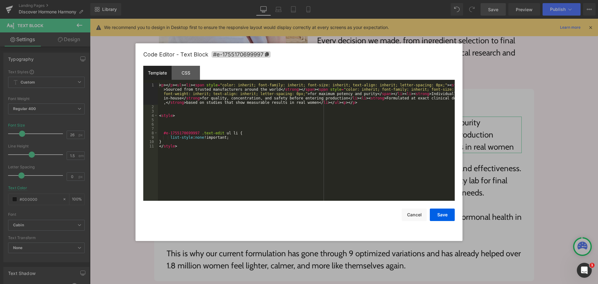
click at [240, 0] on div "Text Block You are previewing how the will restyle your page. You can not edit …" at bounding box center [299, 0] width 598 height 0
click at [230, 124] on div "< p > </ p > < ul > < li > < span style = "color: inherit; font-family: inherit…" at bounding box center [306, 155] width 297 height 144
click at [191, 73] on div "CSS" at bounding box center [186, 73] width 28 height 14
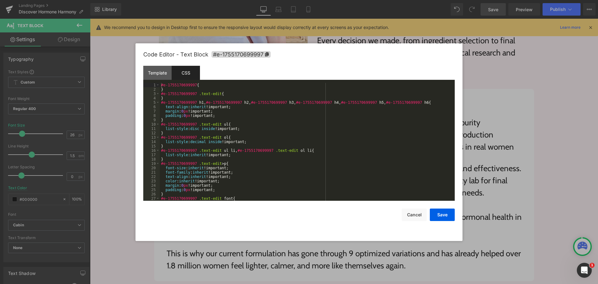
click at [173, 96] on div "#e-1755170699997 { } #e-1755170699997 .text-edit { } #e-1755170699997 h1 , #e-1…" at bounding box center [306, 146] width 292 height 126
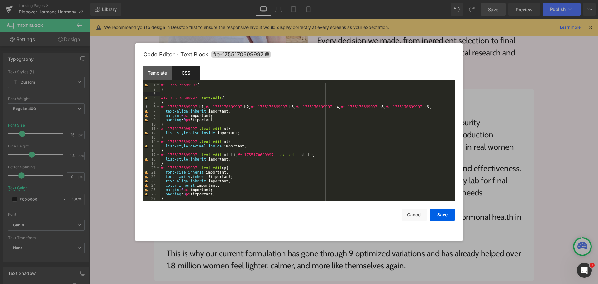
click at [253, 160] on div "#e-1755170699997 { } #e-1755170699997 .text-edit { } #e-1755170699997 h1 , #e-1…" at bounding box center [306, 146] width 292 height 126
click at [260, 164] on div "#e-1755170699997 { } #e-1755170699997 .text-edit { } #e-1755170699997 h1 , #e-1…" at bounding box center [306, 146] width 292 height 126
click at [438, 211] on button "Save" at bounding box center [442, 214] width 25 height 12
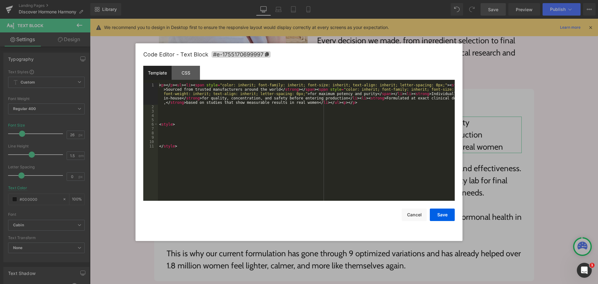
click at [287, 0] on div "Text Block You are previewing how the will restyle your page. You can not edit …" at bounding box center [299, 0] width 598 height 0
click at [231, 123] on div "< p > </ p > < ul > < li > < span style = "color: inherit; font-family: inherit…" at bounding box center [306, 155] width 297 height 144
click at [188, 72] on div "CSS" at bounding box center [186, 73] width 28 height 14
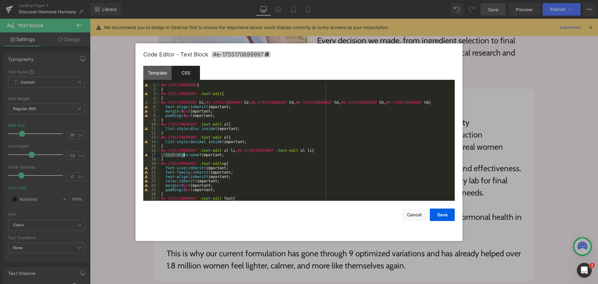
drag, startPoint x: 171, startPoint y: 155, endPoint x: 186, endPoint y: 155, distance: 15.6
click at [186, 155] on div "#e-1755170699997 { } #e-1755170699997 .text-edit { } #e-1755170699997 h1 , #e-1…" at bounding box center [306, 146] width 292 height 126
click at [288, 162] on div "#e-1755170699997 { } #e-1755170699997 .text-edit { } #e-1755170699997 h1 , #e-1…" at bounding box center [306, 146] width 292 height 126
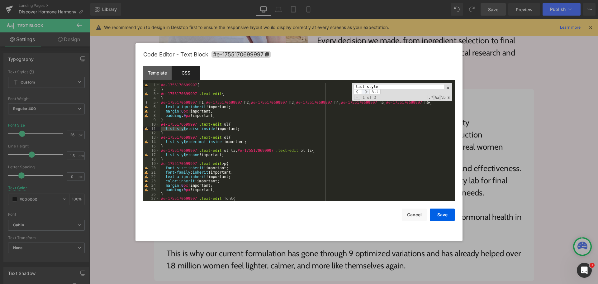
drag, startPoint x: 364, startPoint y: 86, endPoint x: 365, endPoint y: 90, distance: 4.4
click at [365, 86] on input "list-style" at bounding box center [398, 86] width 91 height 5
type input "list-style"
click at [339, 154] on div "#e-1755170699997 { } #e-1755170699997 .text-edit { } #e-1755170699997 h1 , #e-1…" at bounding box center [306, 146] width 292 height 126
click at [184, 157] on div "#e-1755170699997 { } #e-1755170699997 .text-edit { } #e-1755170699997 h1 , #e-1…" at bounding box center [306, 146] width 292 height 126
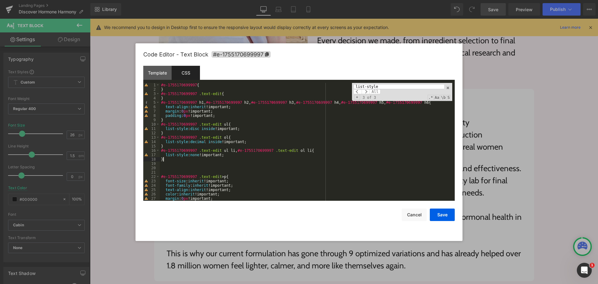
click at [187, 158] on div "#e-1755170699997 { } #e-1755170699997 .text-edit { } #e-1755170699997 h1 , #e-1…" at bounding box center [306, 146] width 292 height 126
click at [165, 166] on div "#e-1755170699997 { } #e-1755170699997 .text-edit { } #e-1755170699997 h1 , #e-1…" at bounding box center [306, 146] width 292 height 126
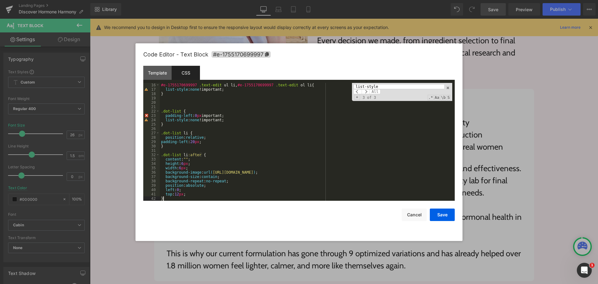
scroll to position [47, 0]
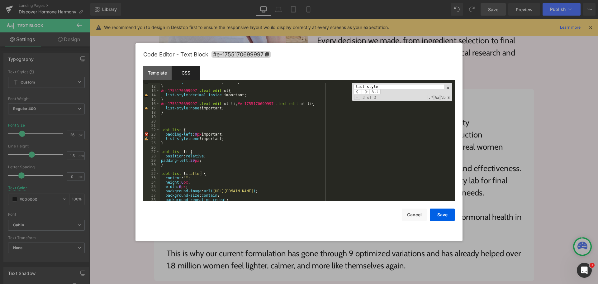
click at [252, 125] on div "list-style : disc inside !important; } #e-1755170699997 .text-edit ol { list-st…" at bounding box center [306, 143] width 292 height 126
click at [185, 124] on div "list-style : disc inside !important; } #e-1755170699997 .text-edit ol { list-st…" at bounding box center [306, 143] width 292 height 126
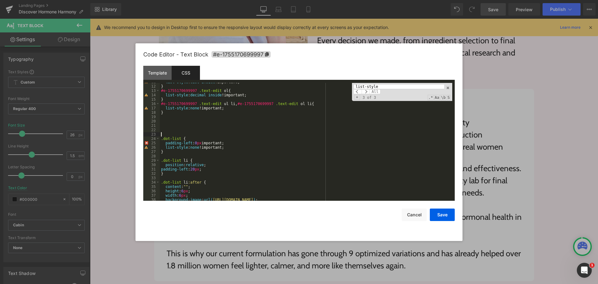
scroll to position [103, 0]
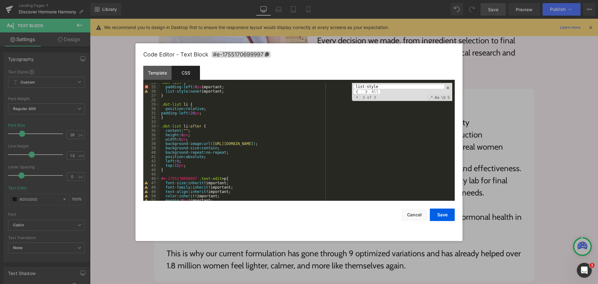
click at [171, 169] on div ".dot-list { padding-left : 0 px important; list-style : none !important; } .dot…" at bounding box center [306, 143] width 292 height 126
click at [166, 117] on div ".dot-list { padding-left : 0 px important; list-style : none !important; } .dot…" at bounding box center [306, 143] width 292 height 126
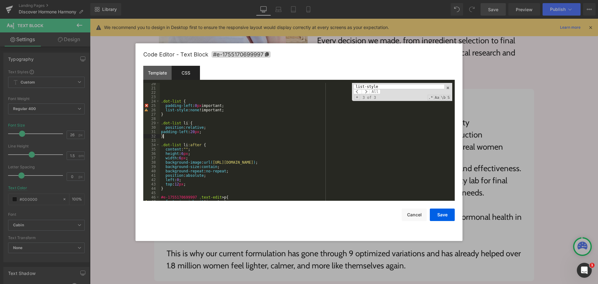
scroll to position [84, 0]
click at [167, 115] on div ".dot-list { padding-left : 0 px important; list-style : none !important; } .dot…" at bounding box center [306, 145] width 292 height 126
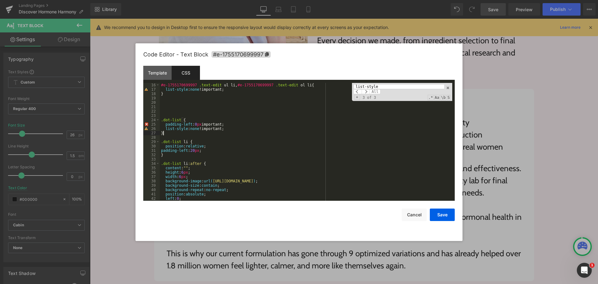
scroll to position [47, 0]
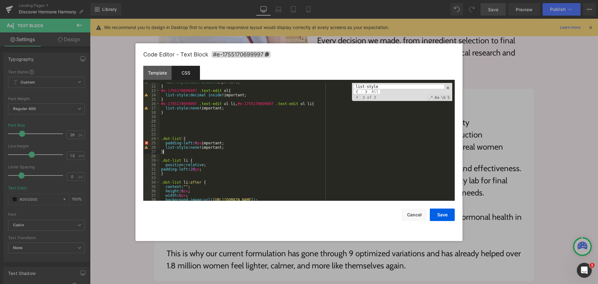
click at [231, 149] on div "list-style : disc inside !important; } #e-1755170699997 .text-edit ol { list-st…" at bounding box center [306, 143] width 292 height 126
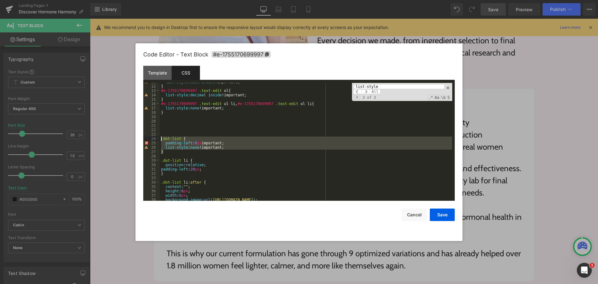
click at [160, 139] on div "list-style : disc inside !important; } #e-1755170699997 .text-edit ol { list-st…" at bounding box center [306, 143] width 292 height 126
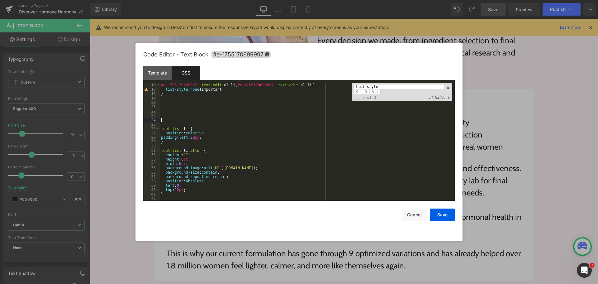
scroll to position [65, 0]
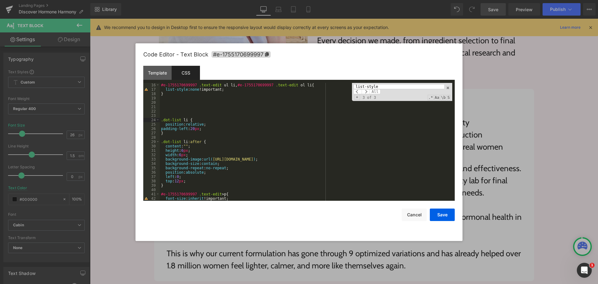
click at [213, 102] on div "#e-1755170699997 .text-edit ul li , #e-1755170699997 .text-edit ol li { list-st…" at bounding box center [306, 146] width 292 height 126
click at [220, 177] on div "#e-1755170699997 .text-edit ul li , #e-1755170699997 .text-edit ol li { list-st…" at bounding box center [306, 146] width 292 height 126
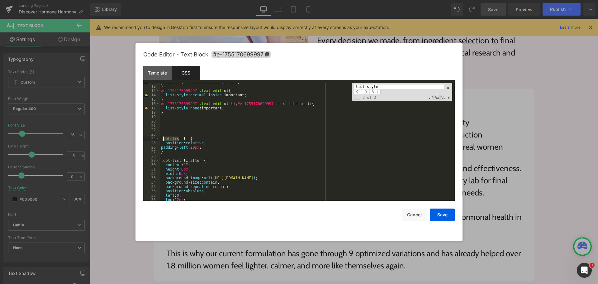
drag, startPoint x: 179, startPoint y: 138, endPoint x: 163, endPoint y: 138, distance: 15.6
click at [163, 138] on div "list-style : disc inside !important; } #e-1755170699997 .text-edit ol { list-st…" at bounding box center [306, 143] width 292 height 126
click at [217, 131] on div "list-style : disc inside !important; } #e-1755170699997 .text-edit ol { list-st…" at bounding box center [306, 143] width 292 height 126
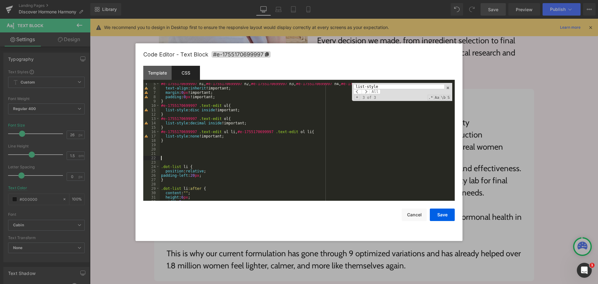
scroll to position [37, 0]
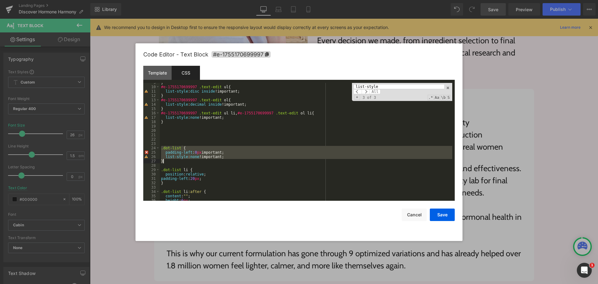
click at [184, 162] on div "} #e-1755170699997 .text-edit ul { list-style : disc inside !important; } #e-17…" at bounding box center [306, 142] width 292 height 118
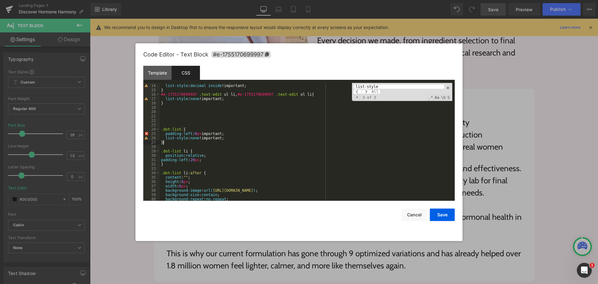
scroll to position [56, 0]
click at [228, 137] on div "#e-1755170699997 .text-edit ol { list-style : decimal inside !important; } #e-1…" at bounding box center [306, 142] width 292 height 126
click at [232, 141] on div "#e-1755170699997 .text-edit ol { list-style : decimal inside !important; } #e-1…" at bounding box center [306, 142] width 292 height 126
click at [226, 147] on div "#e-1755170699997 .text-edit ol { list-style : decimal inside !important; } #e-1…" at bounding box center [306, 142] width 292 height 126
click at [160, 127] on div "#e-1755170699997 .text-edit ol { list-style : decimal inside !important; } #e-1…" at bounding box center [306, 142] width 292 height 126
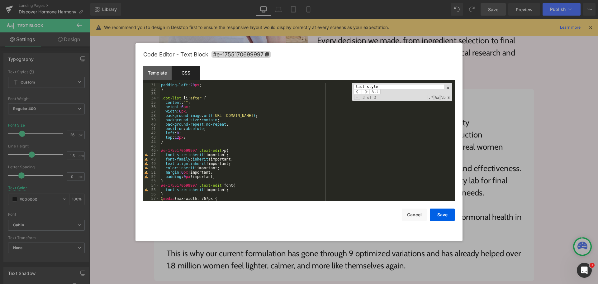
scroll to position [131, 0]
click at [446, 219] on button "Save" at bounding box center [442, 214] width 25 height 12
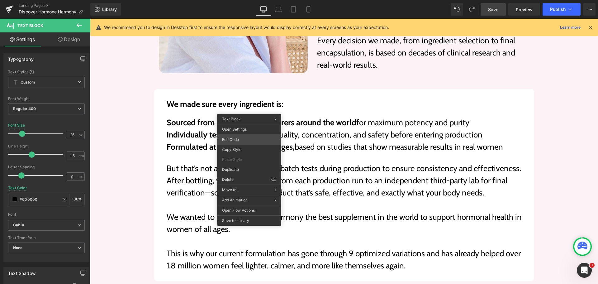
click at [255, 0] on div "Text Block You are previewing how the will restyle your page. You can not edit …" at bounding box center [299, 0] width 598 height 0
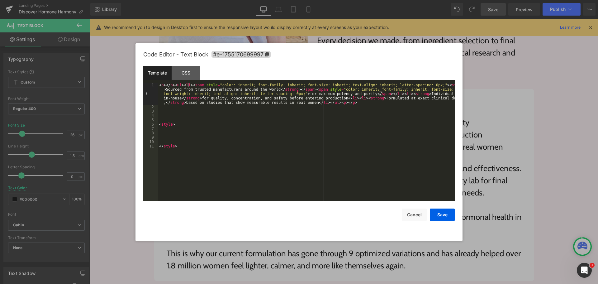
click at [188, 84] on div "< p > </ p > < ul > < li > < span style = "color: inherit; font-family: inherit…" at bounding box center [306, 155] width 297 height 144
click at [178, 84] on div "< p > </ p > < ul > < li > < span style = "color: inherit; font-family: inherit…" at bounding box center [306, 155] width 297 height 144
click at [443, 214] on button "Save" at bounding box center [442, 214] width 25 height 12
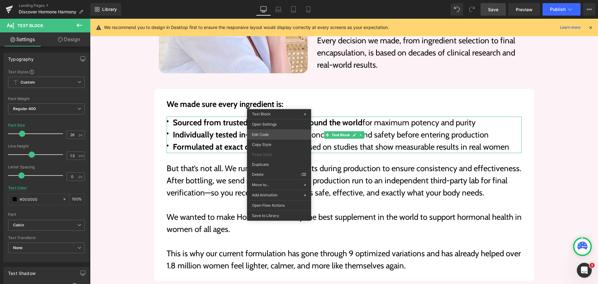
click at [269, 0] on div "Text Block You are previewing how the will restyle your page. You can not edit …" at bounding box center [299, 0] width 598 height 0
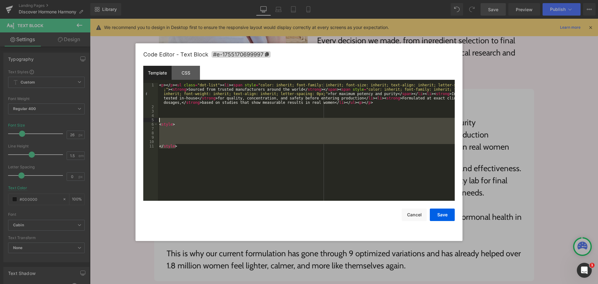
drag, startPoint x: 185, startPoint y: 159, endPoint x: 147, endPoint y: 122, distance: 53.3
click at [147, 122] on pre "1 2 3 4 5 6 7 8 9 10 11 < p > </ p > < ul class = "dot-list" > < li > < span st…" at bounding box center [298, 142] width 311 height 118
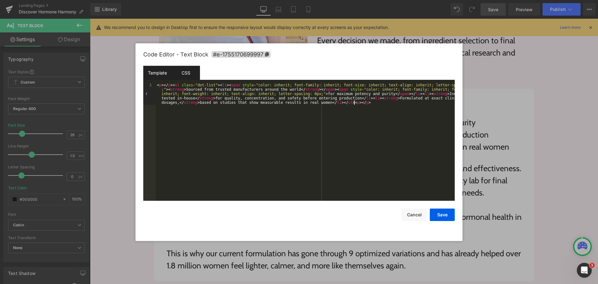
click at [183, 75] on div "CSS" at bounding box center [186, 73] width 28 height 14
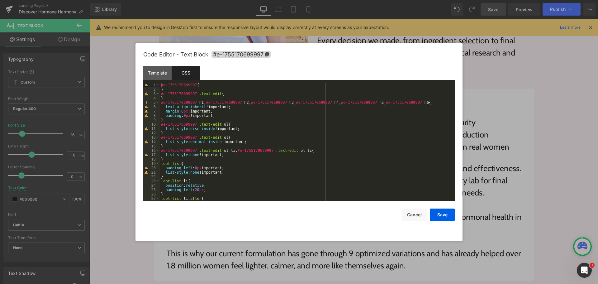
scroll to position [75, 0]
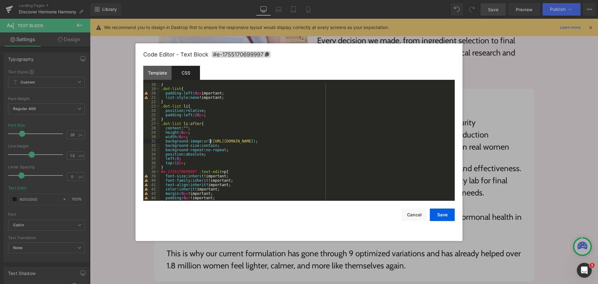
click at [210, 140] on div "} .dot-list { padding-left : 0 px important; list-style : none !important; } .d…" at bounding box center [306, 145] width 292 height 126
click at [376, 141] on div "} .dot-list { padding-left : 0 px important; list-style : none !important; } .d…" at bounding box center [306, 145] width 292 height 126
click at [442, 213] on button "Save" at bounding box center [442, 214] width 25 height 12
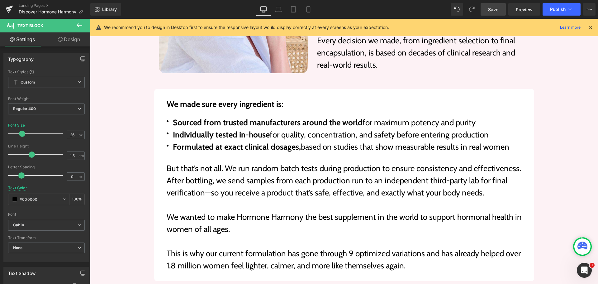
click at [77, 23] on icon at bounding box center [79, 24] width 7 height 7
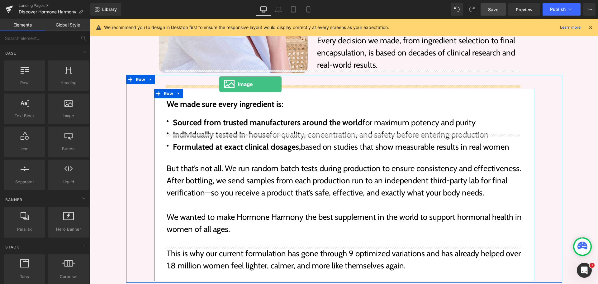
drag, startPoint x: 159, startPoint y: 128, endPoint x: 219, endPoint y: 84, distance: 74.2
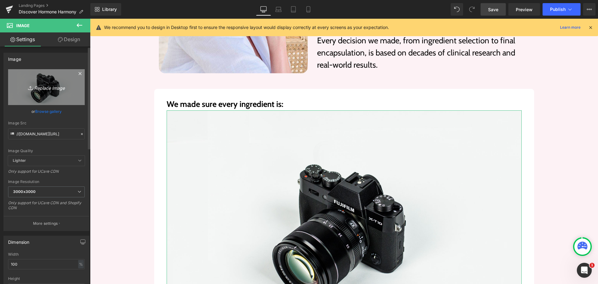
click at [51, 88] on icon "Replace Image" at bounding box center [46, 87] width 50 height 8
type input "C:\fakepath\black-dot.svg"
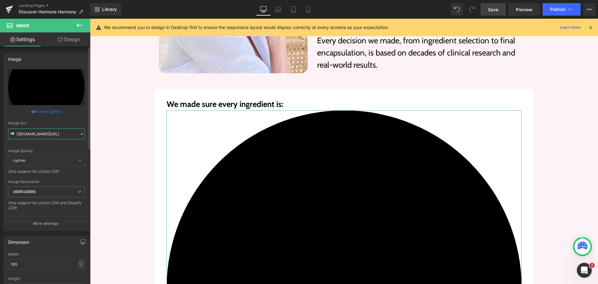
click at [50, 136] on input "//[DOMAIN_NAME][URL]" at bounding box center [46, 133] width 77 height 11
type input "[URL][DOMAIN_NAME]"
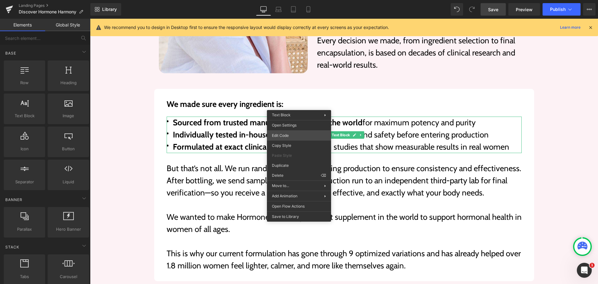
click at [296, 0] on div "Image You are previewing how the will restyle your page. You can not edit Eleme…" at bounding box center [299, 0] width 598 height 0
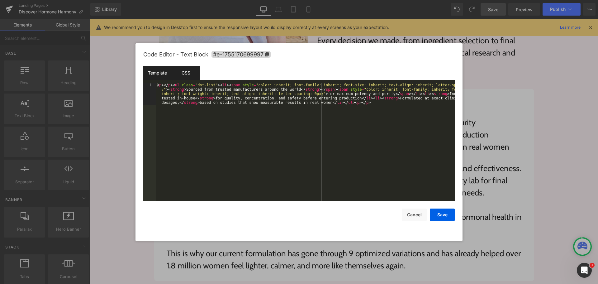
click at [186, 70] on div "CSS" at bounding box center [186, 73] width 28 height 14
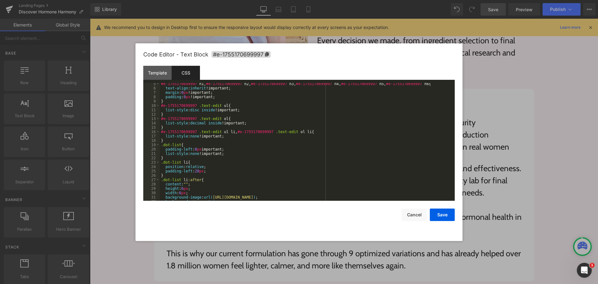
scroll to position [112, 0]
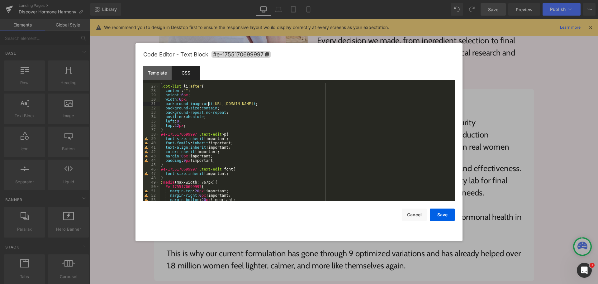
click at [209, 103] on div "} .dot-list li :after { content : " " ; height : 6 px ; width : 6 px ; backgrou…" at bounding box center [306, 143] width 292 height 126
click at [317, 138] on div "} .dot-list li :after { content : " " ; height : 6 px ; width : 6 px ; backgrou…" at bounding box center [306, 143] width 292 height 126
click at [442, 222] on div "Code Editor - Text Block #e-1755170699997 Template CSS 1 < p > </ p > < ul clas…" at bounding box center [298, 141] width 311 height 197
click at [444, 214] on button "Save" at bounding box center [442, 214] width 25 height 12
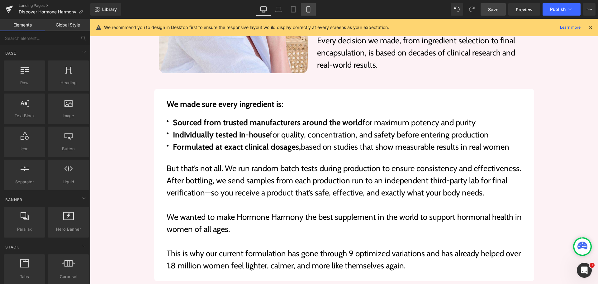
click at [310, 6] on link "Mobile" at bounding box center [308, 9] width 15 height 12
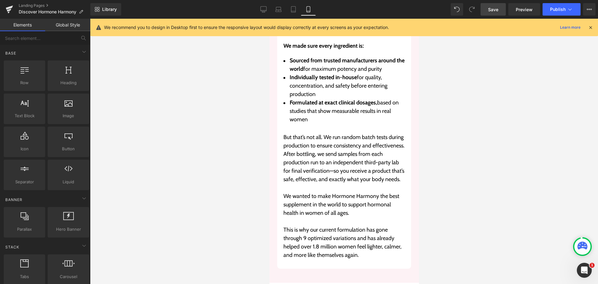
scroll to position [6097, 0]
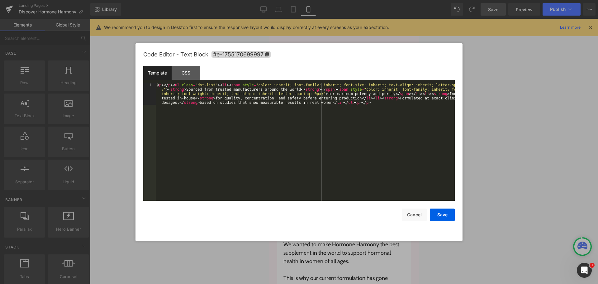
click at [318, 0] on div "Image You are previewing how the will restyle your page. You can not edit Eleme…" at bounding box center [299, 0] width 598 height 0
click at [277, 117] on div "< p > </ p > < ul class = "dot-list" > < li > < span style = "color: inherit; f…" at bounding box center [305, 163] width 299 height 161
click at [188, 73] on div "CSS" at bounding box center [186, 73] width 28 height 14
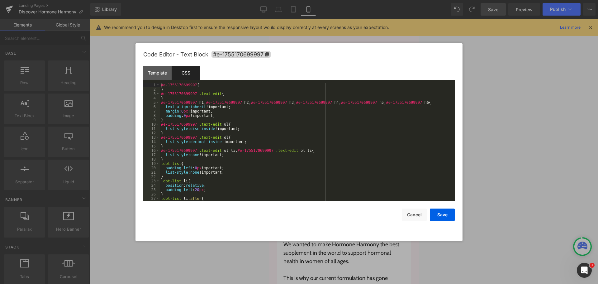
scroll to position [37, 0]
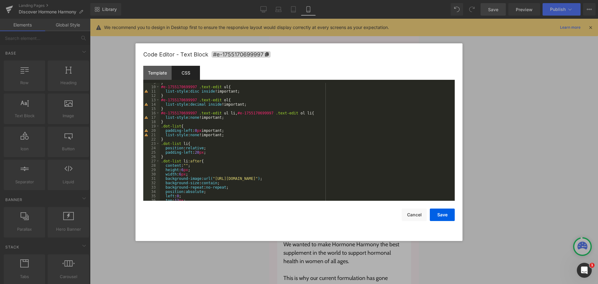
click at [160, 127] on div "} #e-1755170699997 .text-edit ul { list-style : disc inside !important; } #e-17…" at bounding box center [306, 143] width 292 height 126
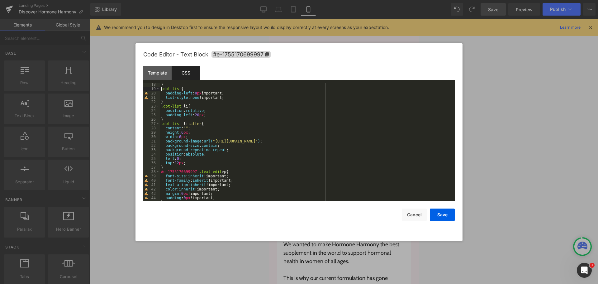
scroll to position [75, 0]
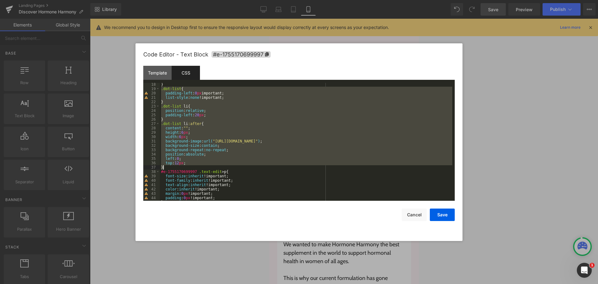
click at [165, 166] on div "} .dot-list { padding-left : 0 px important; list-style : none !important; } .d…" at bounding box center [306, 145] width 292 height 126
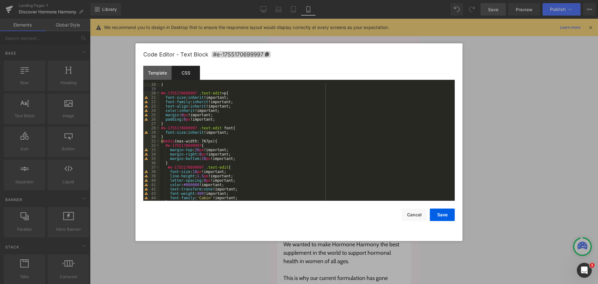
scroll to position [56, 0]
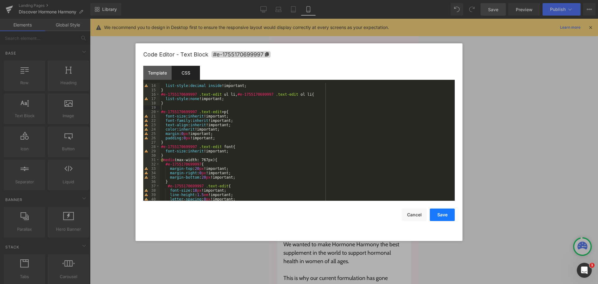
click at [440, 215] on button "Save" at bounding box center [442, 214] width 25 height 12
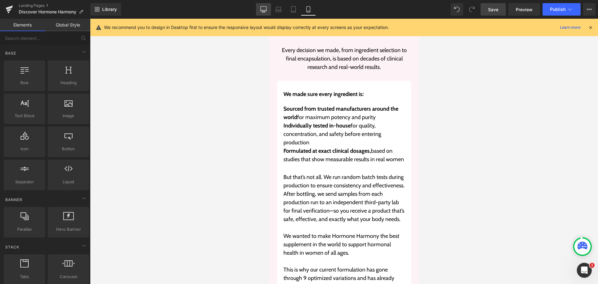
click at [267, 11] on link "Desktop" at bounding box center [263, 9] width 15 height 12
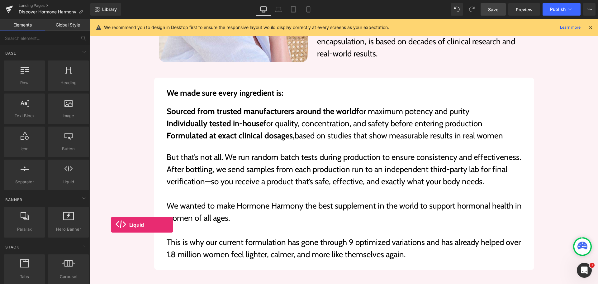
scroll to position [2519, 0]
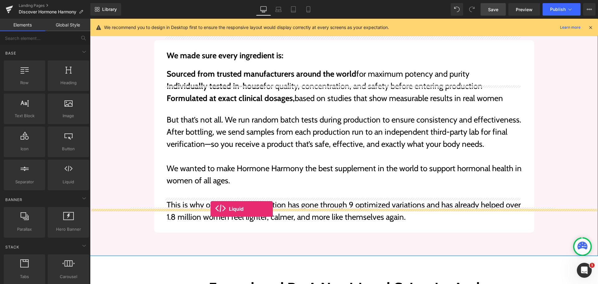
drag, startPoint x: 156, startPoint y: 191, endPoint x: 210, endPoint y: 209, distance: 56.8
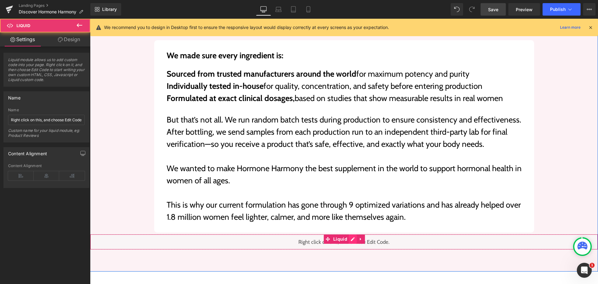
click at [349, 234] on div "Liquid" at bounding box center [344, 242] width 508 height 16
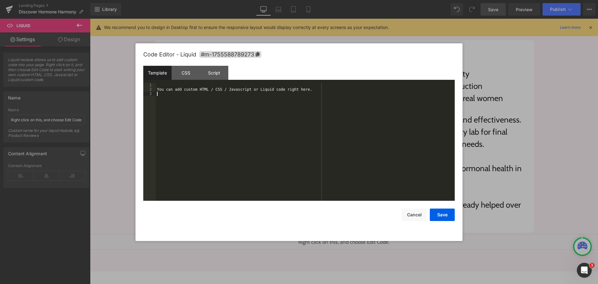
click at [247, 134] on div "You can add custom HTML / CSS / Javascript or Liquid code right here." at bounding box center [305, 146] width 299 height 126
click at [182, 73] on div "CSS" at bounding box center [186, 73] width 28 height 14
click at [186, 116] on div "#m-1755588789273 { }" at bounding box center [305, 146] width 299 height 126
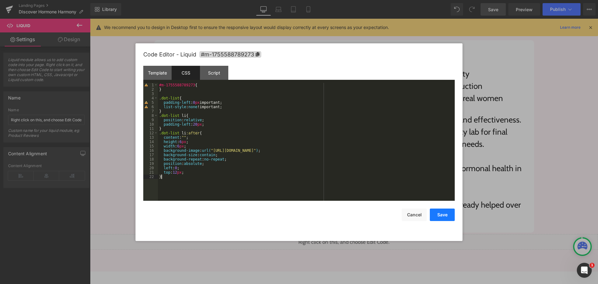
click at [438, 217] on button "Save" at bounding box center [442, 214] width 25 height 12
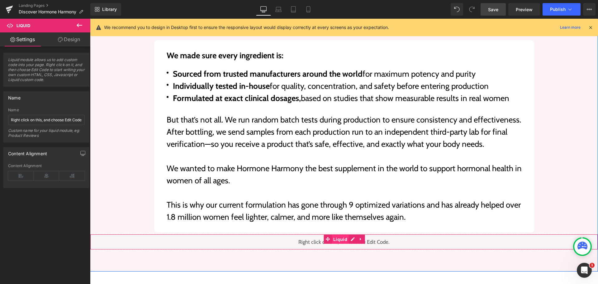
click at [332, 234] on span "Liquid" at bounding box center [340, 238] width 17 height 9
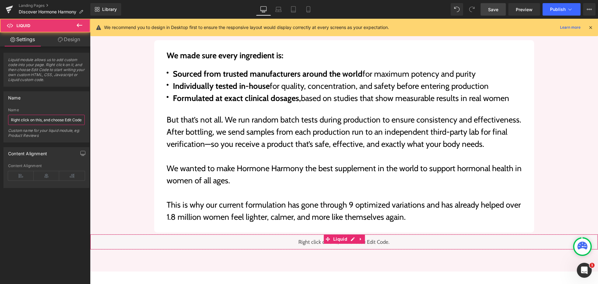
click at [35, 119] on input "Right click on this, and choose Edit Code." at bounding box center [46, 120] width 77 height 10
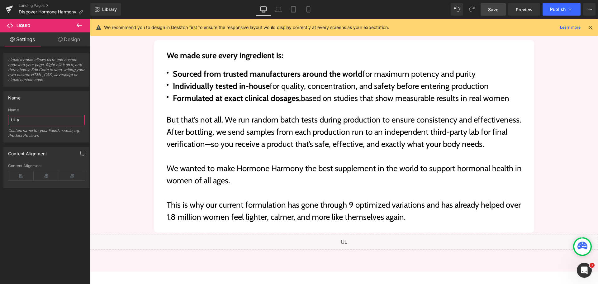
type input "UL"
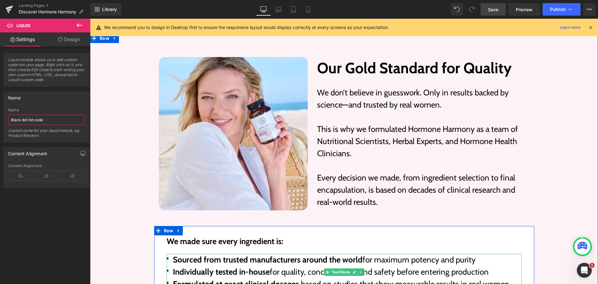
scroll to position [2332, 0]
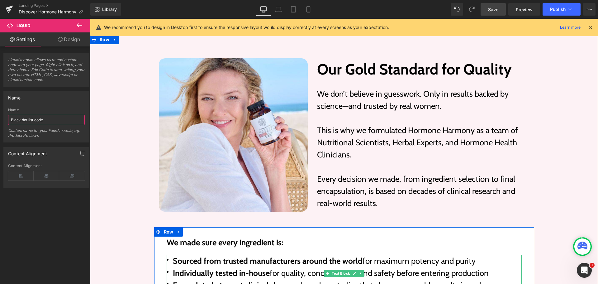
type input "Black dot list code"
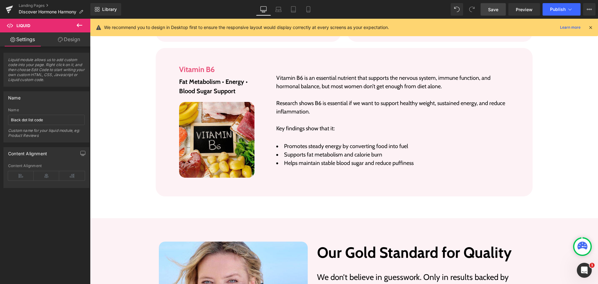
scroll to position [2114, 0]
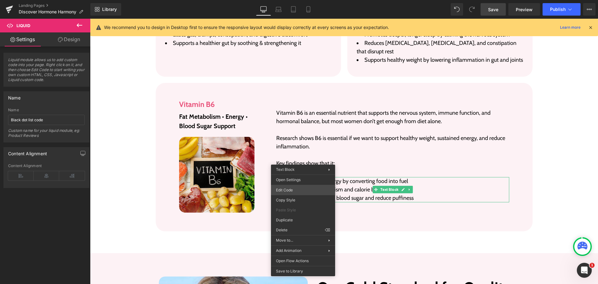
click at [295, 0] on div "Liquid You are previewing how the will restyle your page. You can not edit Elem…" at bounding box center [299, 0] width 598 height 0
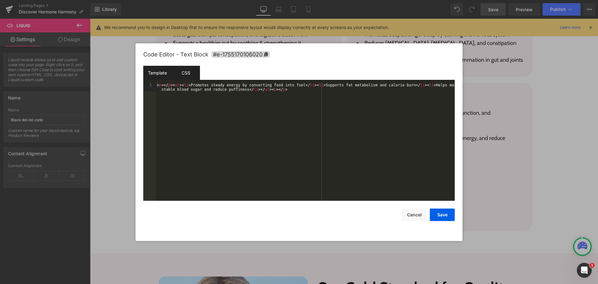
click at [185, 71] on div "CSS" at bounding box center [186, 73] width 28 height 14
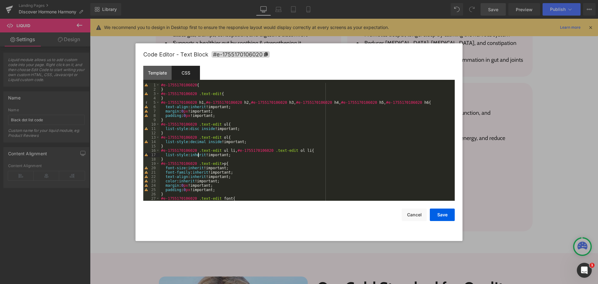
click at [198, 154] on div "#e-1755170106020 { } #e-1755170106020 .text-edit { } #e-1755170106020 h1 , #e-1…" at bounding box center [306, 146] width 292 height 126
click at [154, 76] on div "Template" at bounding box center [157, 73] width 28 height 14
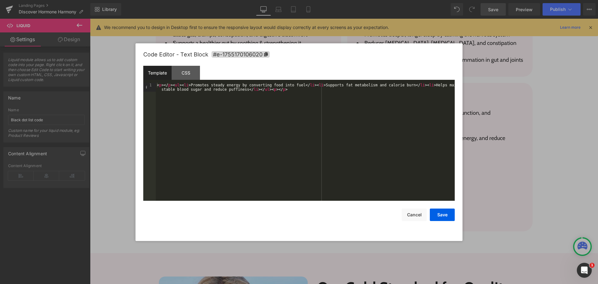
click at [178, 86] on div "< p > </ p > < ul > < li > Promotes steady energy by converting food into fuel …" at bounding box center [305, 150] width 299 height 135
click at [184, 107] on div "< p > </ p > < ul class = "dot-list" > < li > Promotes steady energy by convert…" at bounding box center [305, 150] width 299 height 135
click at [449, 215] on button "Save" at bounding box center [442, 214] width 25 height 12
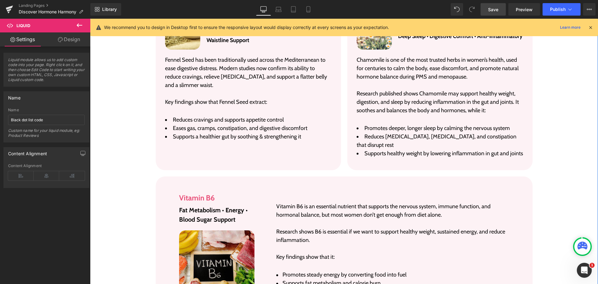
scroll to position [1928, 0]
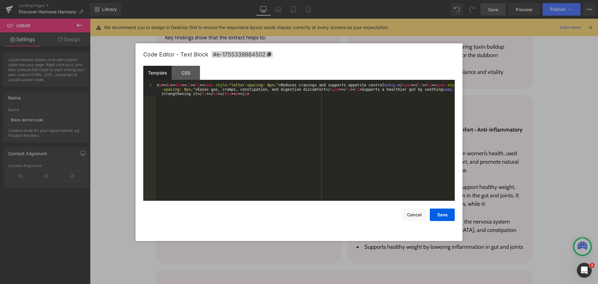
click at [219, 0] on div "Liquid You are previewing how the will restyle your page. You can not edit Elem…" at bounding box center [299, 0] width 598 height 0
click at [188, 85] on div "< p > </ p > < div > < ul > < li > < span style = "letter-spacing: 0px;" > Redu…" at bounding box center [305, 155] width 299 height 144
click at [231, 122] on div "< p > </ p > < div > < ul class = "dot-list" > < li > < span style = "letter-sp…" at bounding box center [305, 155] width 299 height 144
click at [187, 74] on div "CSS" at bounding box center [186, 73] width 28 height 14
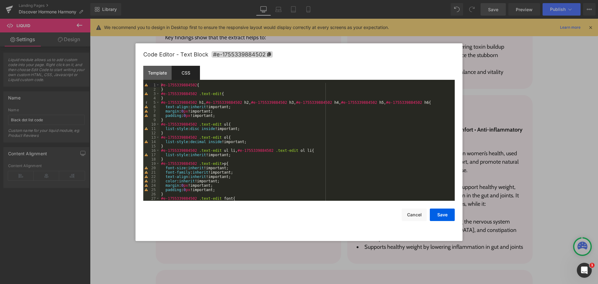
click at [194, 157] on div "#e-1755339884502 { } #e-1755339884502 .text-edit { } #e-1755339884502 h1 , #e-1…" at bounding box center [306, 146] width 292 height 126
click at [443, 212] on button "Save" at bounding box center [442, 214] width 25 height 12
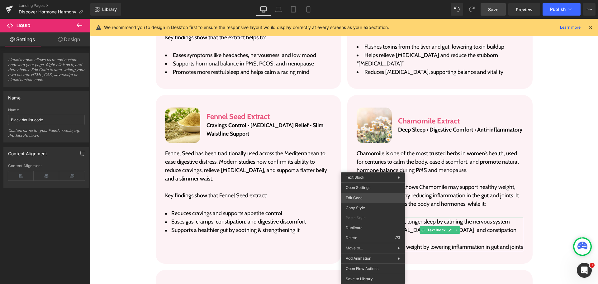
click at [372, 0] on div "Liquid You are previewing how the will restyle your page. You can not edit Elem…" at bounding box center [299, 0] width 598 height 0
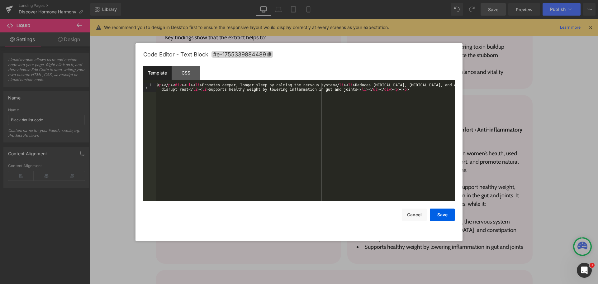
click at [187, 84] on div "< p > </ p > < div > < ul > < li > Promotes deeper, longer sleep by calming the…" at bounding box center [305, 150] width 299 height 135
click at [188, 73] on div "CSS" at bounding box center [186, 73] width 28 height 14
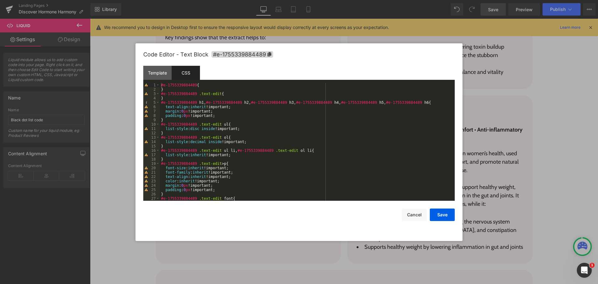
click at [198, 155] on div "#e-1755339884489 { } #e-1755339884489 .text-edit { } #e-1755339884489 h1 , #e-1…" at bounding box center [306, 146] width 292 height 126
click at [438, 213] on button "Save" at bounding box center [442, 214] width 25 height 12
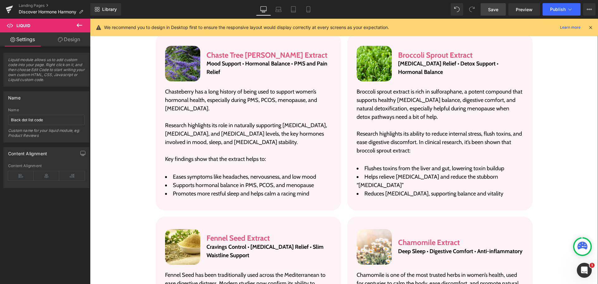
scroll to position [1803, 0]
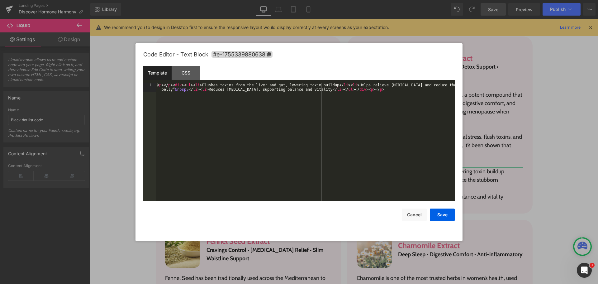
click at [360, 0] on div "Liquid You are previewing how the will restyle your page. You can not edit Elem…" at bounding box center [299, 0] width 598 height 0
click at [181, 76] on div "CSS" at bounding box center [186, 73] width 28 height 14
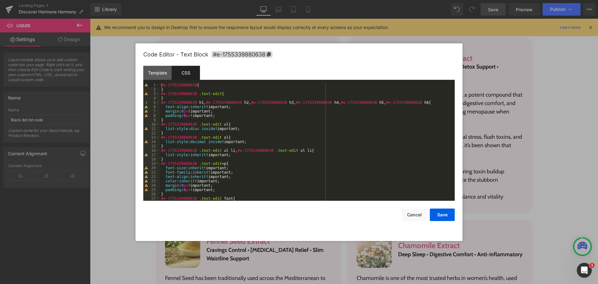
click at [199, 154] on div "#e-1755339880638 { } #e-1755339880638 .text-edit { } #e-1755339880638 h1 , #e-1…" at bounding box center [306, 146] width 292 height 126
click at [153, 73] on div "Template" at bounding box center [157, 73] width 28 height 14
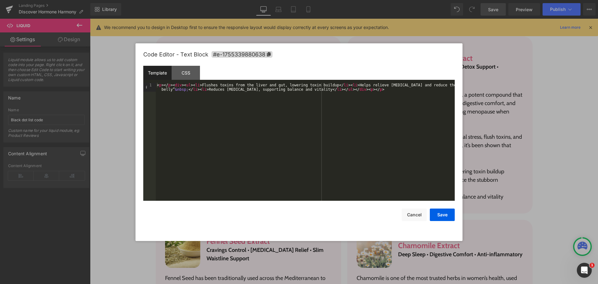
click at [188, 84] on div "< p > </ p > < div > < ul > < li > Flushes toxins from the liver and gut, lower…" at bounding box center [305, 150] width 299 height 135
click at [221, 135] on div "< p > </ p > < div > < ul class = "dot-list" > < li > Flushes toxins from the l…" at bounding box center [305, 150] width 299 height 135
click at [446, 218] on button "Save" at bounding box center [442, 214] width 25 height 12
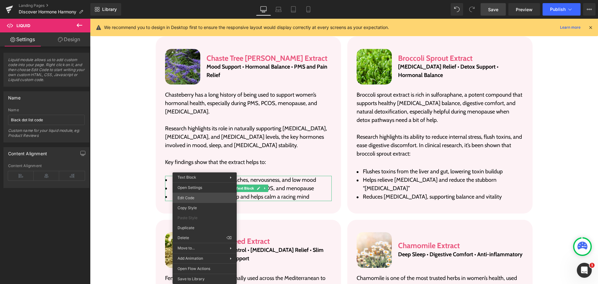
click at [196, 0] on div "Liquid You are previewing how the will restyle your page. You can not edit Elem…" at bounding box center [299, 0] width 598 height 0
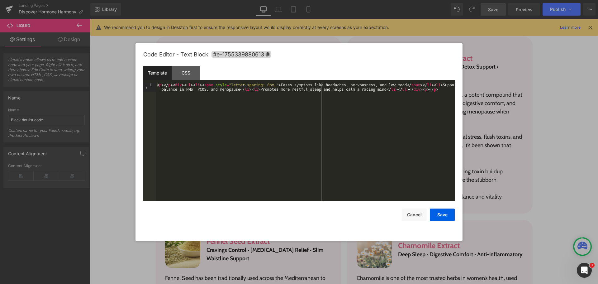
click at [187, 85] on div "< p > </ p > < div > < ul > < li > < span style = "letter-spacing: 0px;" > Ease…" at bounding box center [305, 150] width 299 height 135
click at [189, 71] on div "CSS" at bounding box center [186, 73] width 28 height 14
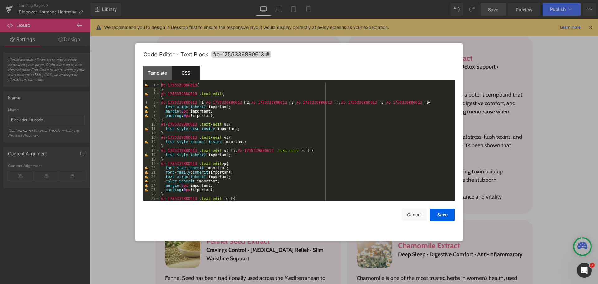
click at [190, 154] on div "#e-1755339880613 { } #e-1755339880613 .text-edit { } #e-1755339880613 h1 , #e-1…" at bounding box center [306, 146] width 292 height 126
click at [197, 152] on div "#e-1755339880613 { } #e-1755339880613 .text-edit { } #e-1755339880613 h1 , #e-1…" at bounding box center [306, 146] width 292 height 126
click at [198, 157] on div "#e-1755339880613 { } #e-1755339880613 .text-edit { } #e-1755339880613 h1 , #e-1…" at bounding box center [306, 146] width 292 height 126
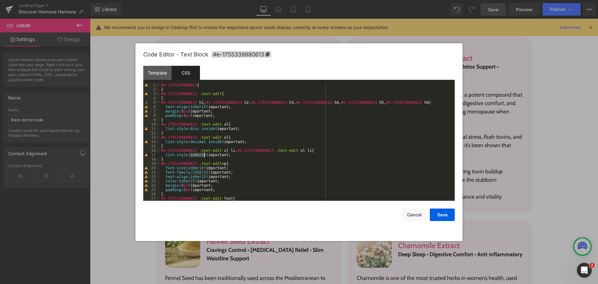
click at [198, 157] on div "#e-1755339880613 { } #e-1755339880613 .text-edit { } #e-1755339880613 h1 , #e-1…" at bounding box center [306, 146] width 292 height 126
click at [437, 214] on button "Save" at bounding box center [442, 214] width 25 height 12
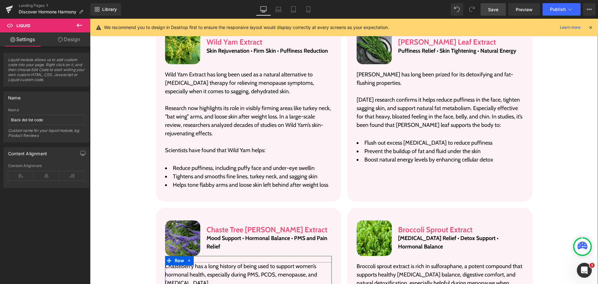
scroll to position [1616, 0]
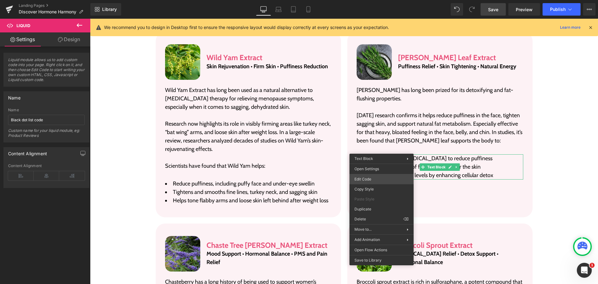
click at [371, 0] on div "Liquid You are previewing how the will restyle your page. You can not edit Elem…" at bounding box center [299, 0] width 598 height 0
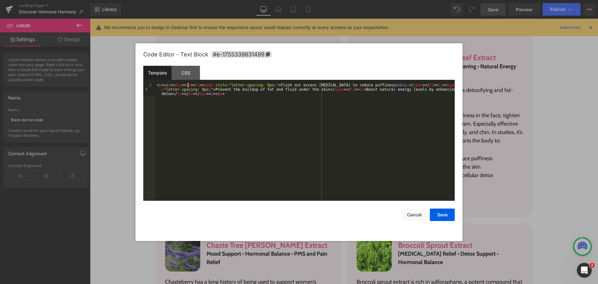
click at [188, 85] on div "< p > </ p > < div > < ul > < li > < span style = "letter-spacing: 0px;" > Flus…" at bounding box center [305, 155] width 299 height 144
click at [190, 70] on div "CSS" at bounding box center [186, 73] width 28 height 14
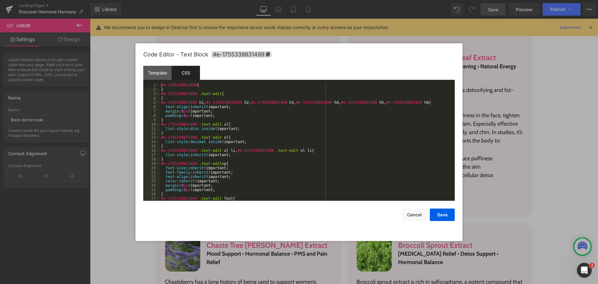
click at [198, 154] on div "#e-1755339831499 { } #e-1755339831499 .text-edit { } #e-1755339831499 h1 , #e-1…" at bounding box center [306, 146] width 292 height 126
click at [436, 214] on button "Save" at bounding box center [442, 214] width 25 height 12
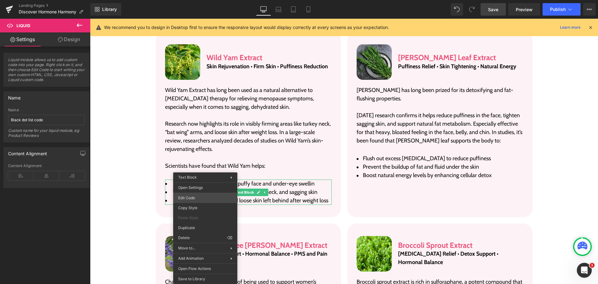
click at [197, 0] on div "Liquid You are previewing how the will restyle your page. You can not edit Elem…" at bounding box center [299, 0] width 598 height 0
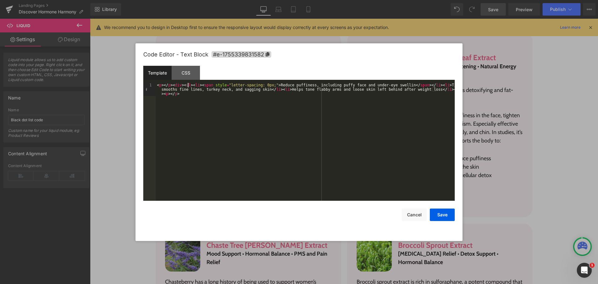
click at [187, 85] on div "< p > </ p > < div > < ul > < li > < span style = "letter-spacing: 0px;" > Redu…" at bounding box center [305, 155] width 299 height 144
click at [190, 75] on div "CSS" at bounding box center [186, 73] width 28 height 14
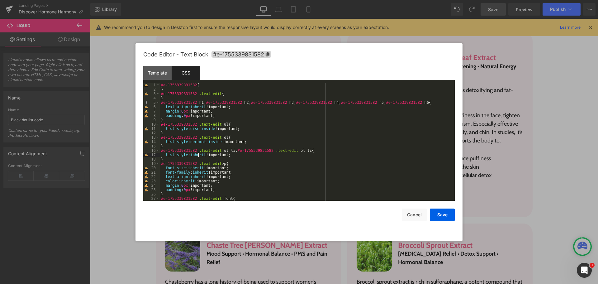
click at [199, 153] on div "#e-1755339831582 { } #e-1755339831582 .text-edit { } #e-1755339831582 h1 , #e-1…" at bounding box center [306, 146] width 292 height 126
click at [445, 217] on button "Save" at bounding box center [442, 214] width 25 height 12
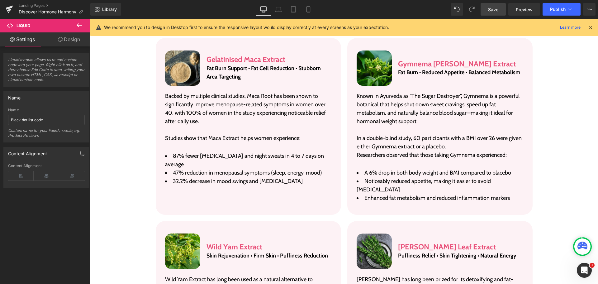
scroll to position [1398, 0]
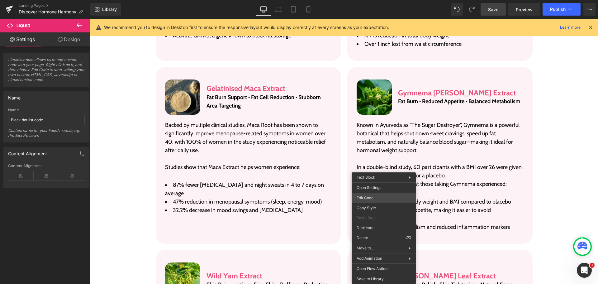
click at [376, 0] on div "Liquid You are previewing how the will restyle your page. You can not edit Elem…" at bounding box center [299, 0] width 598 height 0
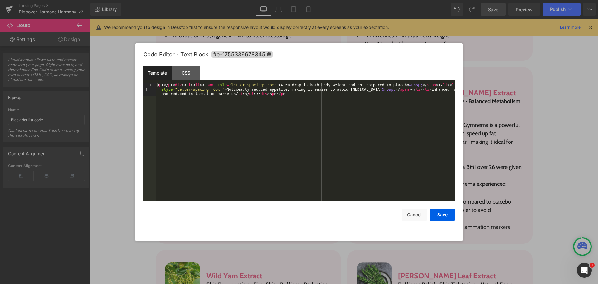
click at [188, 85] on div "< p > </ p > < div > < ul > < li > < span style = "letter-spacing: 0px;" > A 6%…" at bounding box center [305, 155] width 299 height 144
click at [182, 73] on div "CSS" at bounding box center [186, 73] width 28 height 14
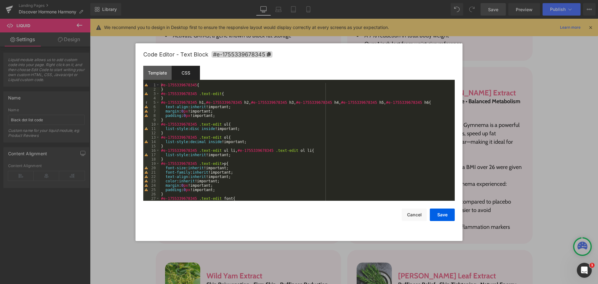
click at [196, 155] on div "#e-1755339678345 { } #e-1755339678345 .text-edit { } #e-1755339678345 h1 , #e-1…" at bounding box center [306, 146] width 292 height 126
click at [447, 212] on button "Save" at bounding box center [442, 214] width 25 height 12
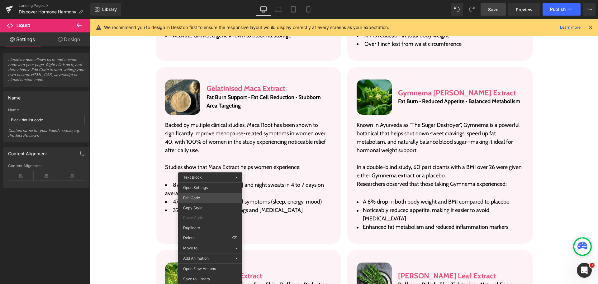
click at [206, 0] on div "Liquid You are previewing how the will restyle your page. You can not edit Elem…" at bounding box center [299, 0] width 598 height 0
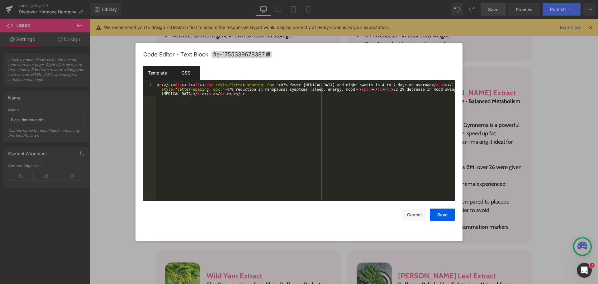
click at [185, 75] on div "CSS" at bounding box center [186, 73] width 28 height 14
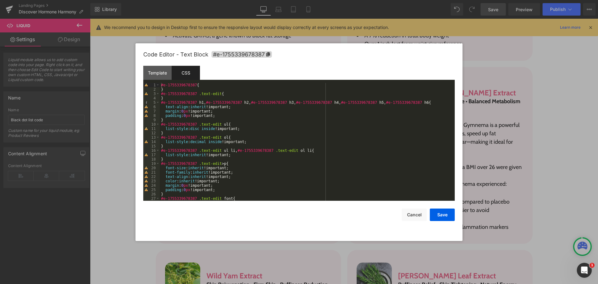
click at [197, 154] on div "#e-1755339678387 { } #e-1755339678387 .text-edit { } #e-1755339678387 h1 , #e-1…" at bounding box center [306, 146] width 292 height 126
click at [150, 69] on div "Template" at bounding box center [157, 73] width 28 height 14
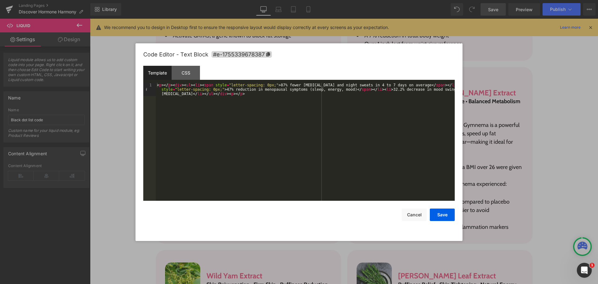
click at [188, 84] on div "< p > </ p > < div > < ul > < li > < span style = "letter-spacing: 0px;" > 87% …" at bounding box center [305, 155] width 299 height 144
click at [239, 137] on div "< p > </ p > < div > < ul class = "dot-list" > < li > < span style = "letter-sp…" at bounding box center [305, 155] width 299 height 144
click at [445, 215] on button "Save" at bounding box center [442, 214] width 25 height 12
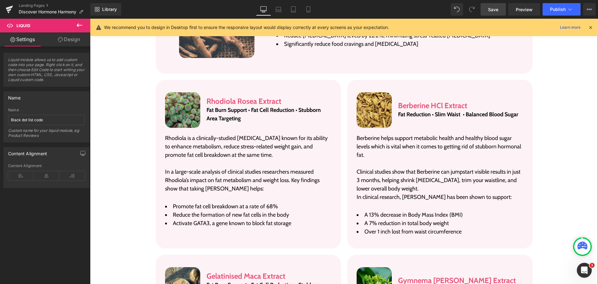
scroll to position [1211, 0]
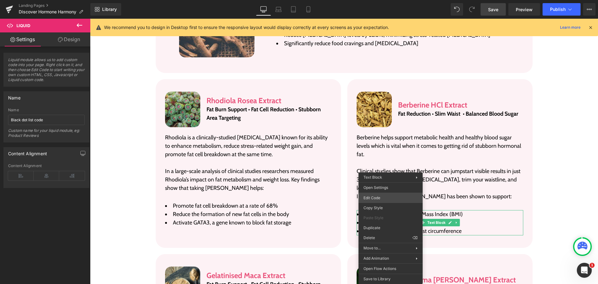
click at [385, 0] on div "Liquid You are previewing how the will restyle your page. You can not edit Elem…" at bounding box center [299, 0] width 598 height 0
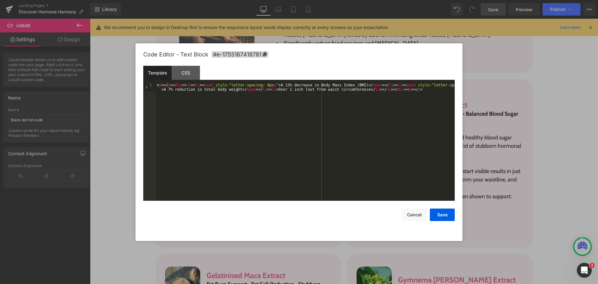
click at [186, 82] on div "Template CSS" at bounding box center [298, 74] width 311 height 17
click at [188, 86] on div "< p > </ p > < div > < ul > < li > < span style = "letter-spacing: 0px;" > A 13…" at bounding box center [305, 150] width 299 height 135
click at [211, 128] on div "< p > </ p > < div > < ul class = "dot-list" > < li > < span style = "letter-sp…" at bounding box center [305, 150] width 299 height 135
click at [179, 73] on div "CSS" at bounding box center [186, 73] width 28 height 14
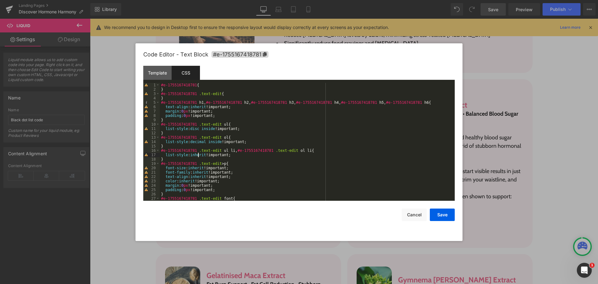
click at [198, 155] on div "#e-1755167418781 { } #e-1755167418781 .text-edit { } #e-1755167418781 h1 , #e-1…" at bounding box center [306, 146] width 292 height 126
click at [441, 212] on button "Save" at bounding box center [442, 214] width 25 height 12
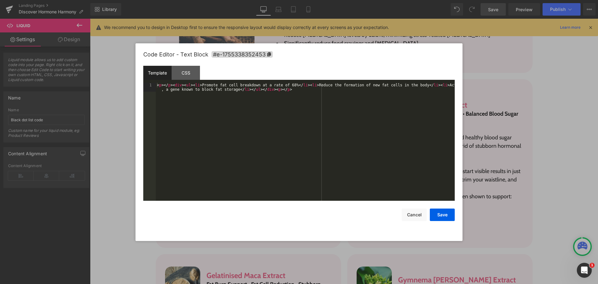
click at [196, 0] on div "Liquid You are previewing how the will restyle your page. You can not edit Elem…" at bounding box center [299, 0] width 598 height 0
click at [189, 86] on div "< p > </ p > < div > < ul > < li > Promote fat cell breakdown at a rate of 68% …" at bounding box center [305, 150] width 299 height 135
click at [195, 129] on div "< p > </ p > < div > < ul class = "dot-list" > < li > Promote fat cell breakdow…" at bounding box center [305, 150] width 299 height 135
click at [186, 75] on div "CSS" at bounding box center [186, 73] width 28 height 14
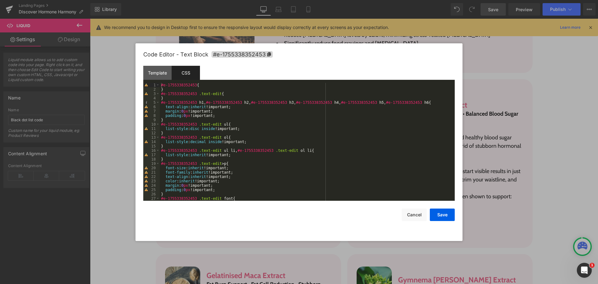
click at [199, 155] on div "#e-1755338352453 { } #e-1755338352453 .text-edit { } #e-1755338352453 h1 , #e-1…" at bounding box center [306, 146] width 292 height 126
click at [438, 210] on button "Save" at bounding box center [442, 214] width 25 height 12
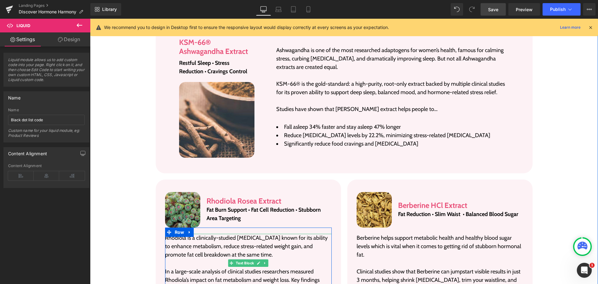
scroll to position [1087, 0]
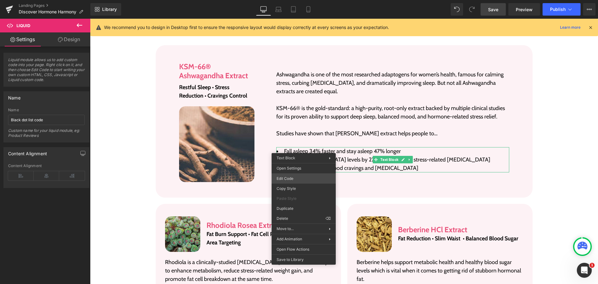
click at [285, 0] on div "Liquid You are previewing how the will restyle your page. You can not edit Elem…" at bounding box center [299, 0] width 598 height 0
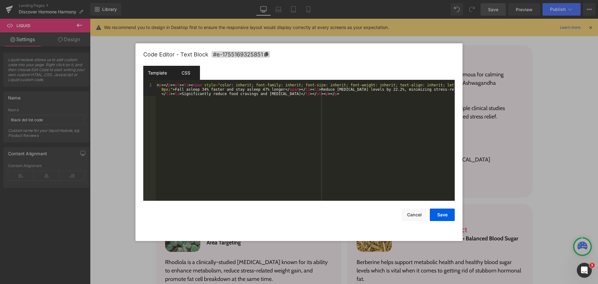
click at [188, 76] on div "CSS" at bounding box center [186, 73] width 28 height 14
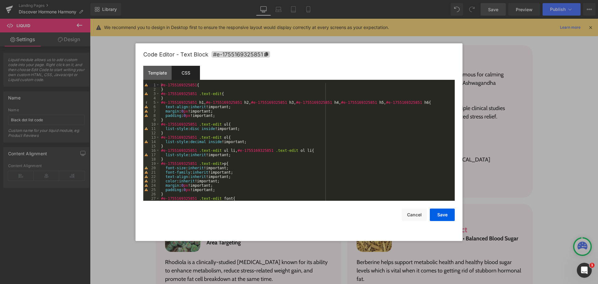
click at [199, 154] on div "#e-1755169325851 { } #e-1755169325851 .text-edit { } #e-1755169325851 h1 , #e-1…" at bounding box center [306, 146] width 292 height 126
click at [158, 76] on div "Template" at bounding box center [157, 73] width 28 height 14
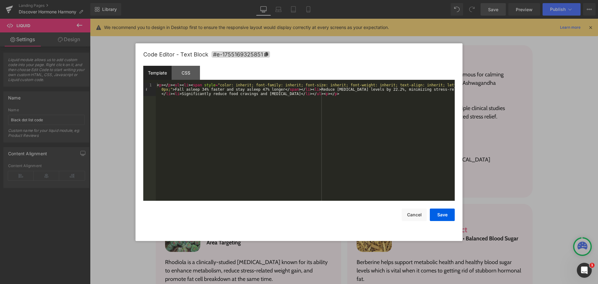
click at [178, 85] on div "< p > </ p > < ul > < li > < span style = "color: inherit; font-family: inherit…" at bounding box center [305, 155] width 299 height 144
click at [200, 138] on div "< p > </ p > < ul class = "dot-list" > < li > < span style = "color: inherit; f…" at bounding box center [305, 155] width 299 height 144
click at [442, 216] on button "Save" at bounding box center [442, 214] width 25 height 12
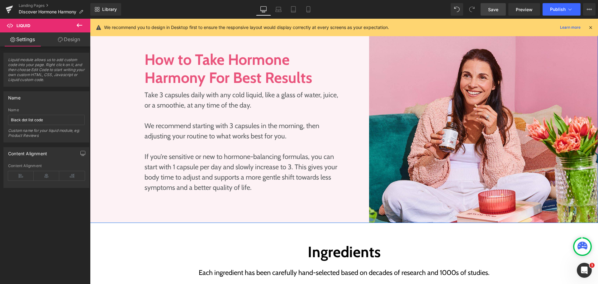
scroll to position [744, 0]
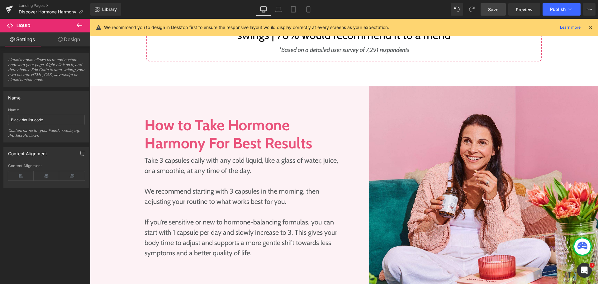
click at [493, 8] on span "Save" at bounding box center [493, 9] width 10 height 7
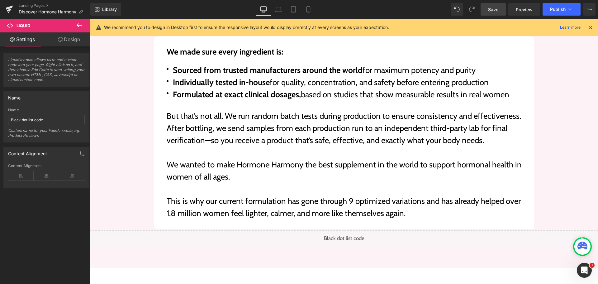
scroll to position [2613, 0]
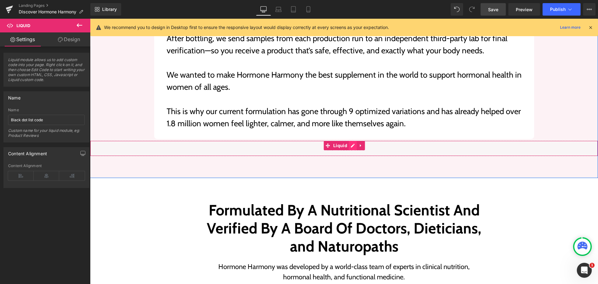
click at [349, 140] on div "Liquid" at bounding box center [344, 148] width 508 height 16
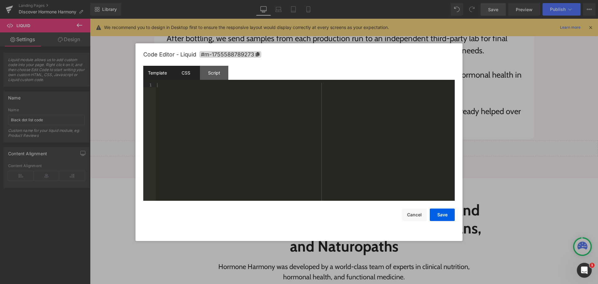
click at [187, 77] on div "CSS" at bounding box center [186, 73] width 28 height 14
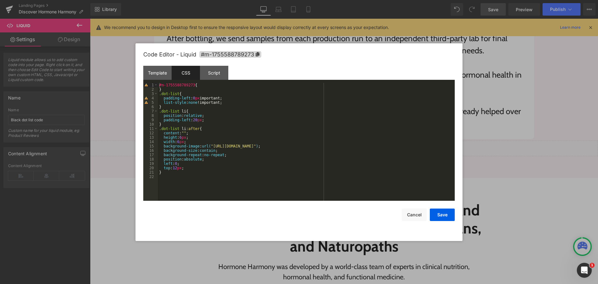
click at [179, 168] on div "#m-1755588789273 { } .dot-list { padding-left : 0 px important; list-style : no…" at bounding box center [306, 146] width 297 height 126
click at [182, 192] on div "#m-1755588789273 { } .dot-list { padding-left : 0 px important; list-style : no…" at bounding box center [306, 146] width 297 height 126
click at [447, 214] on button "Save" at bounding box center [442, 214] width 25 height 12
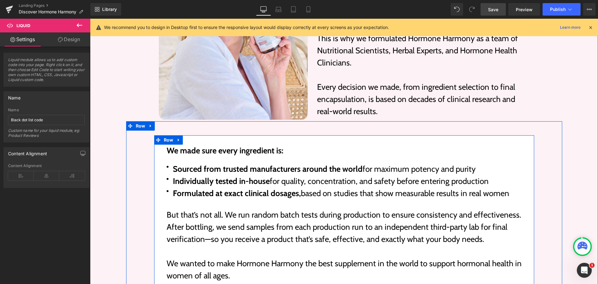
scroll to position [2426, 0]
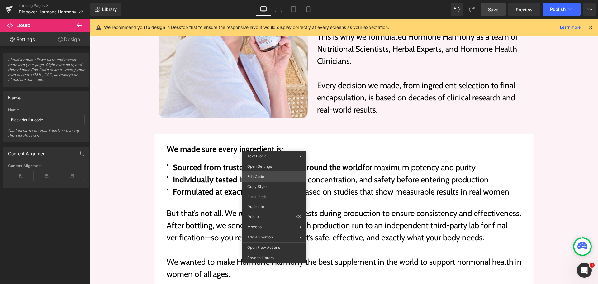
click at [267, 0] on div "Liquid You are previewing how the will restyle your page. You can not edit Elem…" at bounding box center [299, 0] width 598 height 0
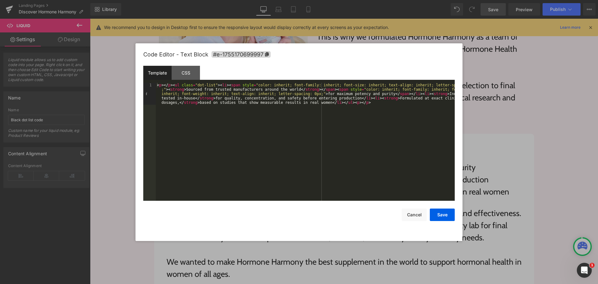
click at [210, 85] on div "< p > </ p > < ul class = "dot-list" > < li > < span style = "color: inherit; f…" at bounding box center [305, 163] width 299 height 161
click at [214, 105] on div "< p > </ p > < ul class = "dot-list large" > < li > < span style = "color: inhe…" at bounding box center [305, 163] width 299 height 161
click at [443, 215] on button "Save" at bounding box center [442, 214] width 25 height 12
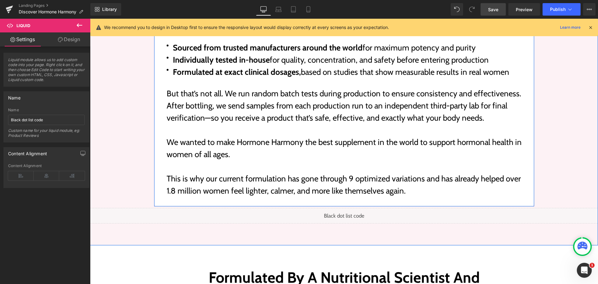
scroll to position [2581, 0]
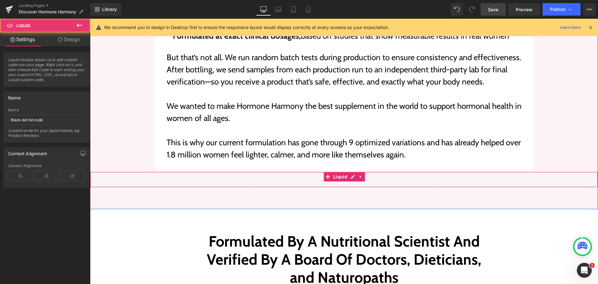
click at [350, 172] on div "Liquid" at bounding box center [344, 180] width 508 height 16
click at [352, 172] on div "Liquid" at bounding box center [344, 180] width 508 height 16
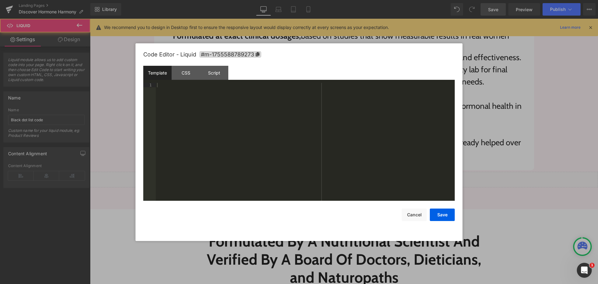
click at [251, 174] on div at bounding box center [305, 146] width 299 height 126
click at [187, 78] on div "CSS" at bounding box center [186, 73] width 28 height 14
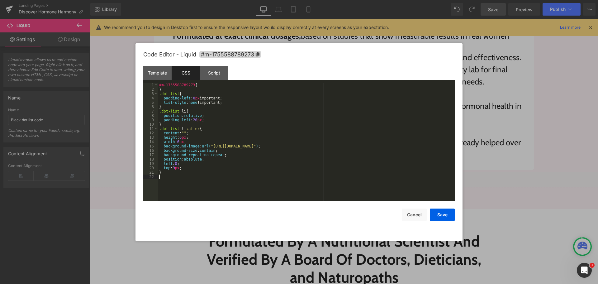
click at [223, 177] on div "#m-1755588789273 { } .dot-list { padding-left : 0 px important; list-style : no…" at bounding box center [306, 146] width 297 height 126
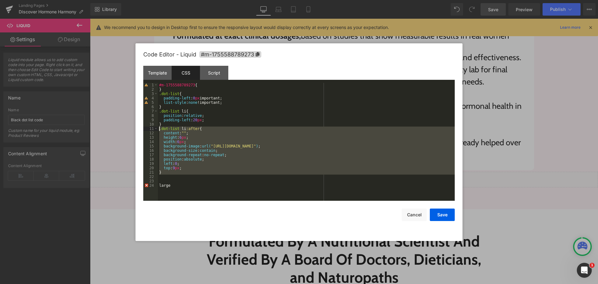
drag, startPoint x: 161, startPoint y: 174, endPoint x: 154, endPoint y: 129, distance: 45.7
click at [154, 129] on pre "1 2 3 4 5 6 7 8 9 10 11 12 13 14 15 16 17 18 19 20 21 22 23 24 #m-1755588789273…" at bounding box center [298, 142] width 311 height 118
click at [163, 175] on div "#m-1755588789273 { } .dot-list { padding-left : 0 px important; list-style : no…" at bounding box center [306, 142] width 297 height 118
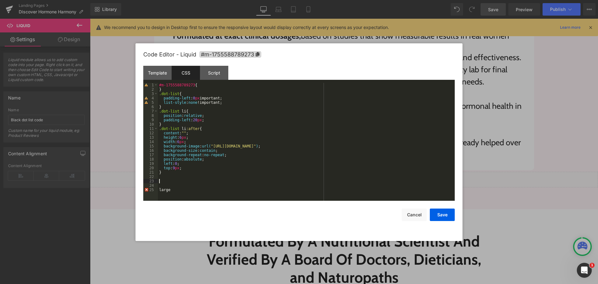
scroll to position [31, 0]
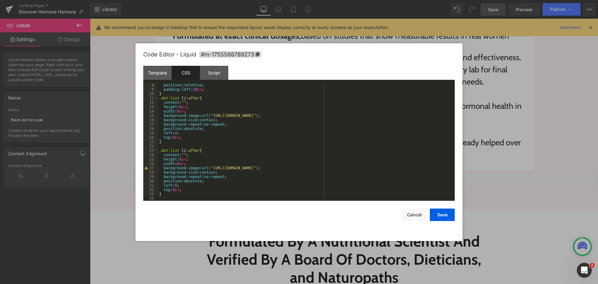
click at [177, 148] on div "position : relative ; padding-left : 20 px ; } .dot-list li :after { content : …" at bounding box center [305, 146] width 294 height 126
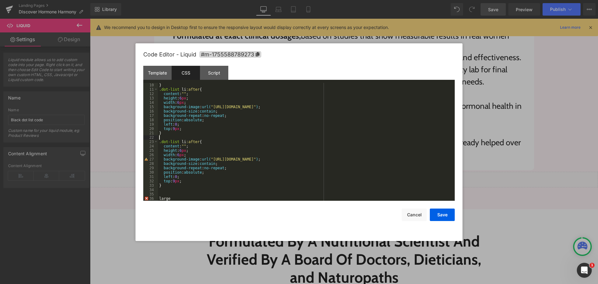
scroll to position [39, 0]
click at [160, 199] on div "} .dot-list li :after { content : " " ; height : 6 px ; width : 6 px ; backgrou…" at bounding box center [305, 146] width 294 height 126
click at [179, 141] on div "} .dot-list li :after { content : " " ; height : 6 px ; width : 6 px ; backgrou…" at bounding box center [305, 146] width 294 height 126
paste textarea
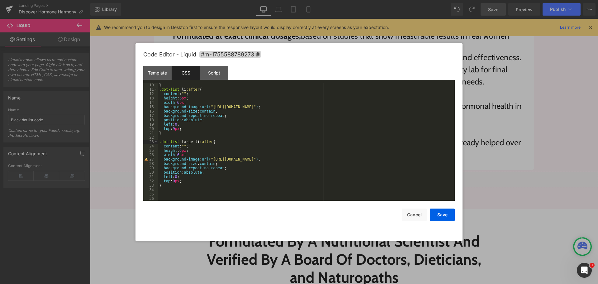
click at [180, 142] on div "} .dot-list li :after { content : " " ; height : 6 px ; width : 6 px ; backgrou…" at bounding box center [305, 146] width 294 height 126
click at [175, 180] on div "} .dot-list li :after { content : " " ; height : 6 px ; width : 6 px ; backgrou…" at bounding box center [305, 146] width 294 height 126
click at [176, 188] on div "} .dot-list li :after { content : " " ; height : 6 px ; width : 6 px ; backgrou…" at bounding box center [305, 146] width 294 height 126
click at [449, 214] on button "Save" at bounding box center [442, 214] width 25 height 12
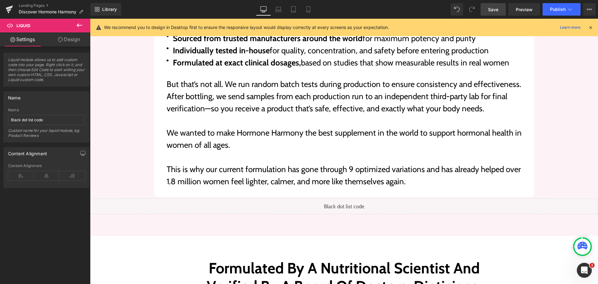
scroll to position [2488, 0]
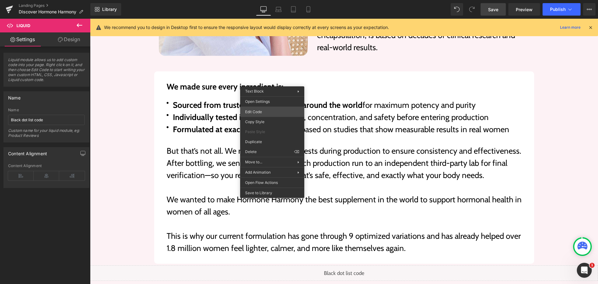
click at [256, 0] on div "Liquid You are previewing how the will restyle your page. You can not edit Elem…" at bounding box center [299, 0] width 598 height 0
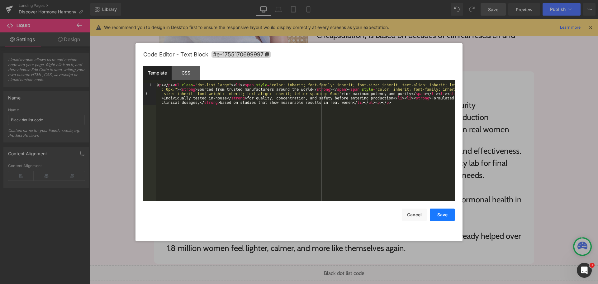
click at [443, 214] on button "Save" at bounding box center [442, 214] width 25 height 12
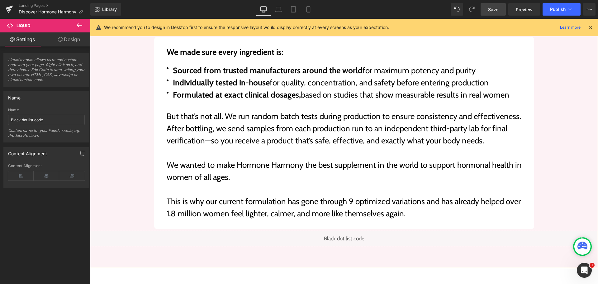
scroll to position [2550, 0]
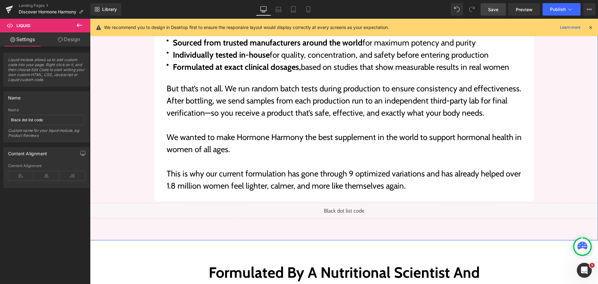
click at [347, 203] on div "Liquid" at bounding box center [344, 211] width 508 height 16
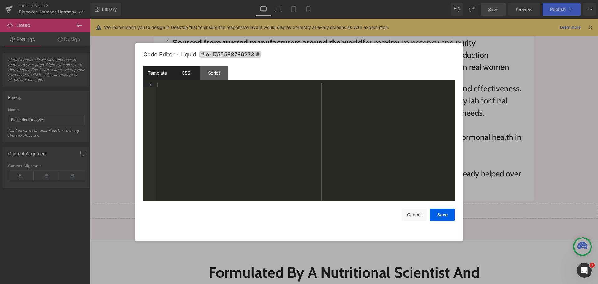
click at [192, 75] on div "CSS" at bounding box center [186, 73] width 28 height 14
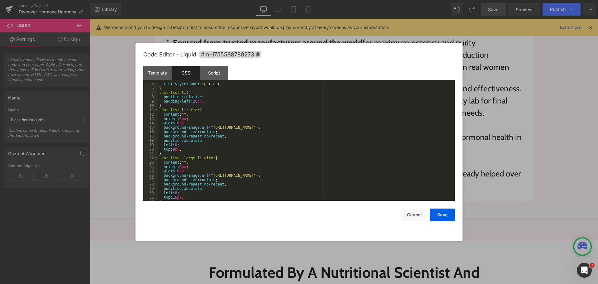
scroll to position [26, 0]
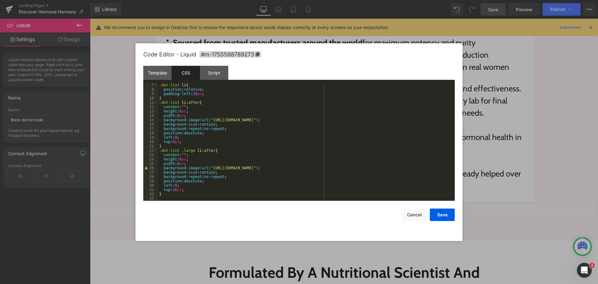
click at [185, 189] on div ".dot-list li { position : relative ; padding-left : 20 px ; } .dot-list li :aft…" at bounding box center [305, 146] width 294 height 126
click at [438, 215] on button "Save" at bounding box center [442, 214] width 25 height 12
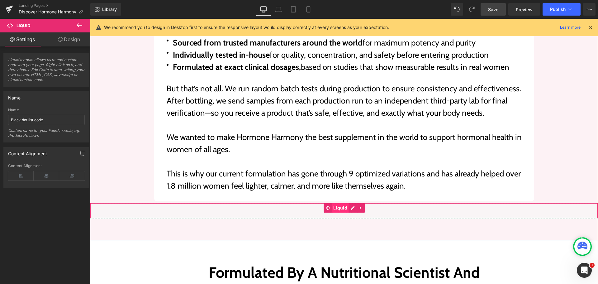
click at [345, 203] on span "Liquid" at bounding box center [340, 207] width 17 height 9
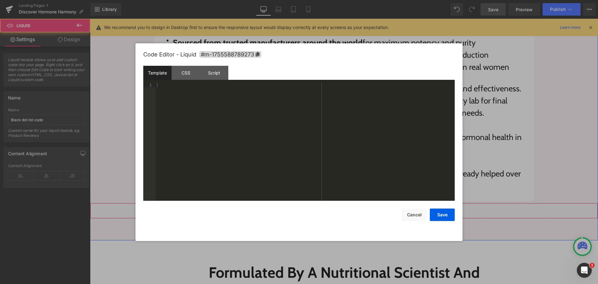
click at [352, 203] on div "Liquid" at bounding box center [344, 211] width 508 height 16
click at [182, 75] on div "CSS" at bounding box center [186, 73] width 28 height 14
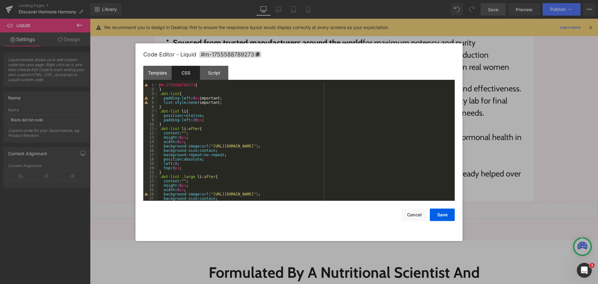
click at [180, 176] on div "#m-1755588789273 { } .dot-list { padding-left : 0 px important; list-style : no…" at bounding box center [305, 146] width 294 height 126
click at [442, 218] on button "Save" at bounding box center [442, 214] width 25 height 12
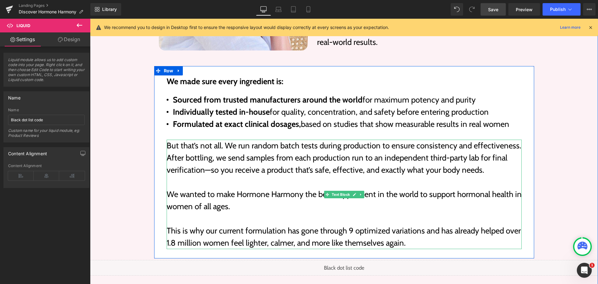
scroll to position [2488, 0]
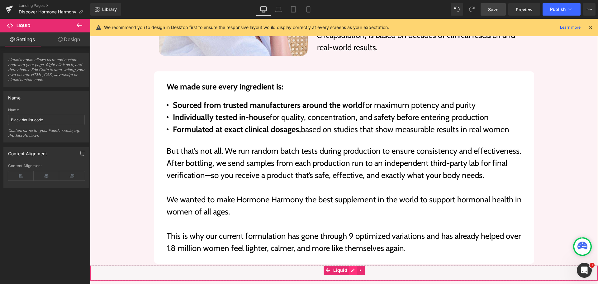
click at [348, 265] on div "Liquid" at bounding box center [344, 273] width 508 height 16
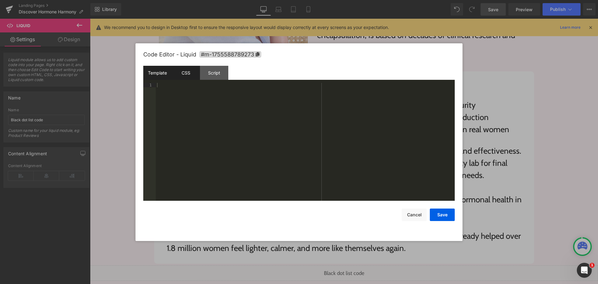
click at [191, 78] on div "CSS" at bounding box center [186, 73] width 28 height 14
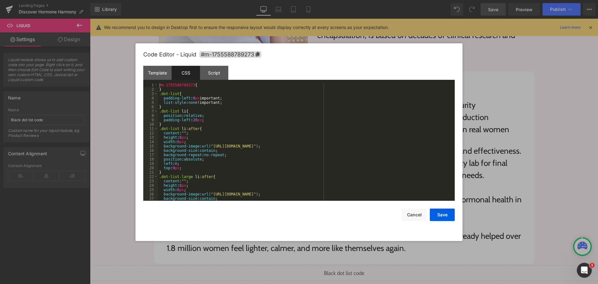
scroll to position [26, 0]
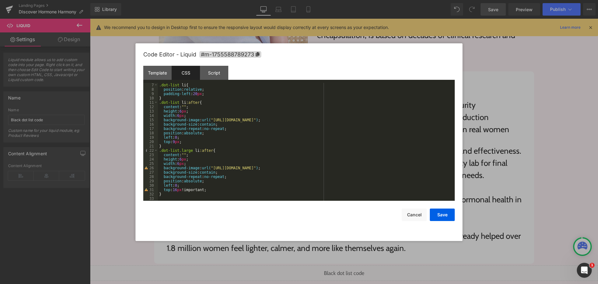
click at [204, 190] on div ".dot-list li { position : relative ; padding-left : 20 px ; } .dot-list li :aft…" at bounding box center [305, 146] width 294 height 126
click at [183, 189] on div ".dot-list li { position : relative ; padding-left : 20 px ; } .dot-list li :aft…" at bounding box center [305, 146] width 294 height 126
click at [447, 215] on button "Save" at bounding box center [442, 214] width 25 height 12
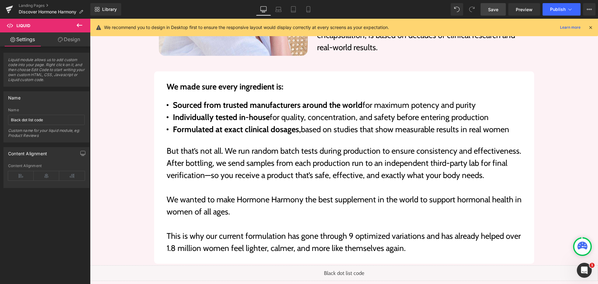
click at [500, 12] on link "Save" at bounding box center [492, 9] width 25 height 12
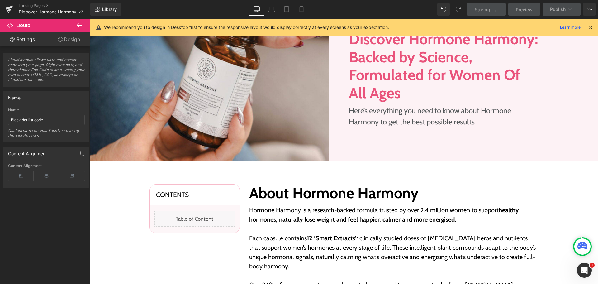
scroll to position [0, 0]
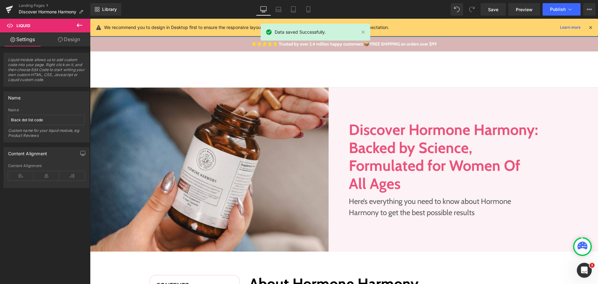
drag, startPoint x: 592, startPoint y: 28, endPoint x: 495, endPoint y: 15, distance: 97.2
click at [592, 28] on icon at bounding box center [591, 28] width 6 height 6
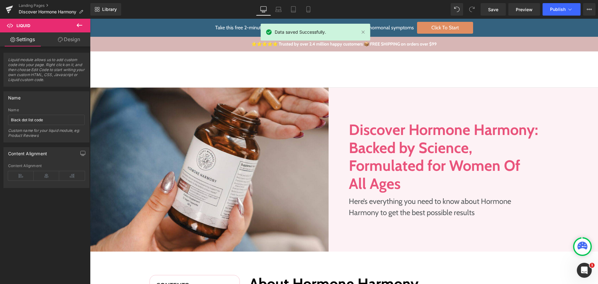
click at [359, 5] on div "Library Desktop Desktop Laptop Tablet Mobile Save Preview Publish Scheduled Vie…" at bounding box center [344, 9] width 508 height 12
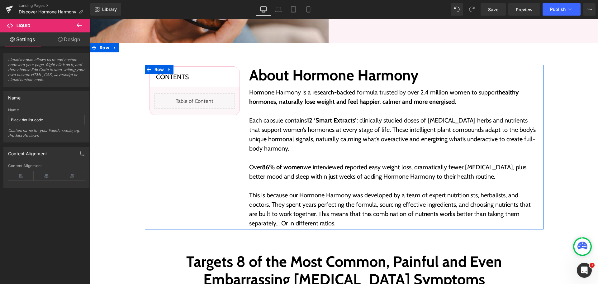
scroll to position [187, 0]
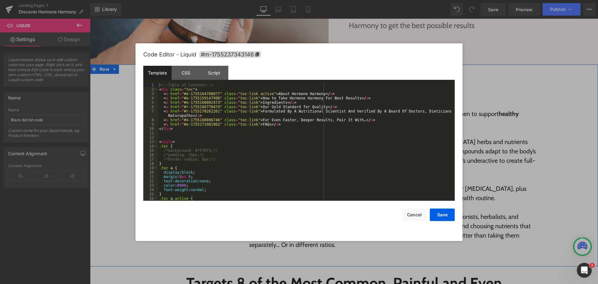
click at [202, 120] on div "Liquid" at bounding box center [194, 123] width 80 height 16
click at [300, 157] on div "<!-- Table of Contents --> < div class = "toc" > < a href = "#e-1755164708077" …" at bounding box center [305, 146] width 294 height 126
click at [176, 160] on div "<!-- Table of Contents --> < div class = "toc" > < a href = "#e-1755164708077" …" at bounding box center [305, 146] width 294 height 126
click at [164, 163] on div "<!-- Table of Contents --> < div class = "toc" > < a href = "#e-1755164708077" …" at bounding box center [305, 146] width 294 height 126
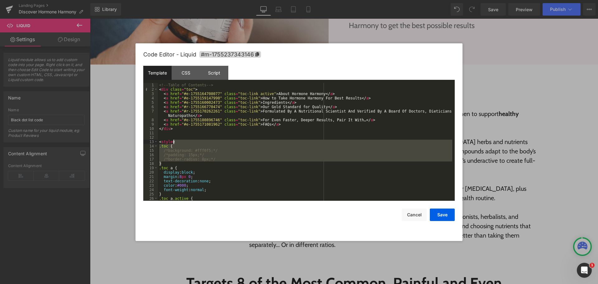
click at [188, 143] on div "<!-- Table of Contents --> < div class = "toc" > < a href = "#e-1755164708077" …" at bounding box center [305, 146] width 294 height 126
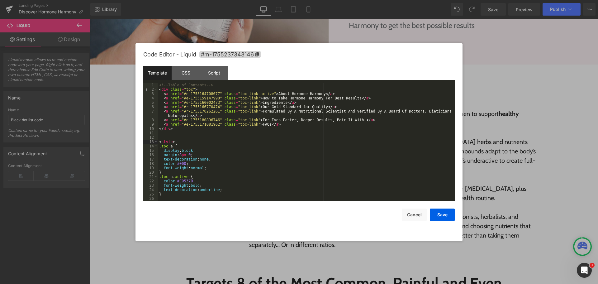
scroll to position [57, 0]
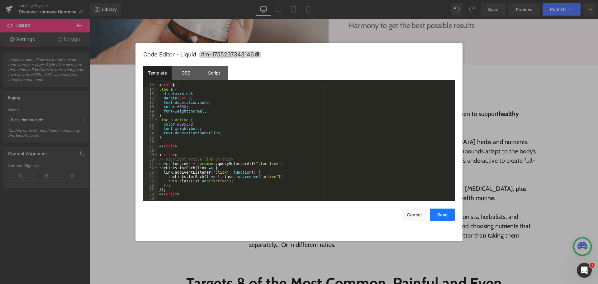
click at [449, 214] on button "Save" at bounding box center [442, 214] width 25 height 12
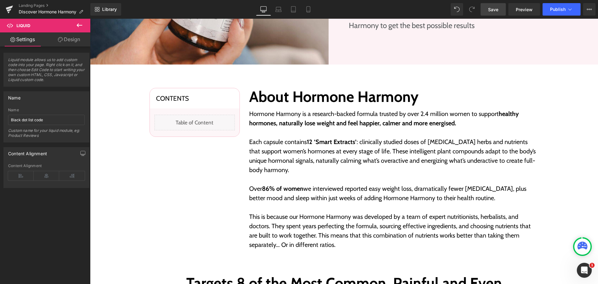
click at [493, 7] on span "Save" at bounding box center [493, 9] width 10 height 7
